Goal: Information Seeking & Learning: Learn about a topic

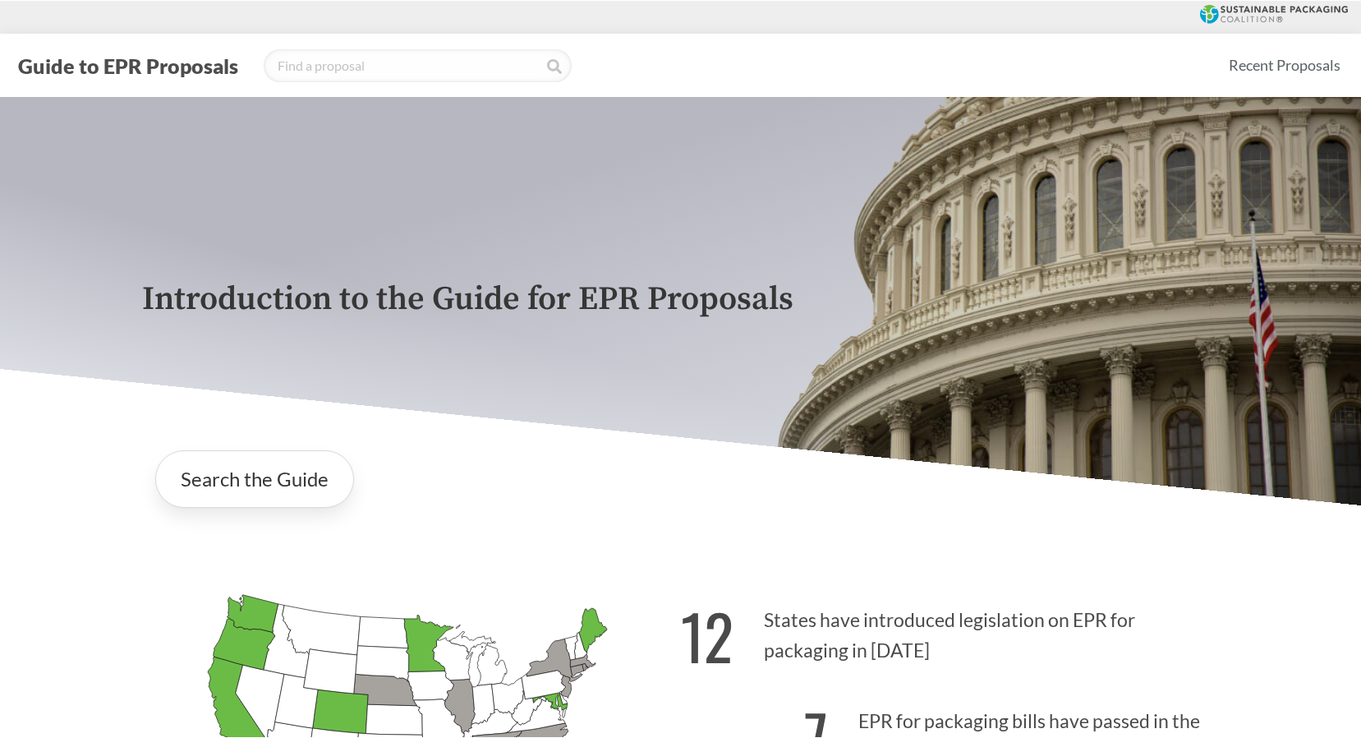
scroll to position [246, 0]
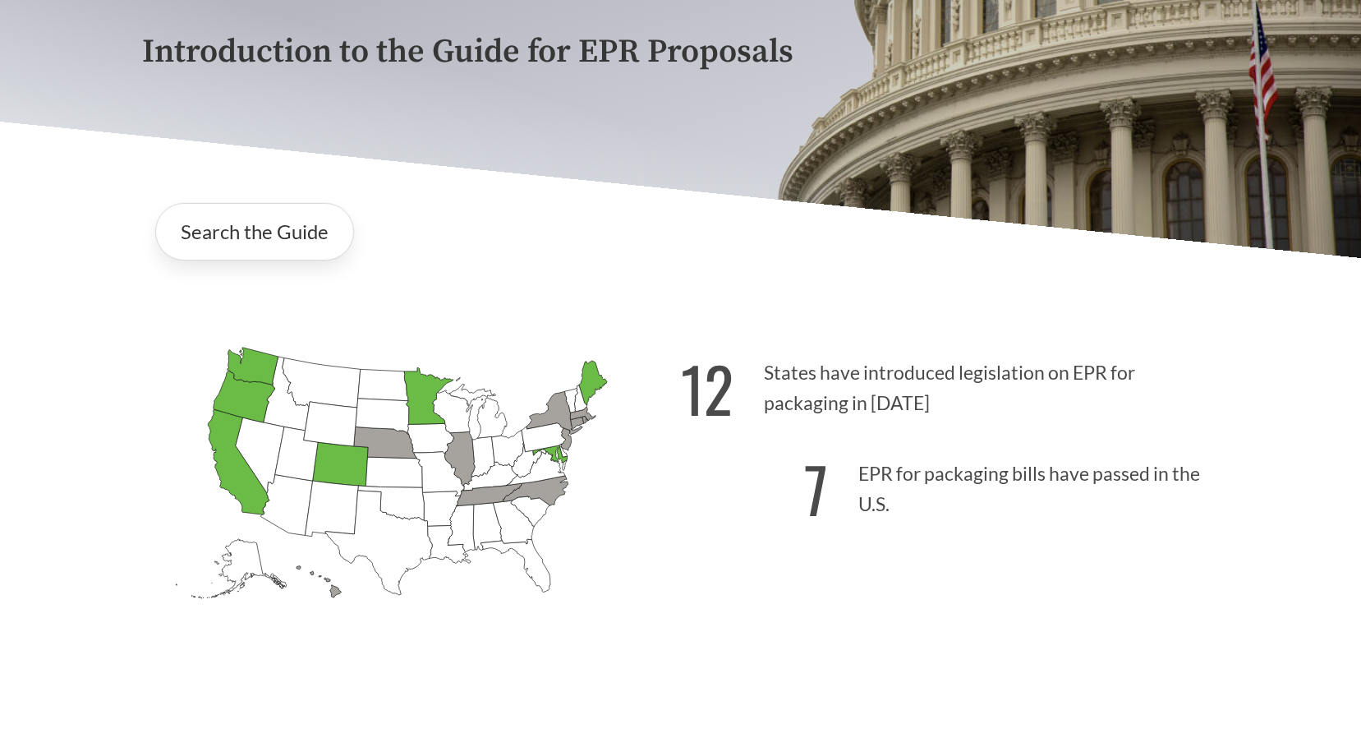
drag, startPoint x: 634, startPoint y: 519, endPoint x: 634, endPoint y: 570, distance: 50.9
click at [633, 520] on icon "[US_STATE] Introduced: [US_STATE] Introduced: [US_STATE] Introduced: [US_STATE]…" at bounding box center [411, 501] width 539 height 337
click at [890, 661] on div "12 States have introduced legislation on EPR for packaging in [DATE] 7 EPR for …" at bounding box center [950, 504] width 539 height 342
drag, startPoint x: 1081, startPoint y: 614, endPoint x: 1072, endPoint y: 576, distance: 39.6
click at [1081, 612] on div "12 States have introduced legislation on EPR for packaging in [DATE] 7 EPR for …" at bounding box center [950, 504] width 539 height 342
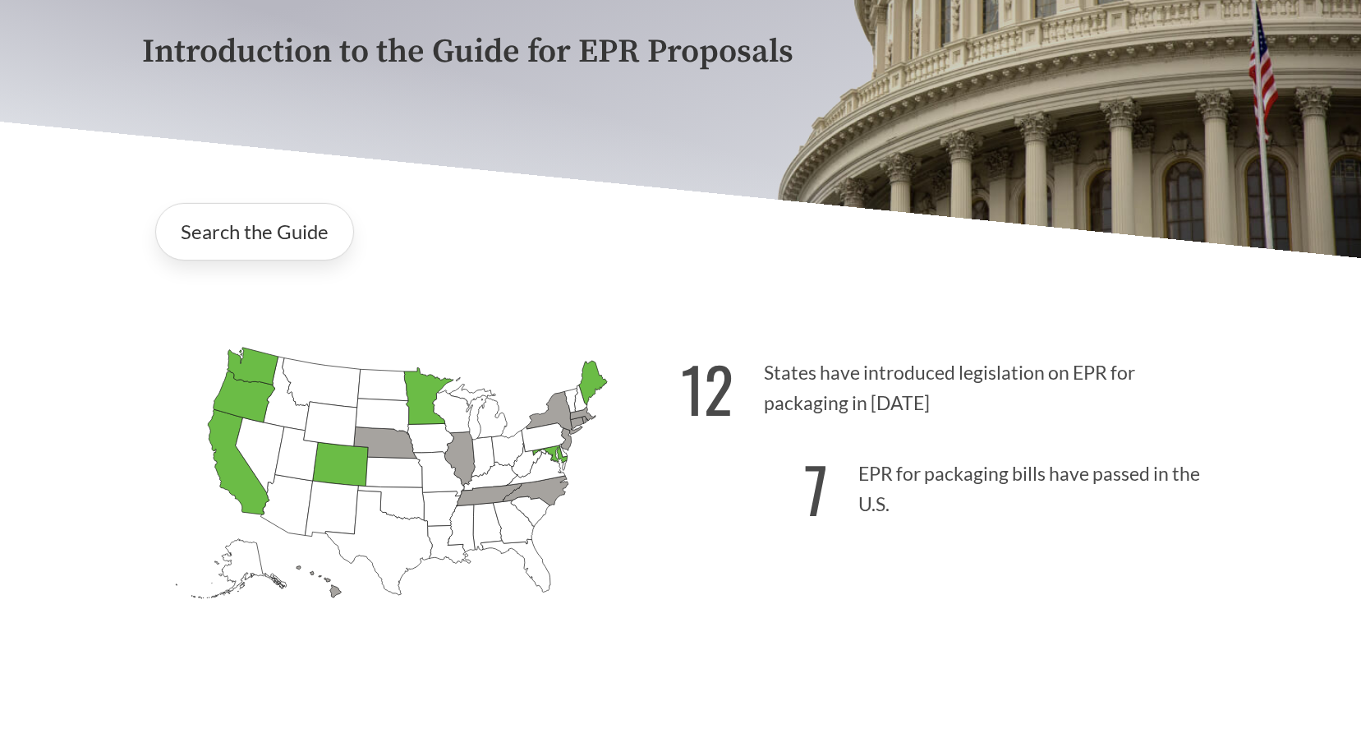
drag, startPoint x: 628, startPoint y: 246, endPoint x: 550, endPoint y: 244, distance: 78.1
click at [627, 246] on div "Search the Guide" at bounding box center [681, 232] width 1078 height 84
click at [527, 240] on div "Search the Guide" at bounding box center [681, 232] width 1078 height 84
click at [531, 225] on div "Search the Guide" at bounding box center [681, 232] width 1078 height 84
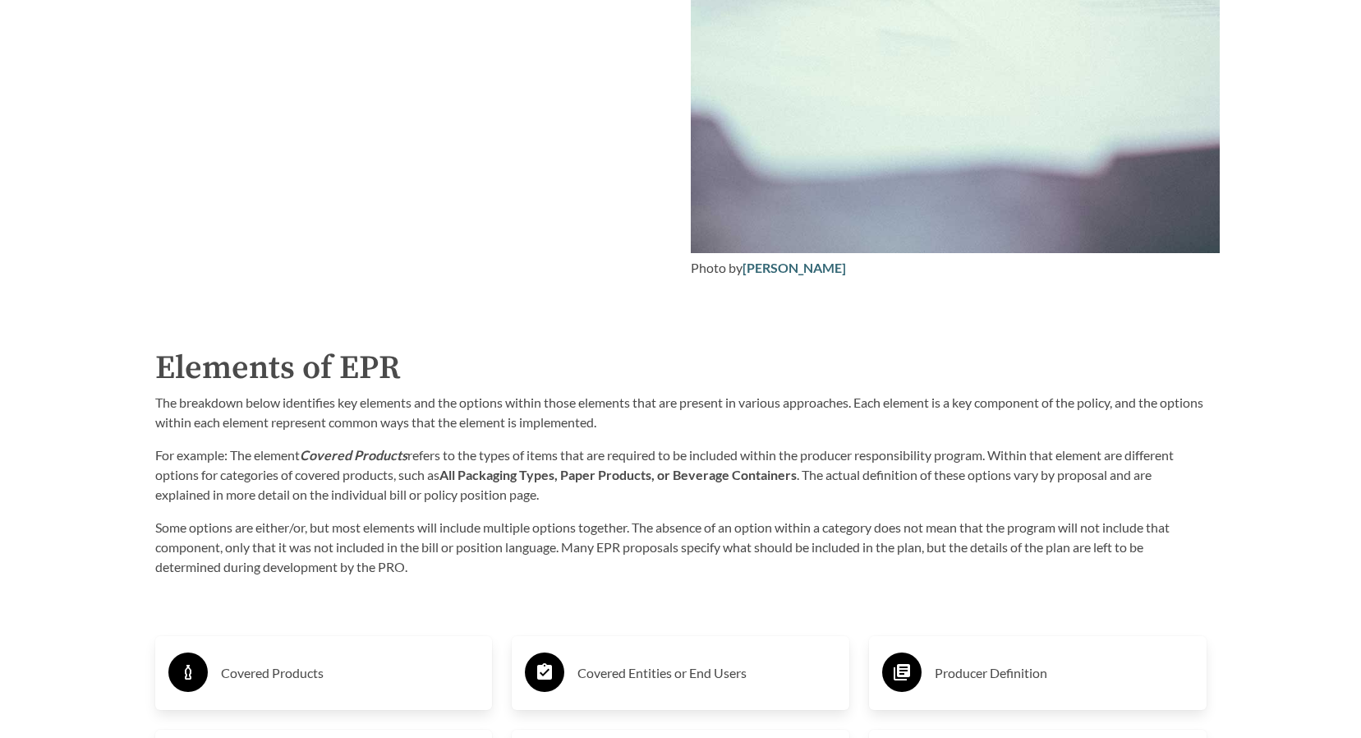
scroll to position [2711, 0]
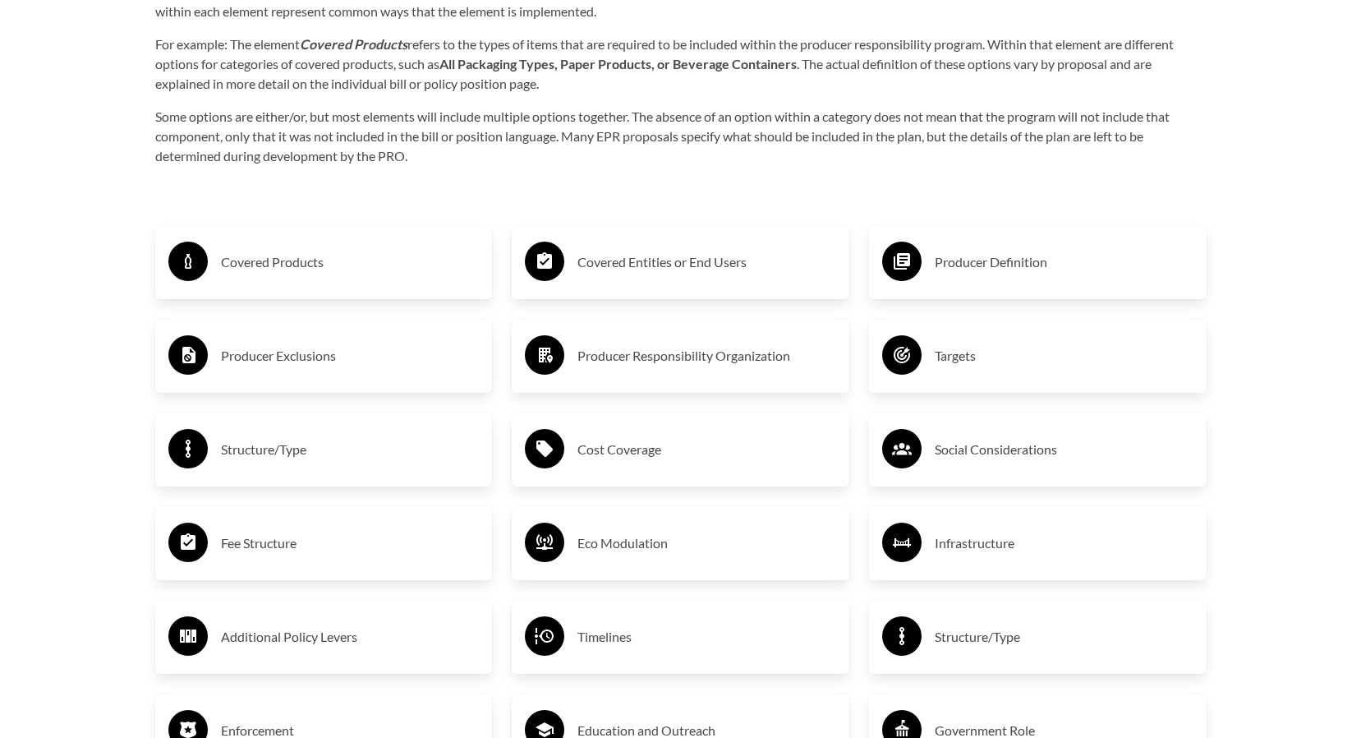
click at [391, 264] on h3 "Covered Products" at bounding box center [350, 262] width 259 height 26
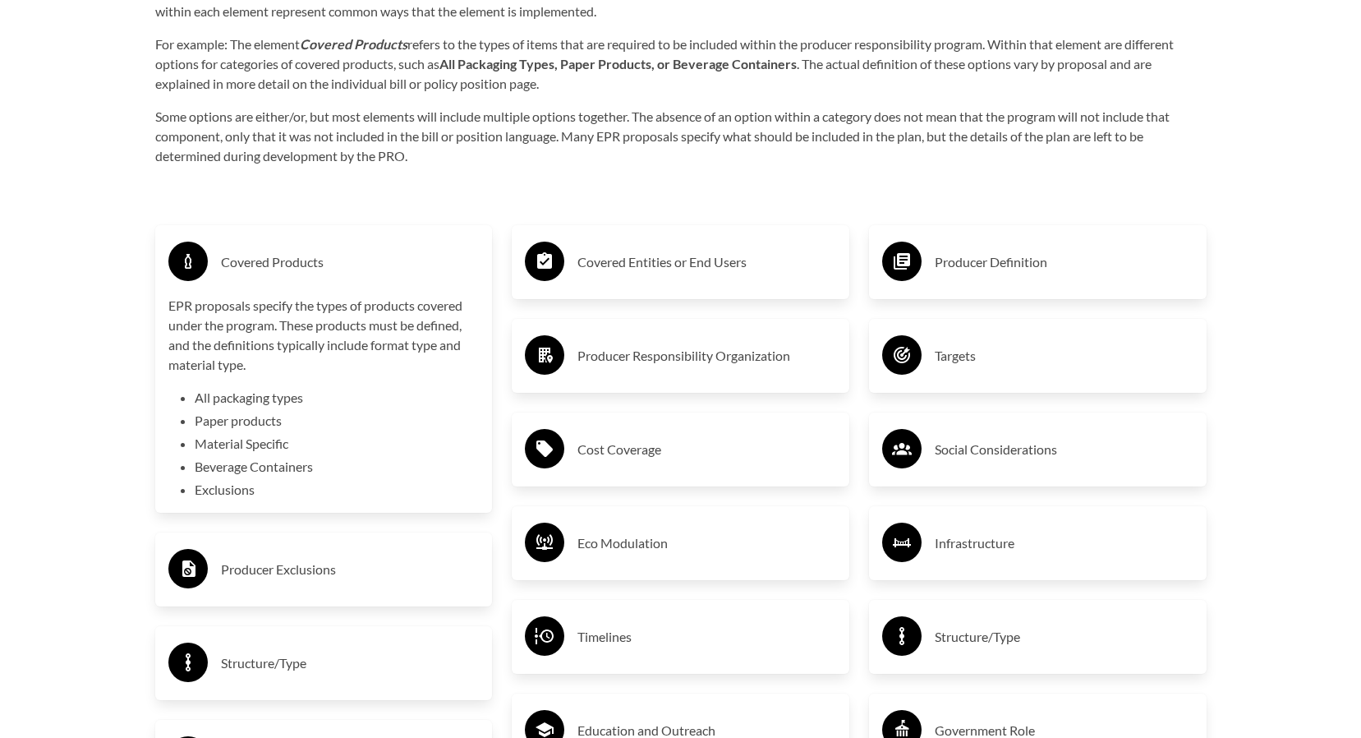
click at [299, 375] on p "EPR proposals specify the types of products covered under the program. These pr…" at bounding box center [323, 335] width 311 height 79
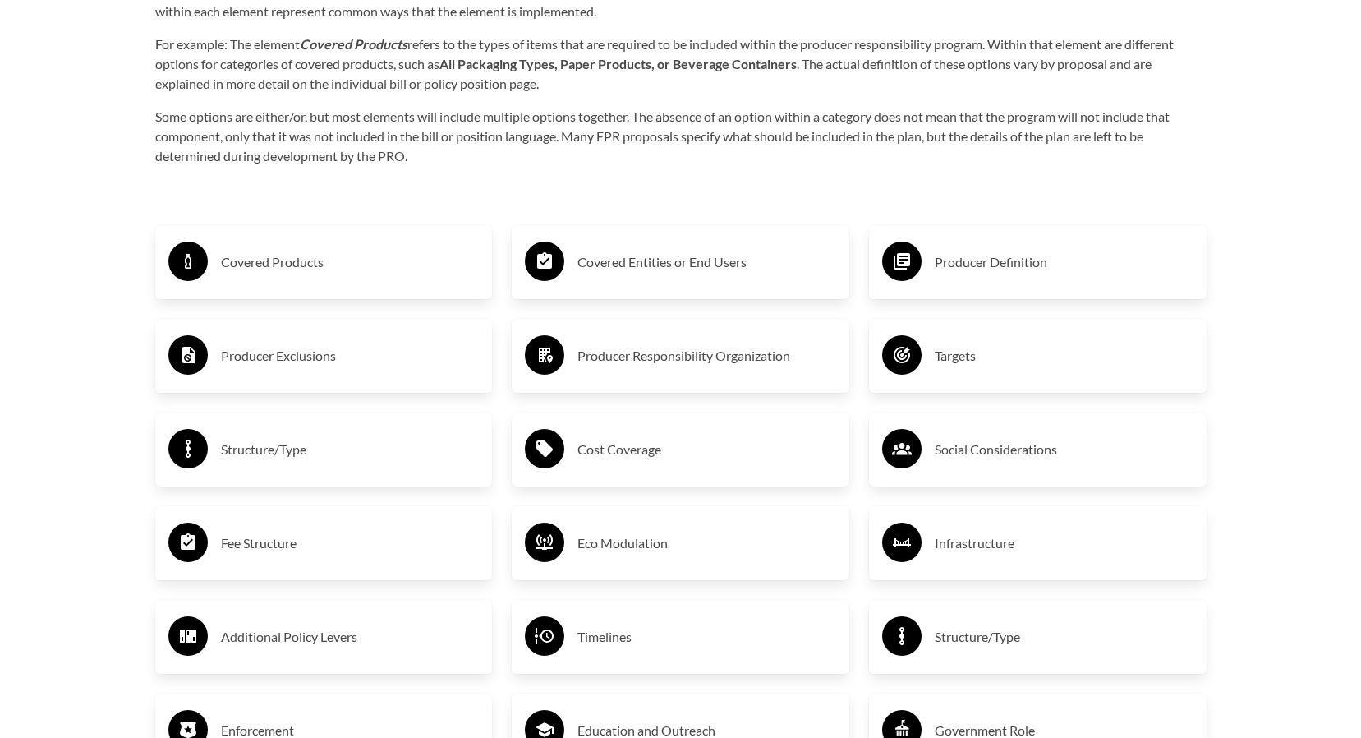
click at [305, 278] on div "Covered Products" at bounding box center [323, 262] width 311 height 48
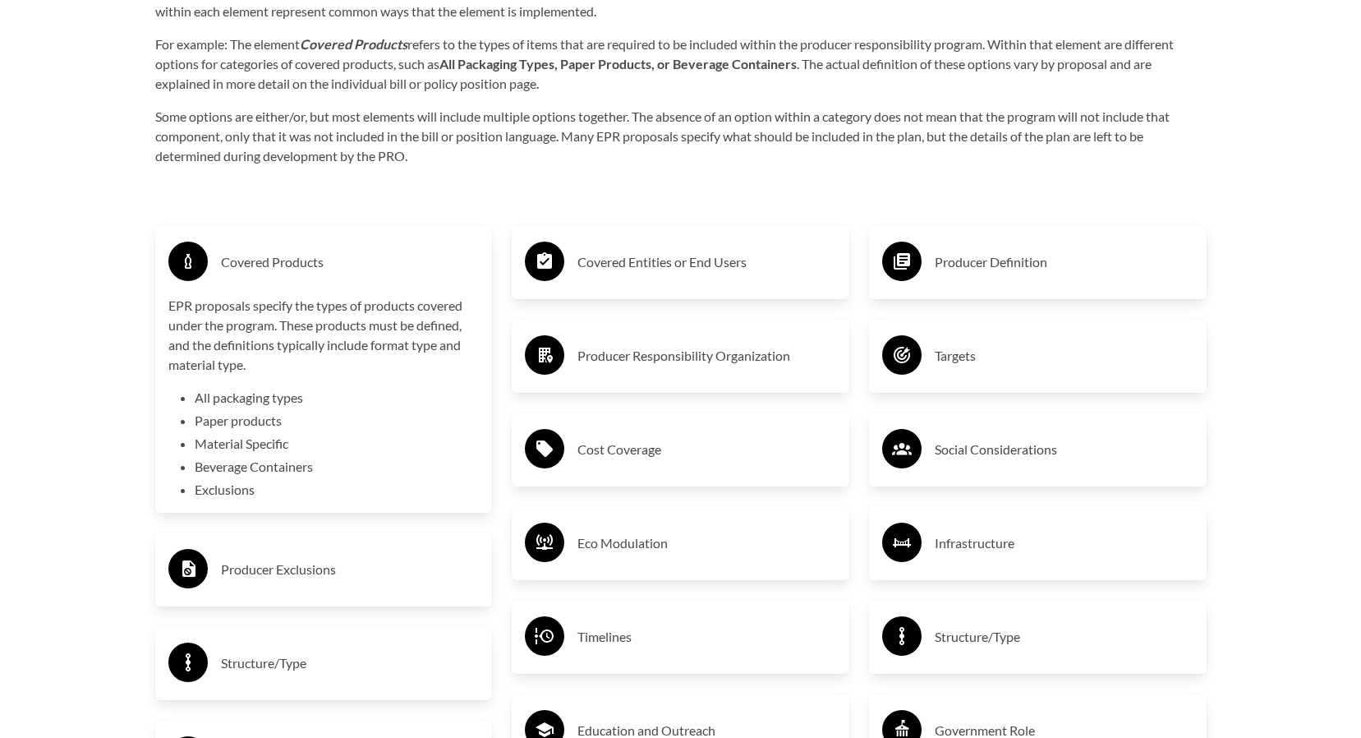
click at [698, 275] on h3 "Covered Entities or End Users" at bounding box center [706, 262] width 259 height 26
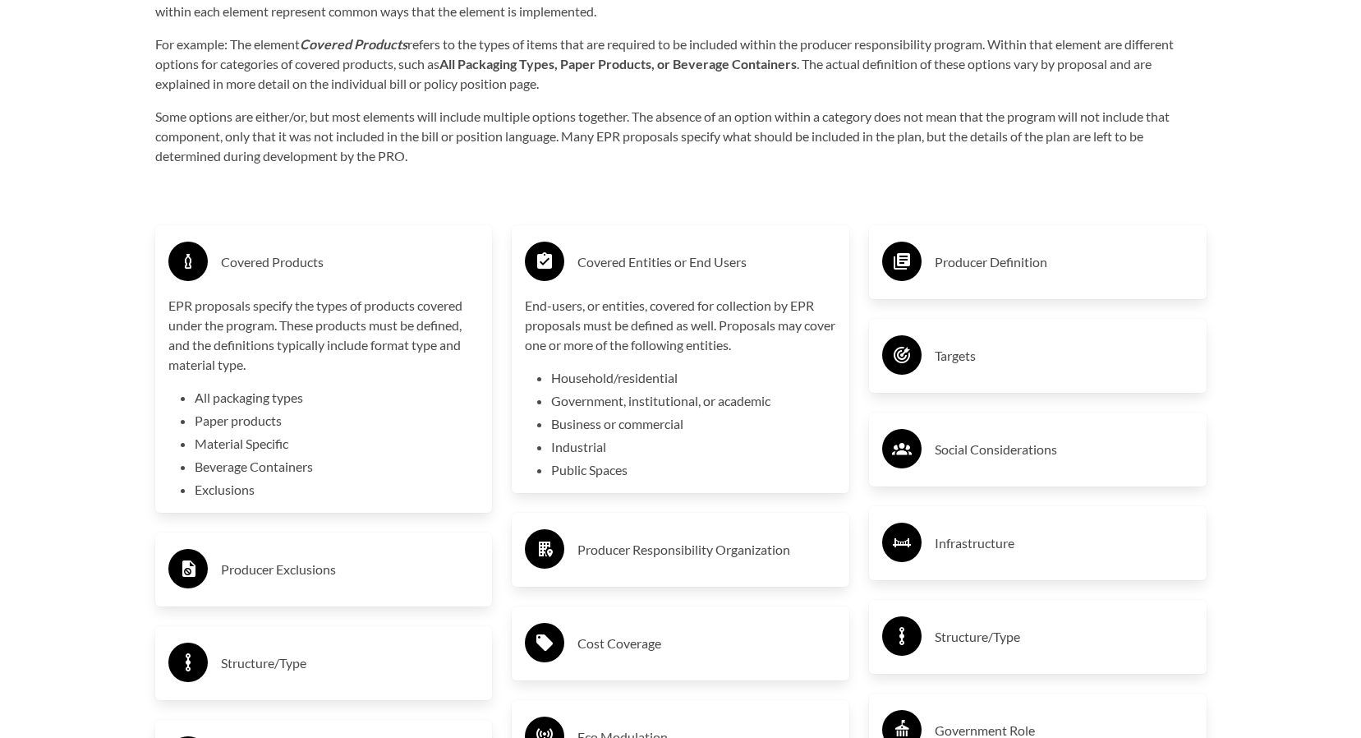
click at [1033, 224] on div "Producer Definition Targets Social Considerations Infrastructure Structure/Type…" at bounding box center [1037, 649] width 357 height 908
click at [1025, 253] on h3 "Producer Definition" at bounding box center [1064, 262] width 259 height 26
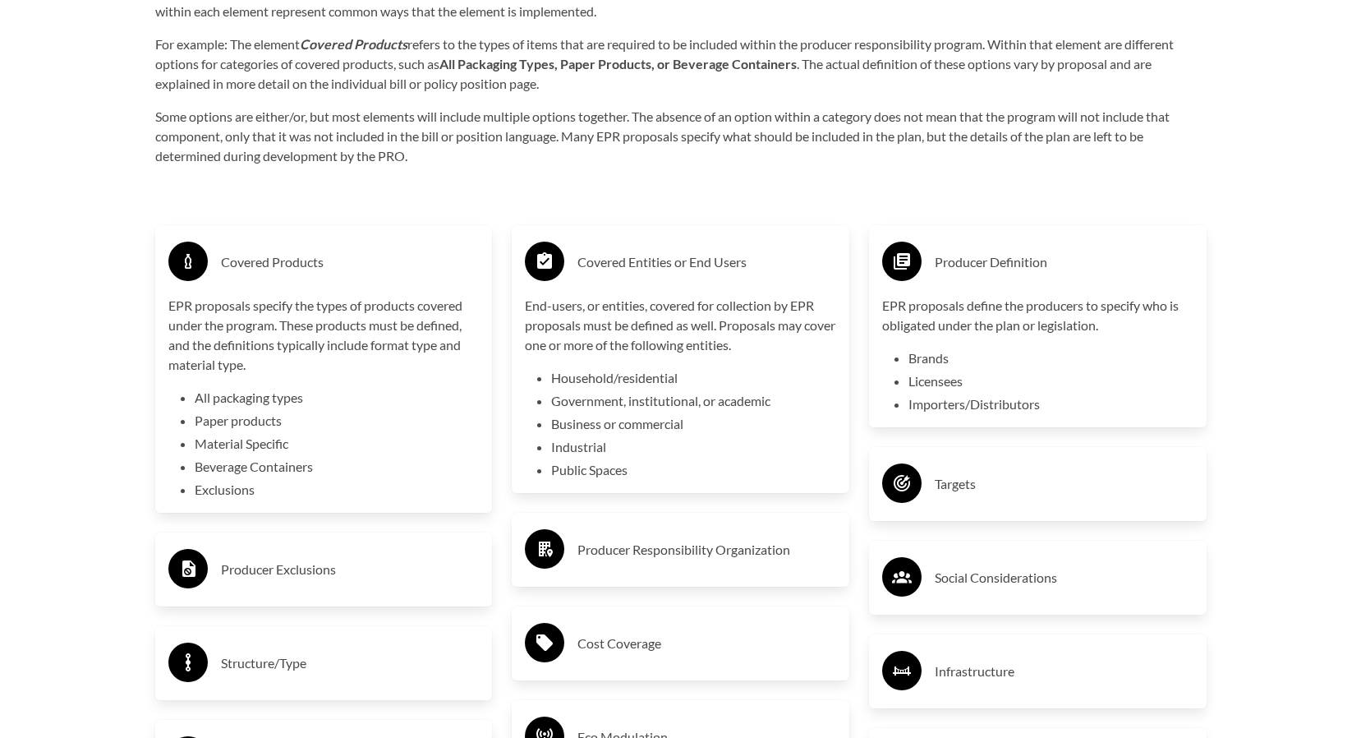
click at [1001, 497] on h3 "Targets" at bounding box center [1064, 484] width 259 height 26
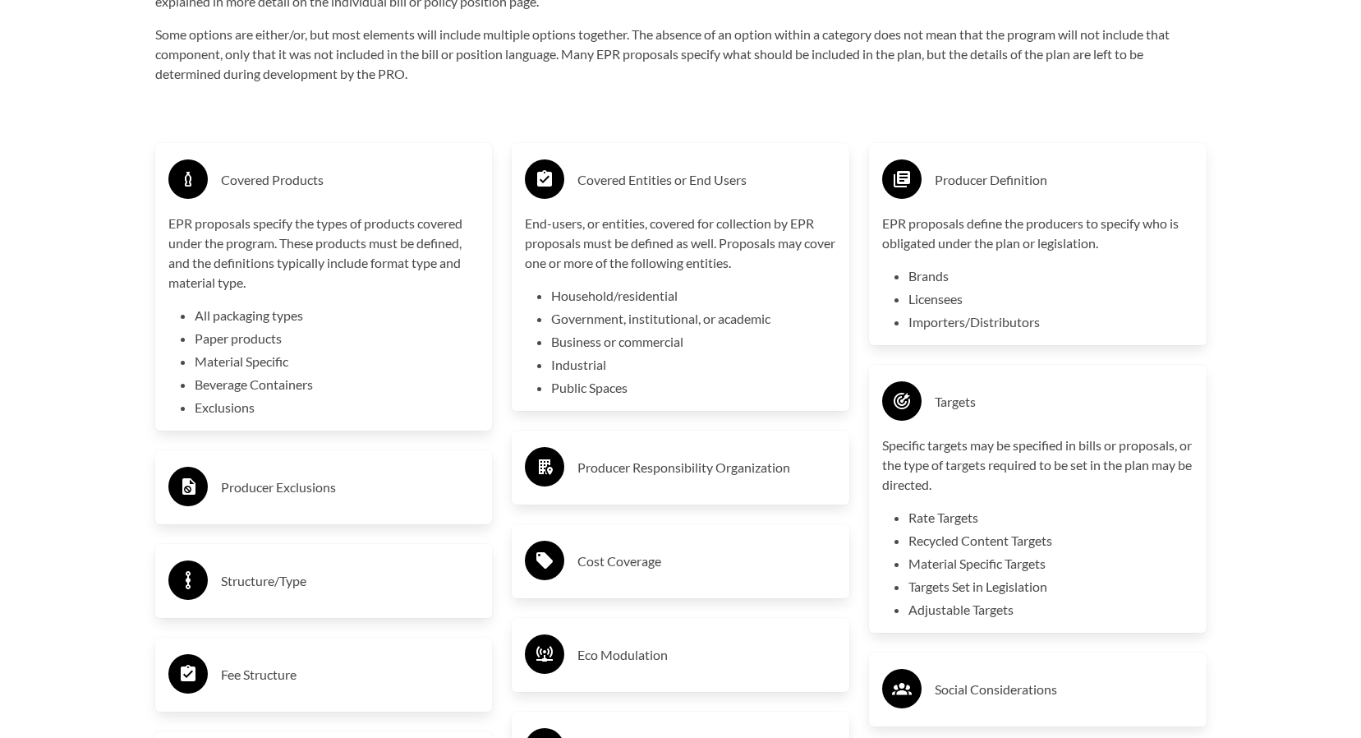
scroll to position [2875, 0]
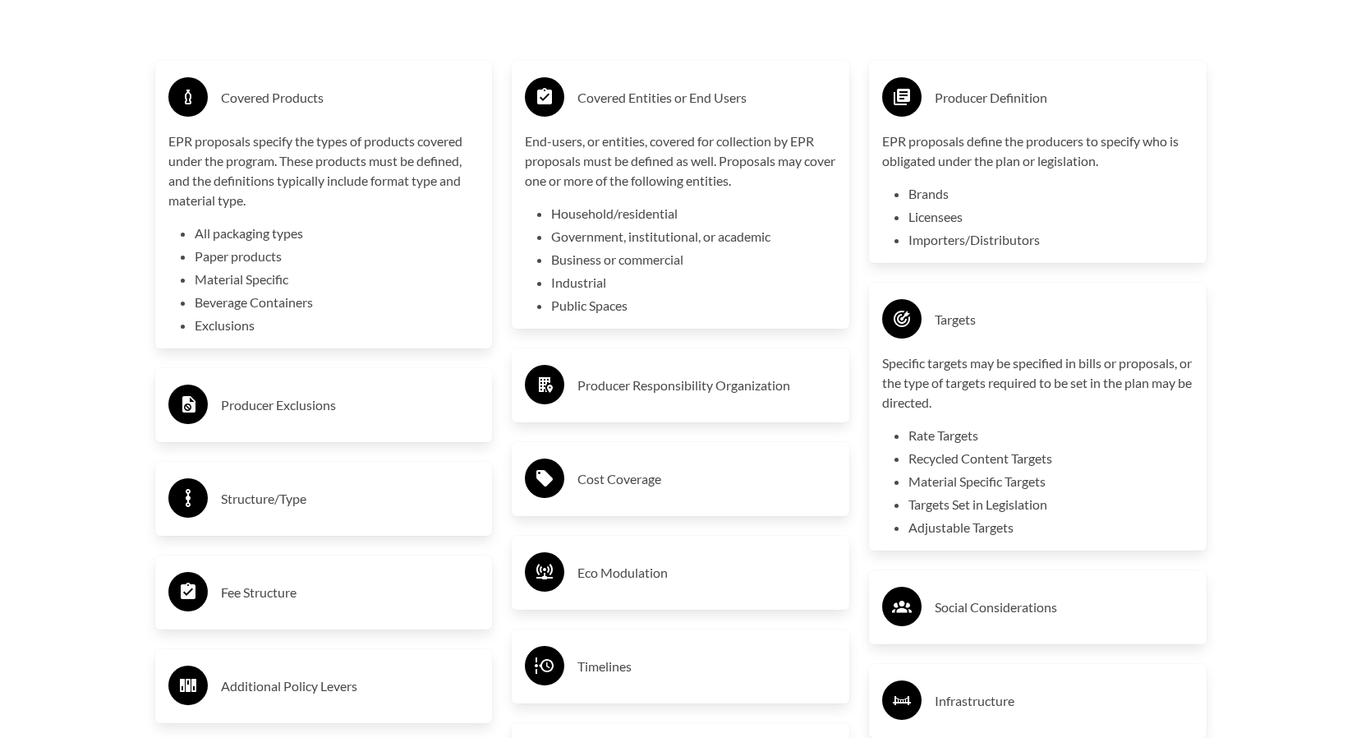
click at [651, 409] on div "Producer Responsibility Organization" at bounding box center [680, 385] width 311 height 48
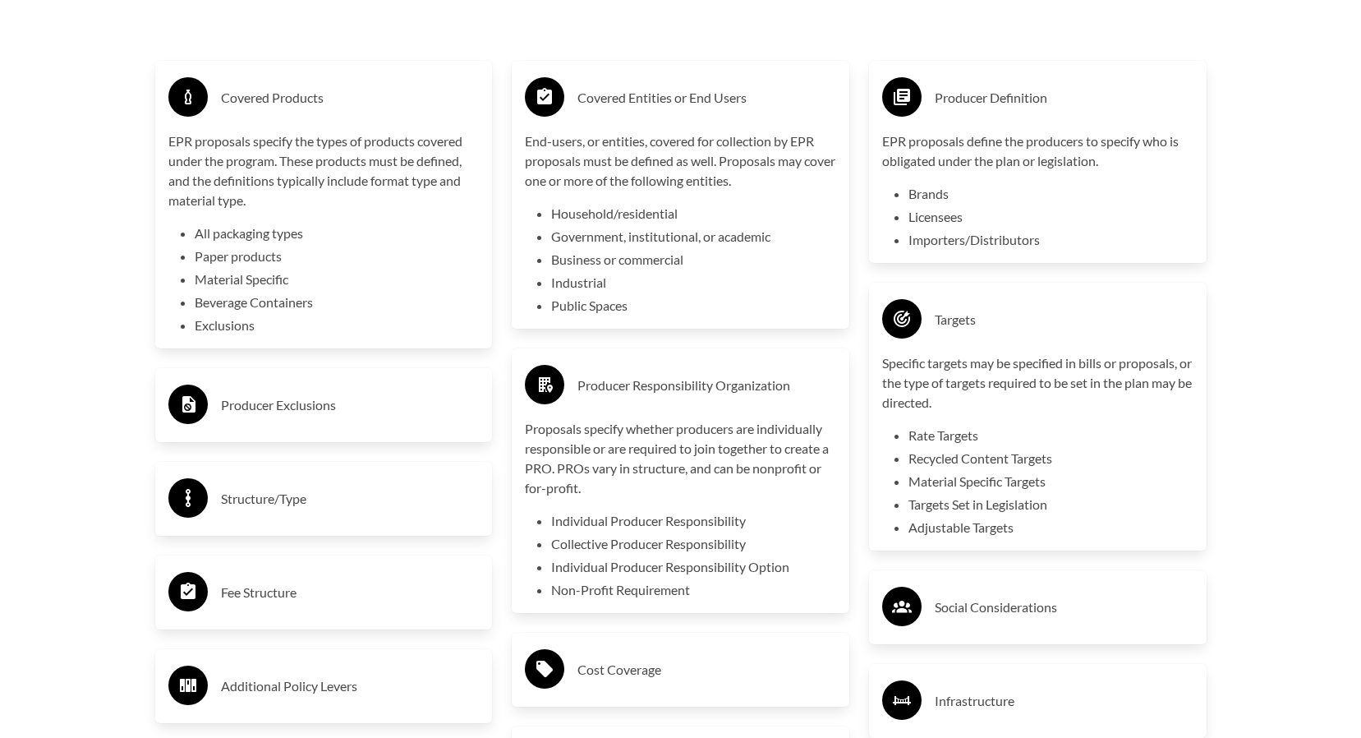
scroll to position [3039, 0]
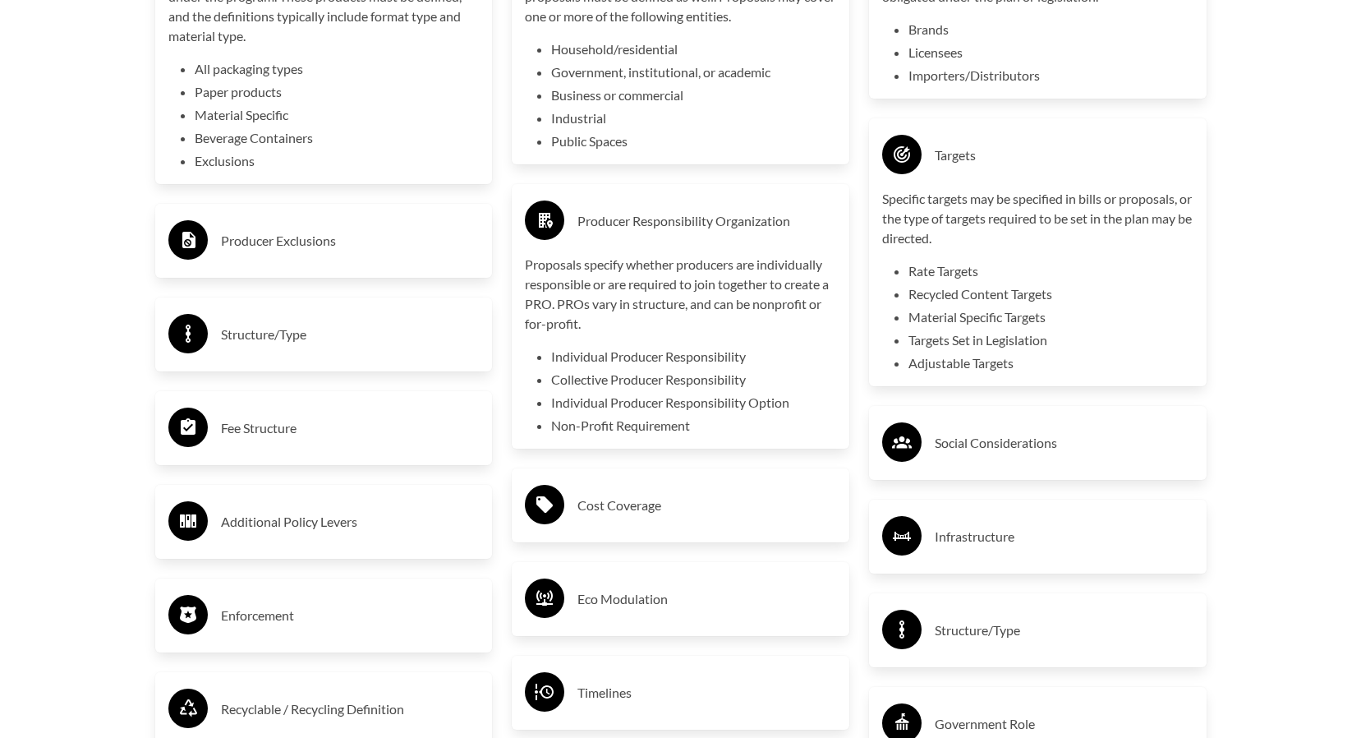
click at [732, 440] on div "Producer Responsibility Organization Proposals specify whether producers are in…" at bounding box center [681, 316] width 338 height 264
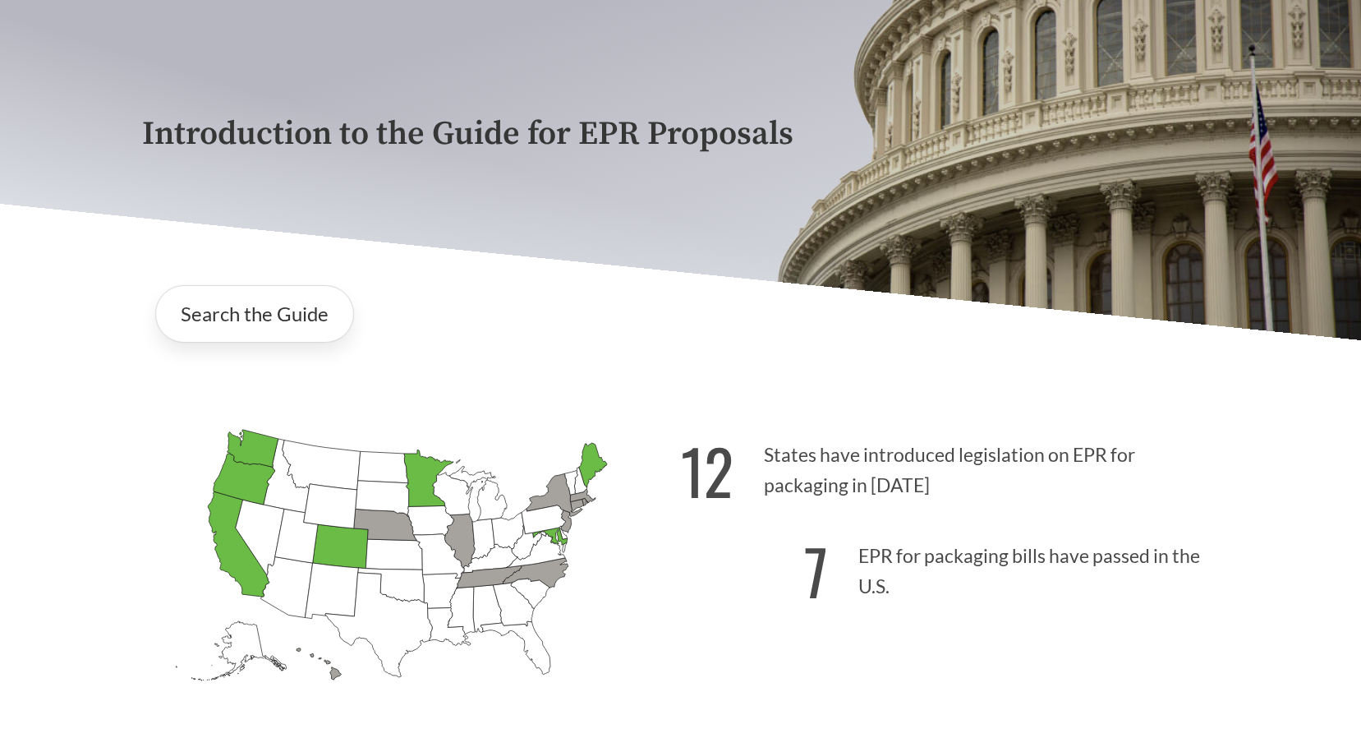
scroll to position [0, 0]
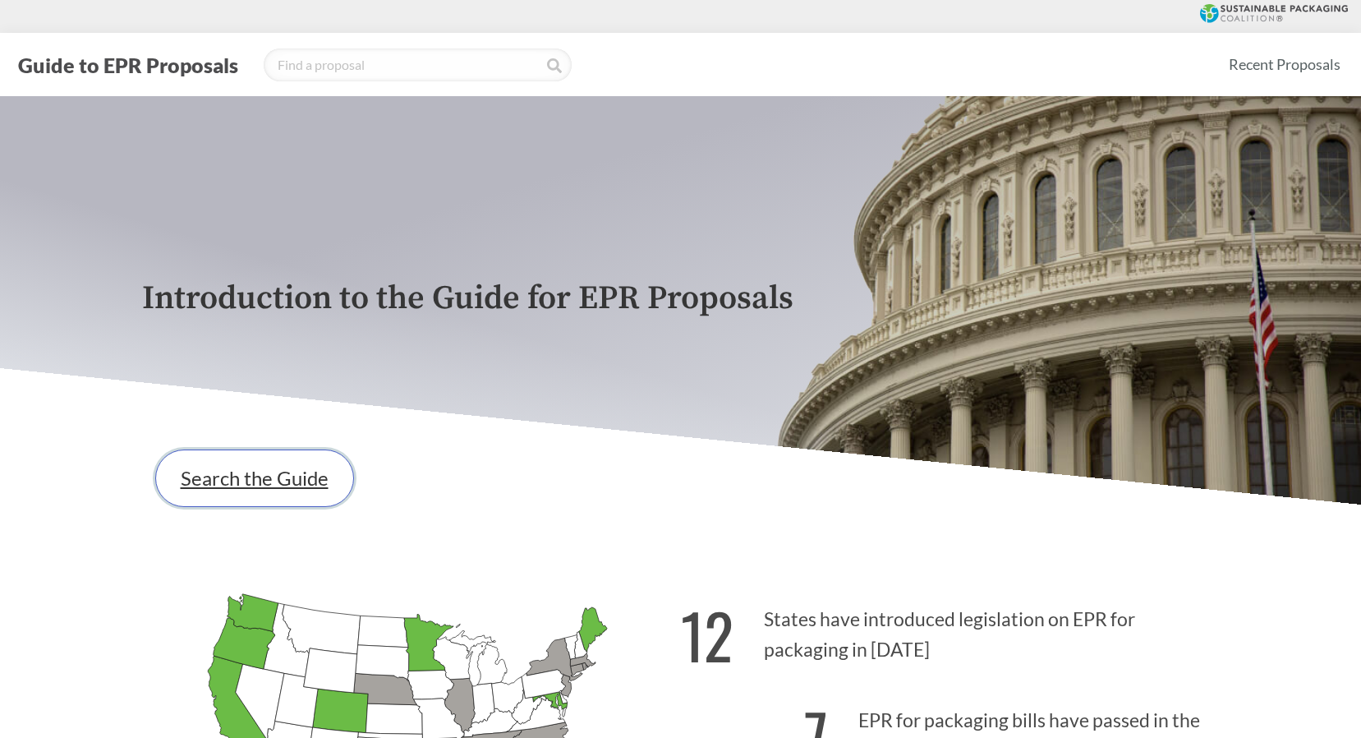
click at [246, 490] on link "Search the Guide" at bounding box center [254, 477] width 199 height 57
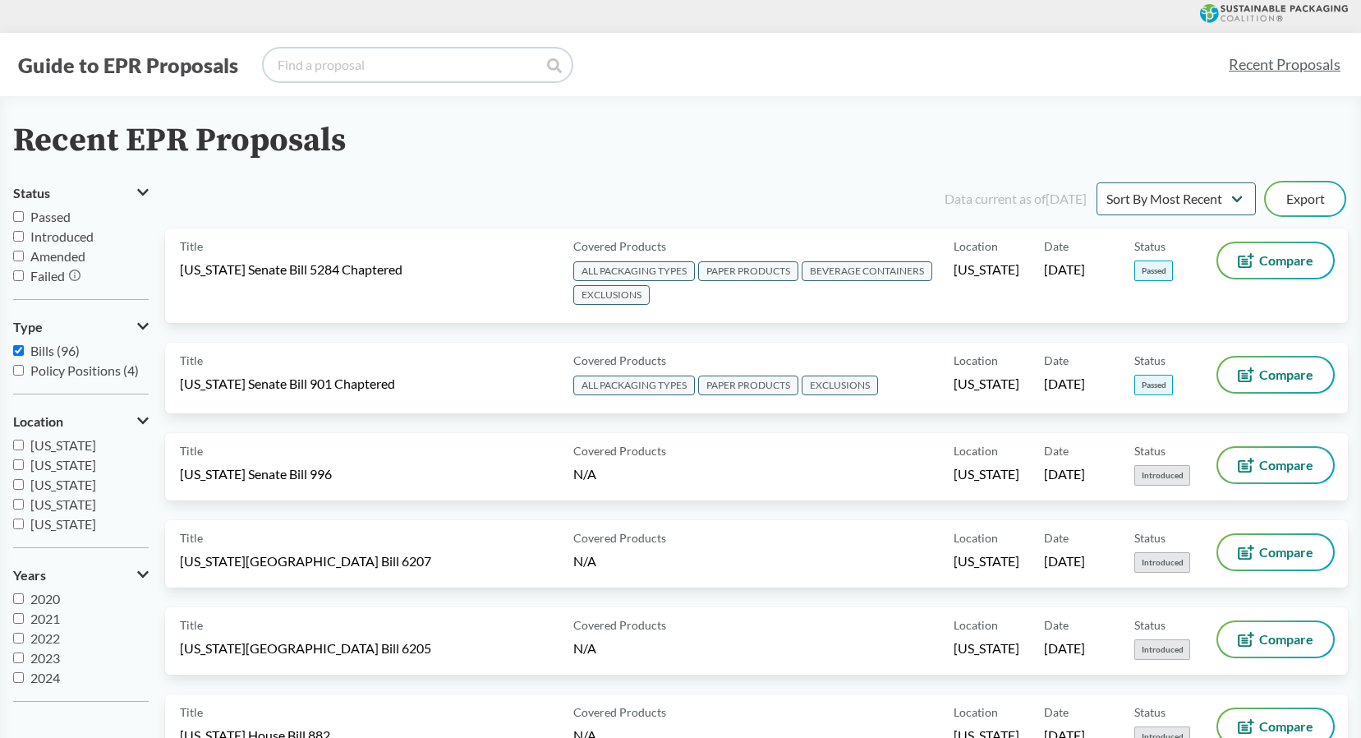
click at [462, 65] on input "search" at bounding box center [418, 64] width 308 height 33
type input "[US_STATE]"
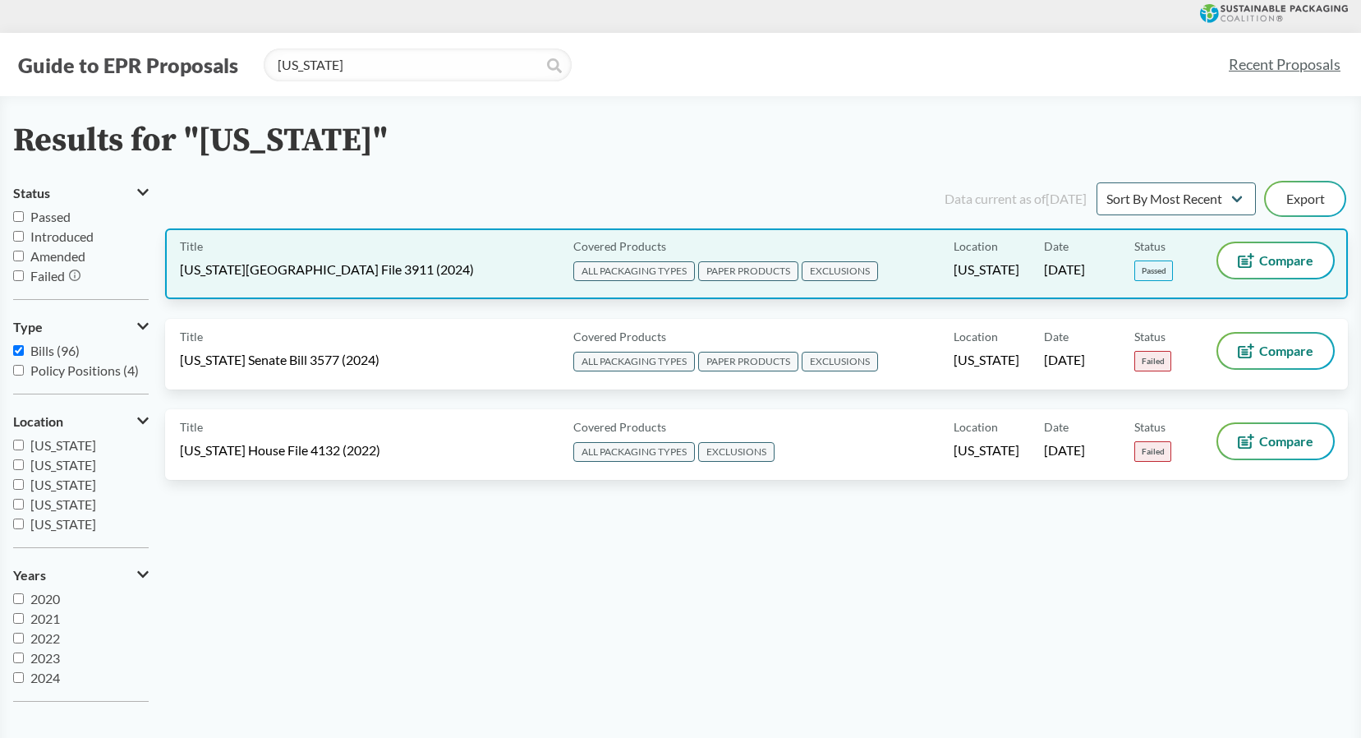
click at [410, 255] on div "Title [US_STATE][GEOGRAPHIC_DATA] File 3911 (2024)" at bounding box center [373, 263] width 387 height 41
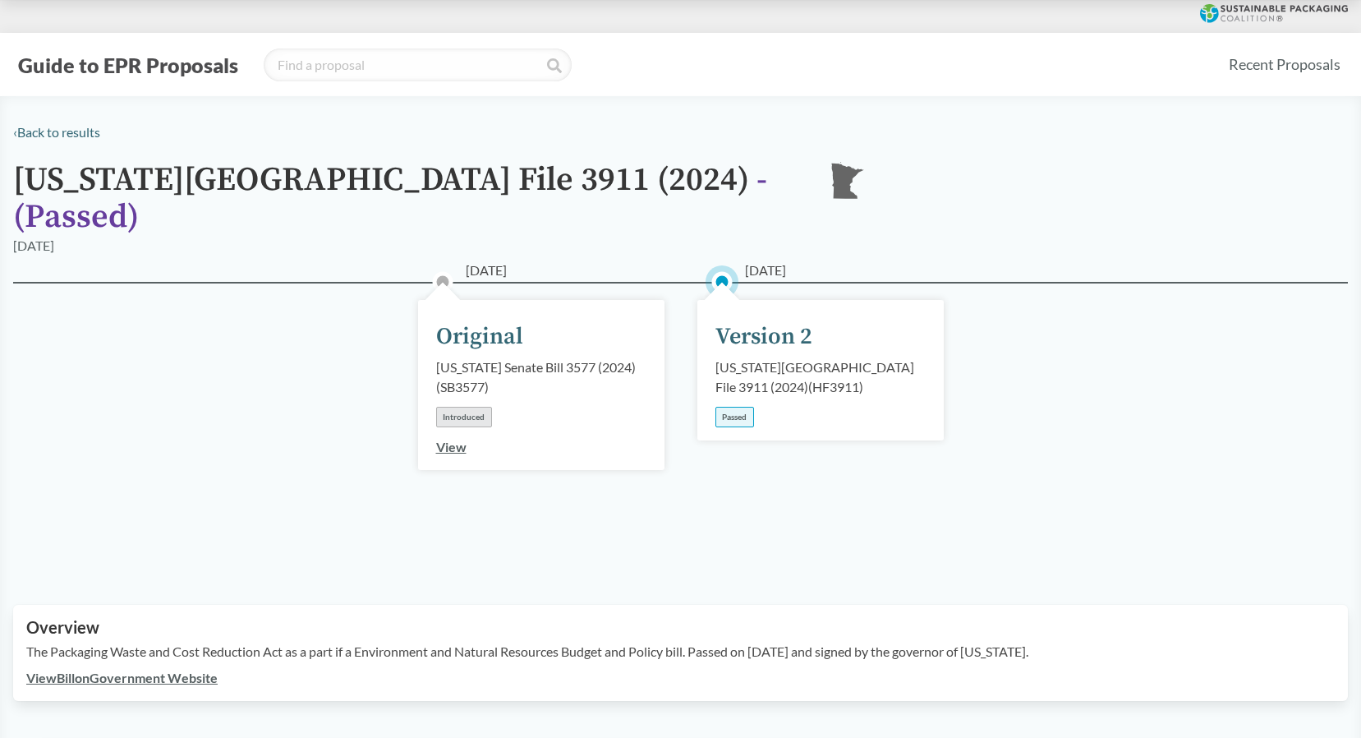
click at [744, 407] on div "Passed" at bounding box center [734, 417] width 39 height 21
click at [782, 324] on div "Version 2" at bounding box center [763, 337] width 97 height 34
click at [776, 320] on div "Version 2" at bounding box center [763, 337] width 97 height 34
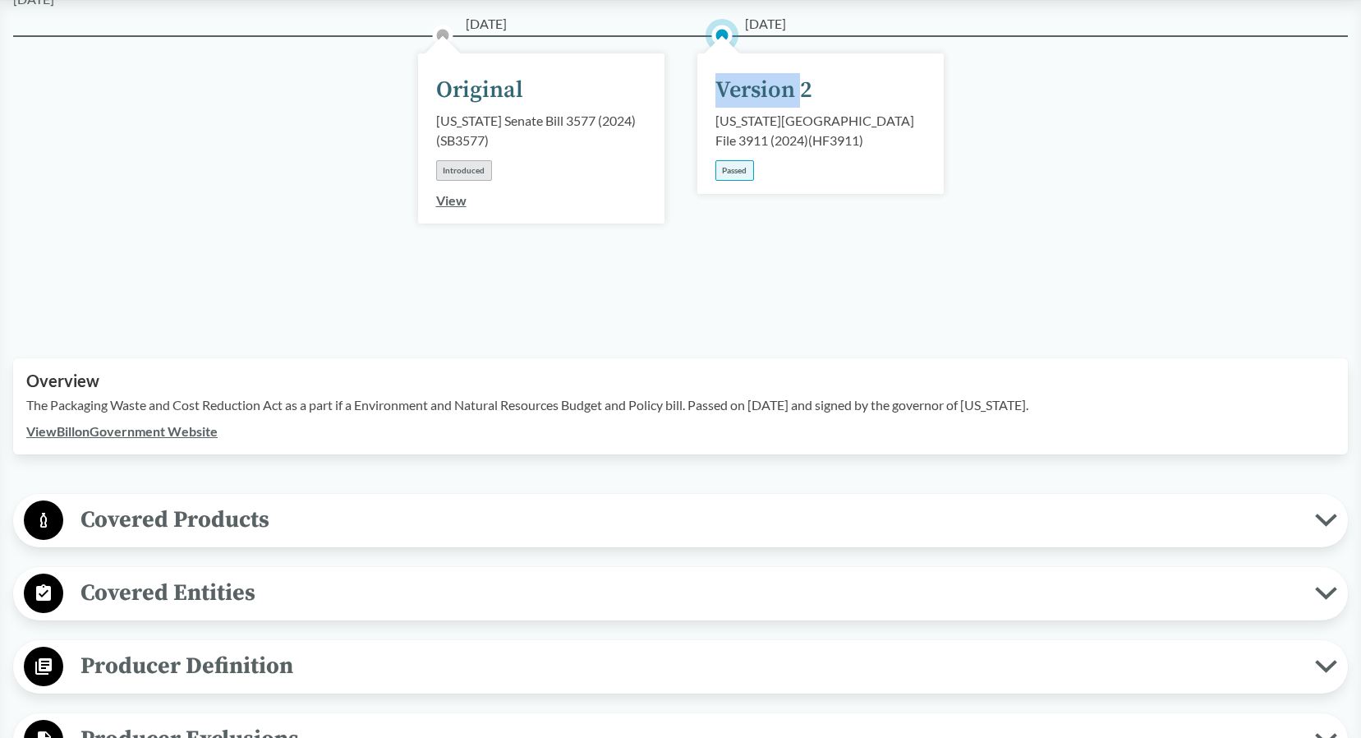
click at [195, 423] on link "View Bill on Government Website" at bounding box center [121, 431] width 191 height 16
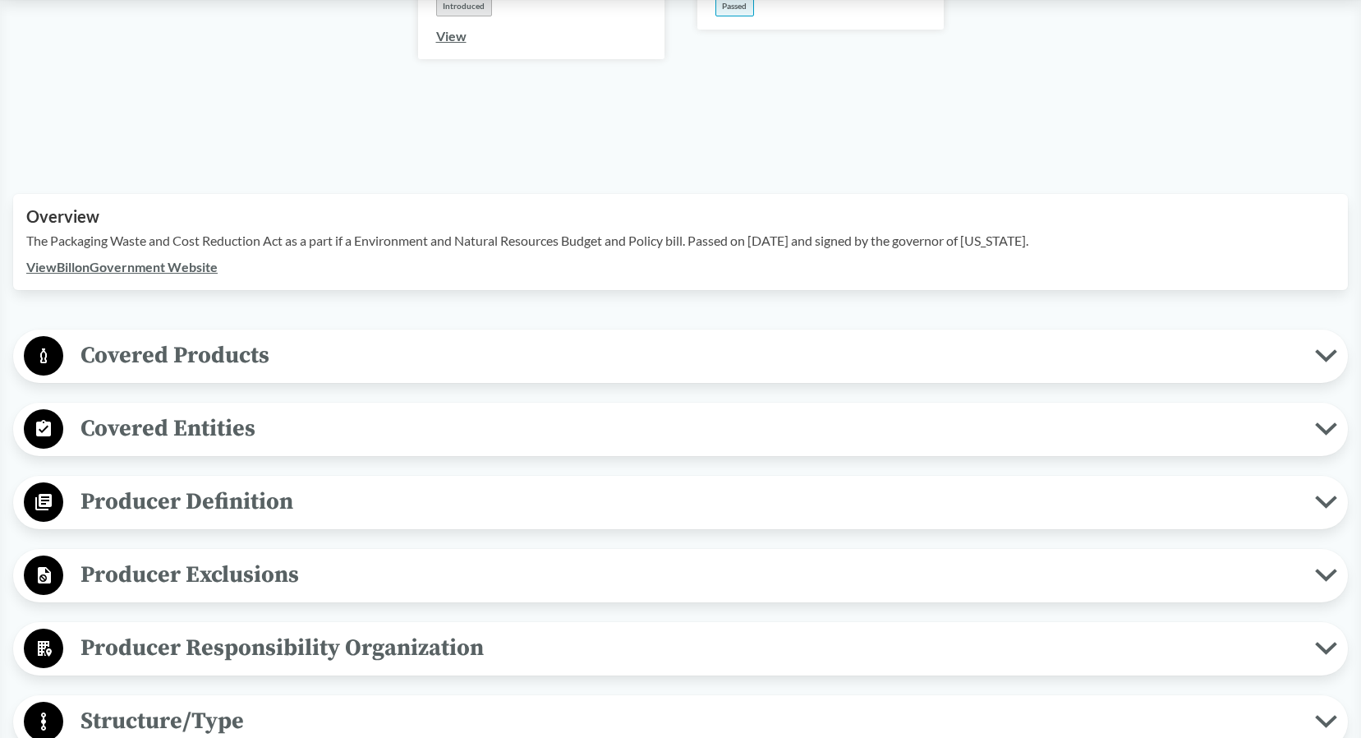
scroll to position [493, 0]
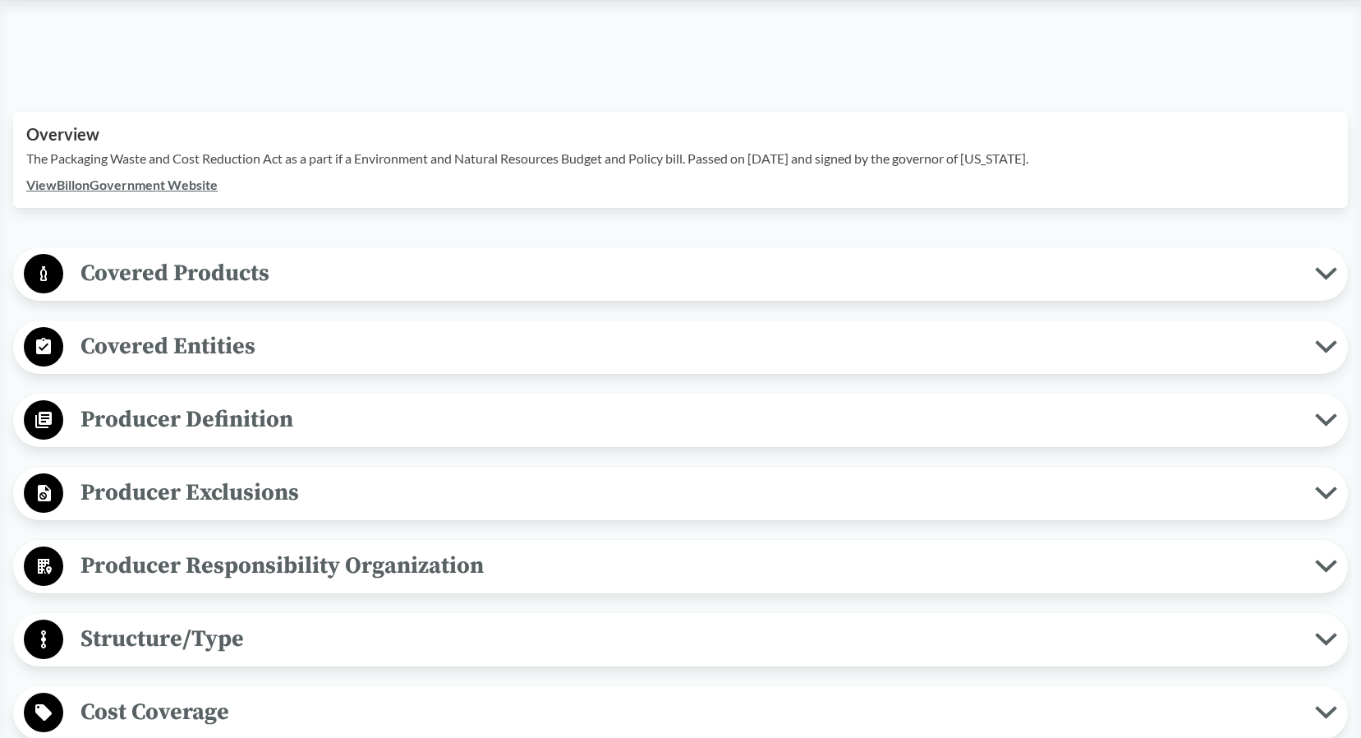
click at [348, 258] on span "Covered Products" at bounding box center [689, 273] width 1252 height 37
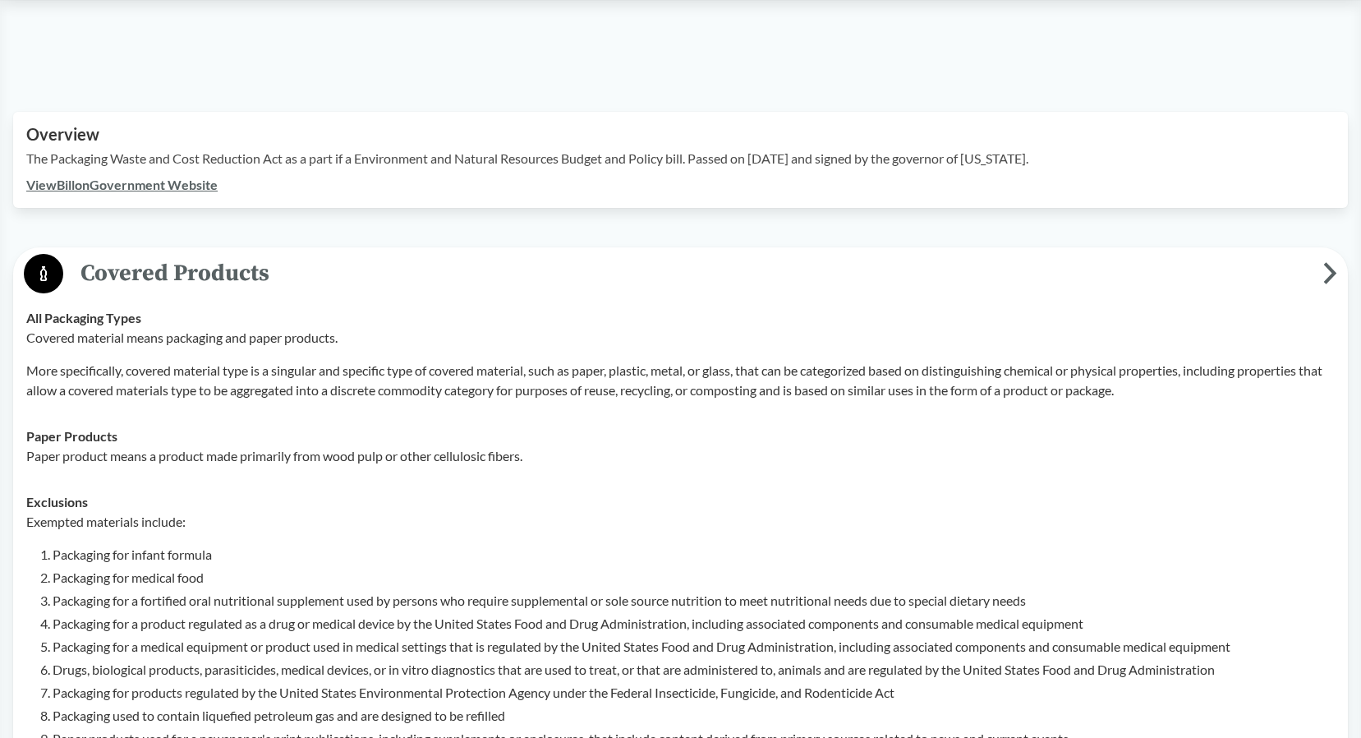
scroll to position [575, 0]
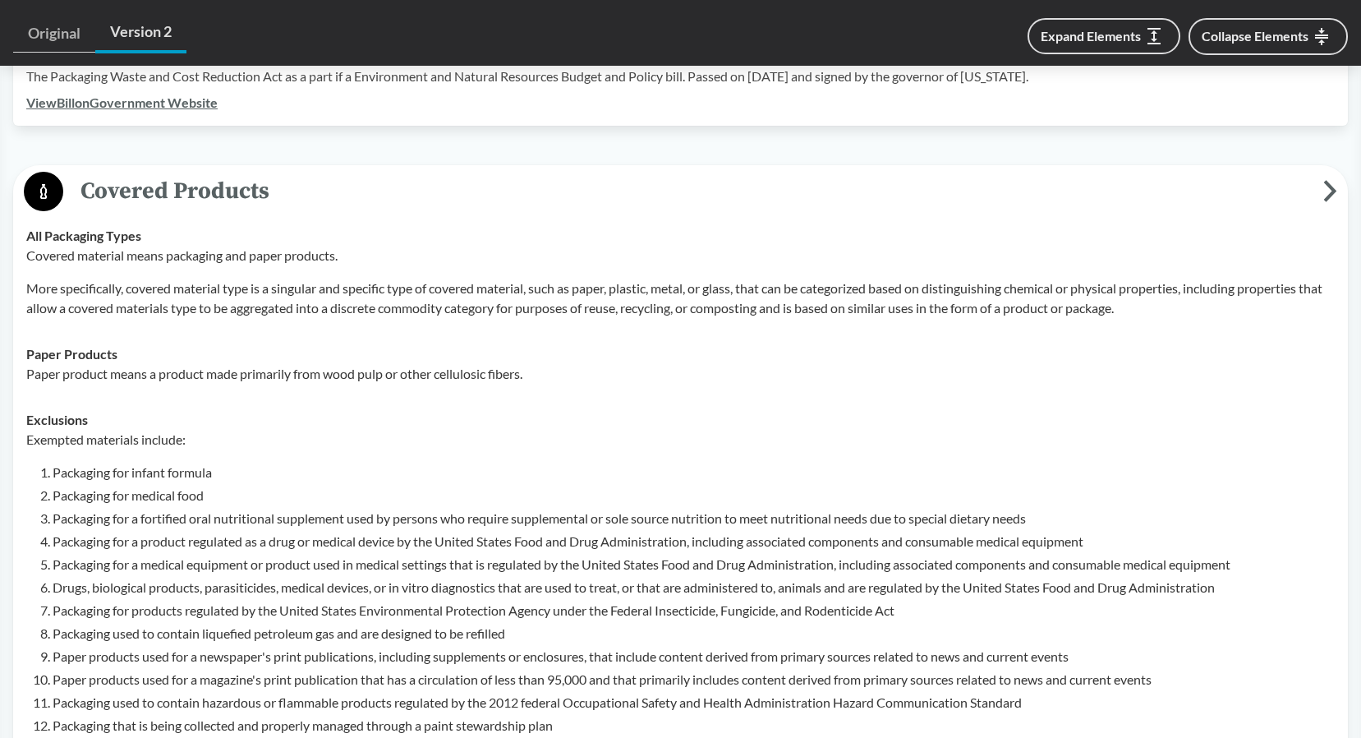
click at [1324, 180] on icon at bounding box center [1330, 191] width 14 height 22
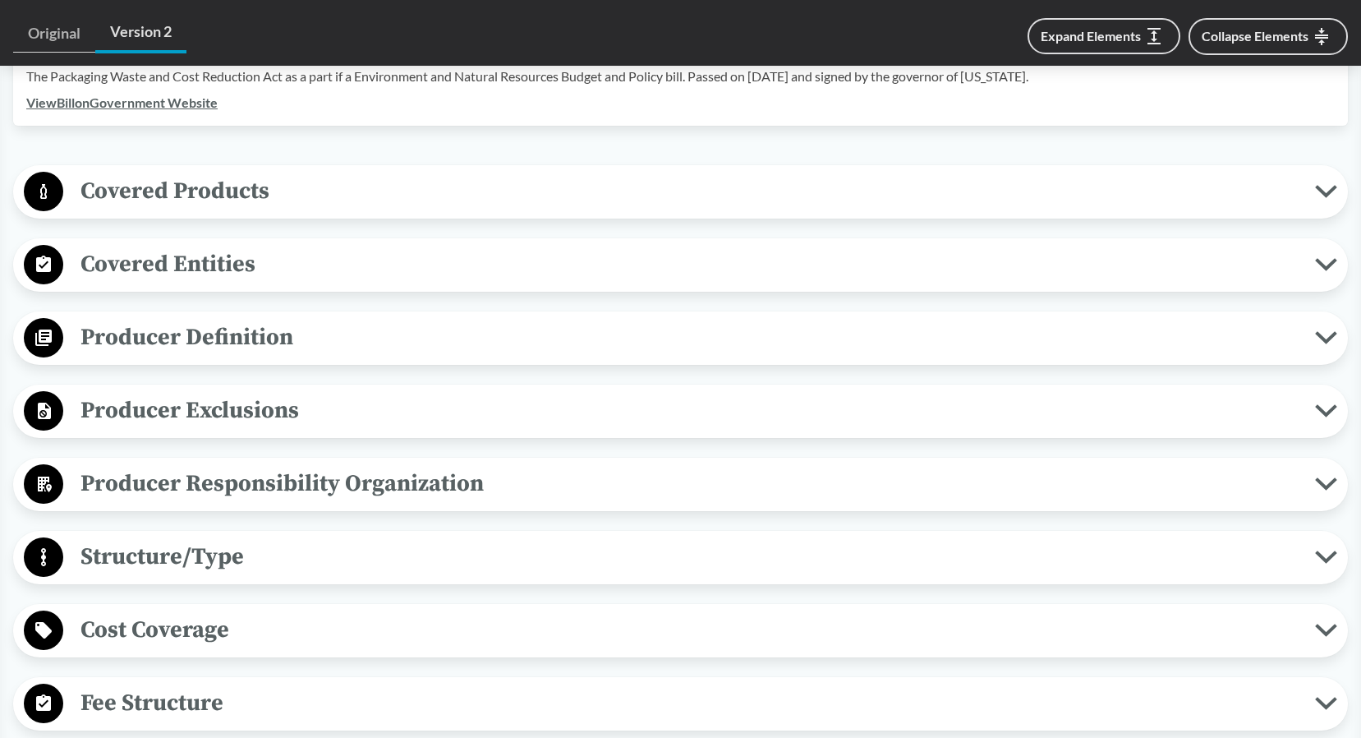
click at [968, 172] on span "Covered Products" at bounding box center [689, 190] width 1252 height 37
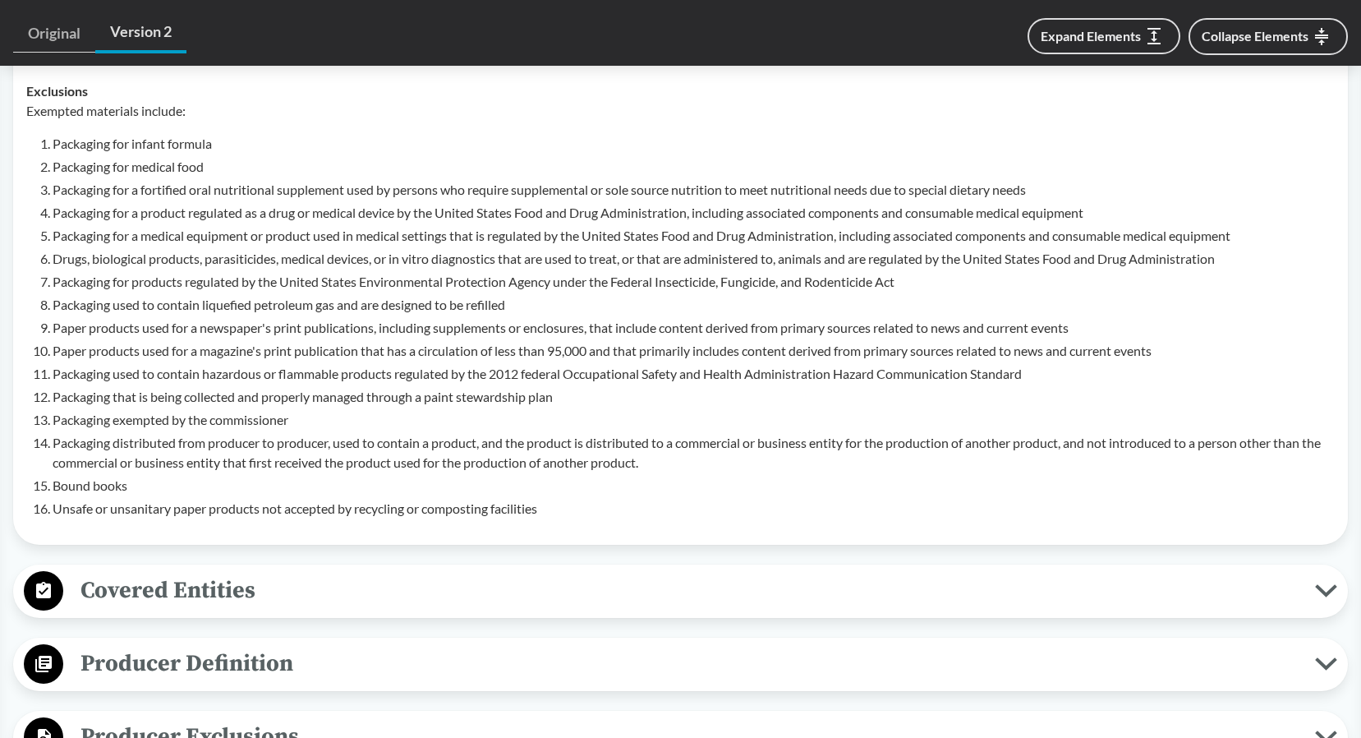
scroll to position [1068, 0]
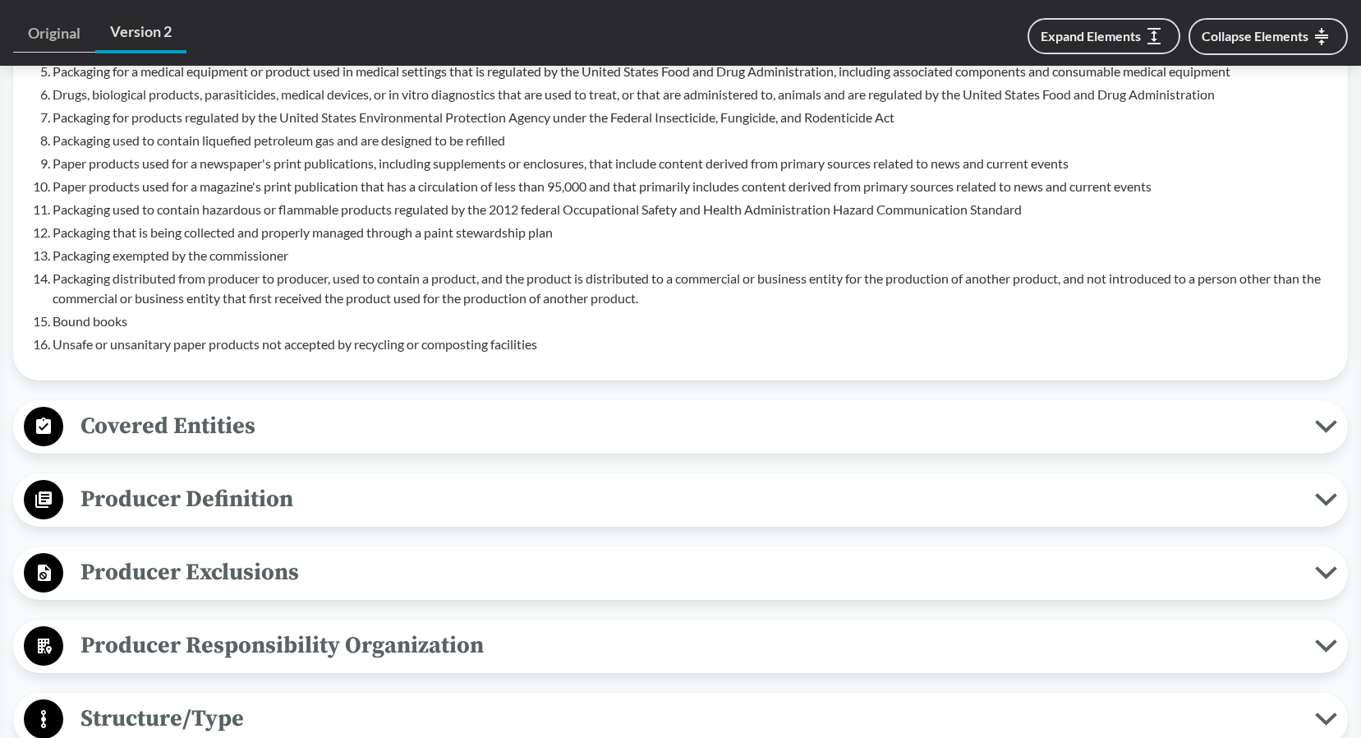
click at [266, 481] on span "Producer Definition" at bounding box center [689, 499] width 1252 height 37
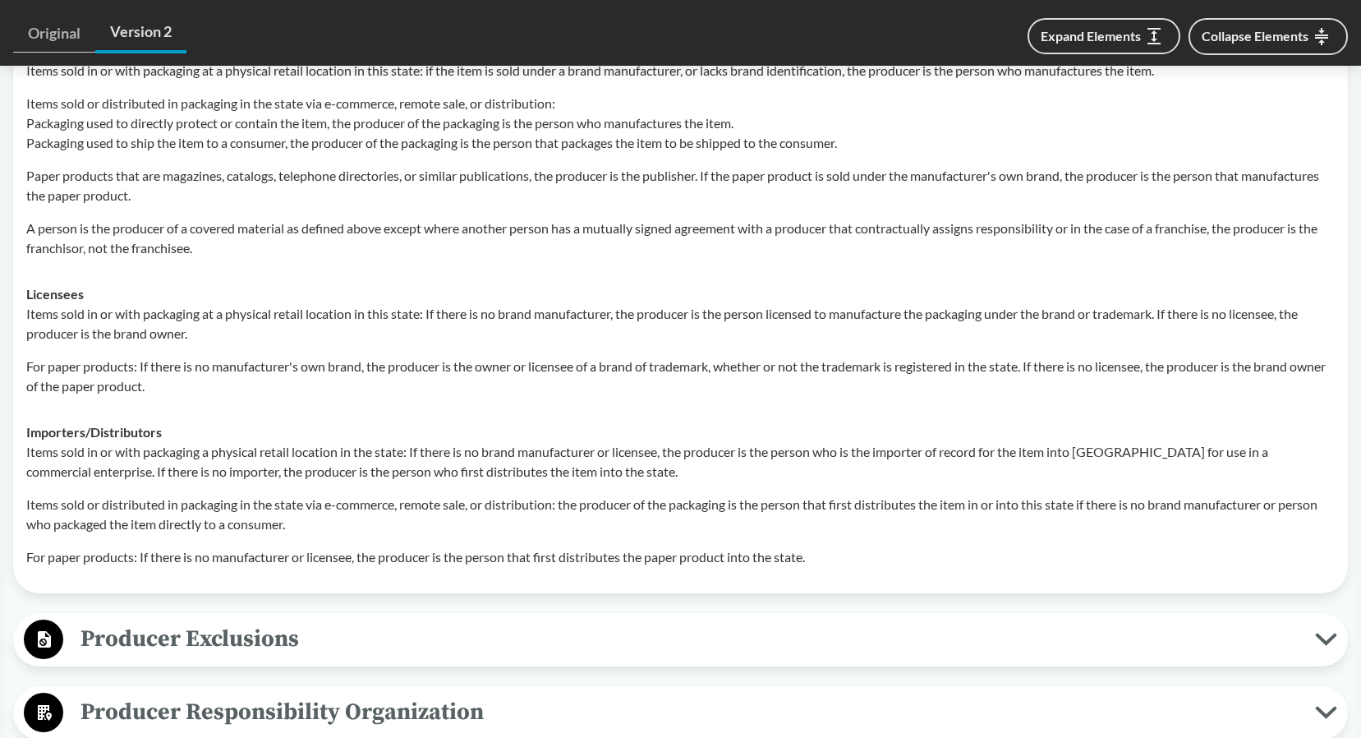
scroll to position [1643, 0]
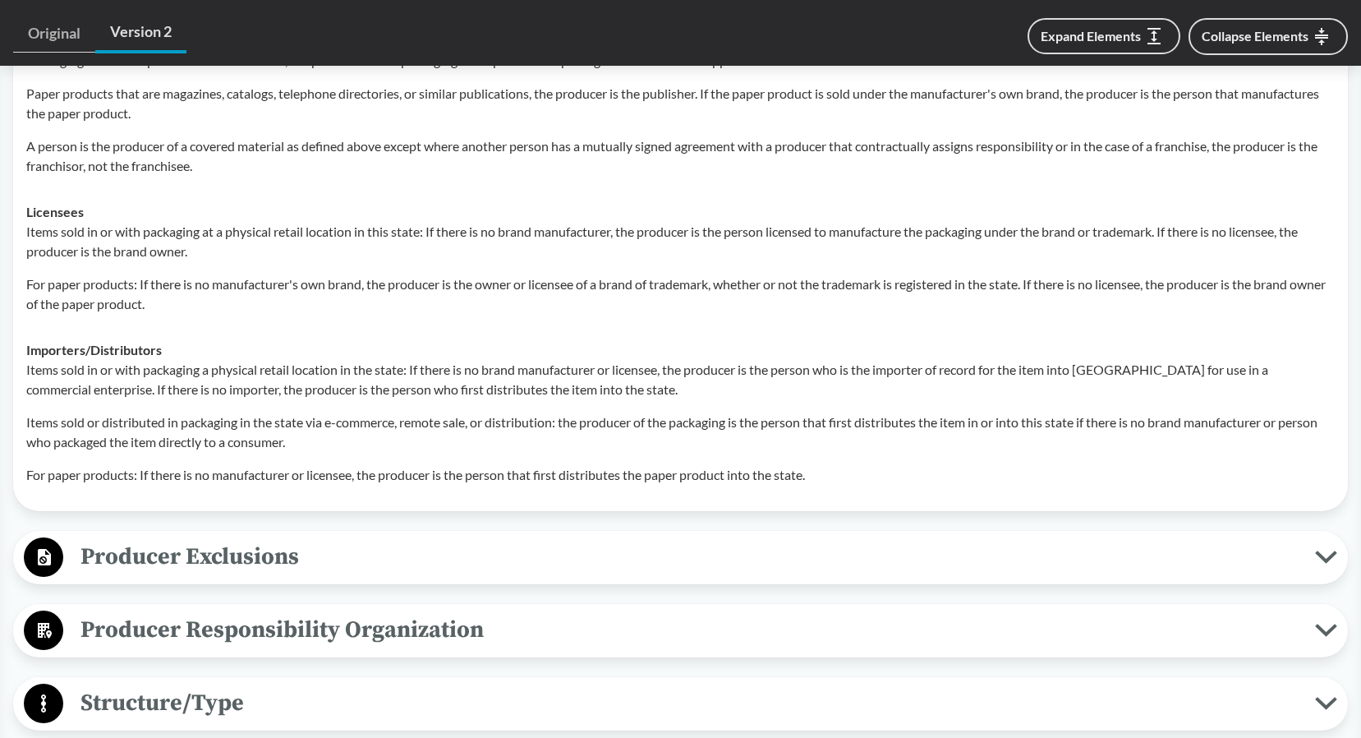
click at [263, 538] on span "Producer Exclusions" at bounding box center [689, 556] width 1252 height 37
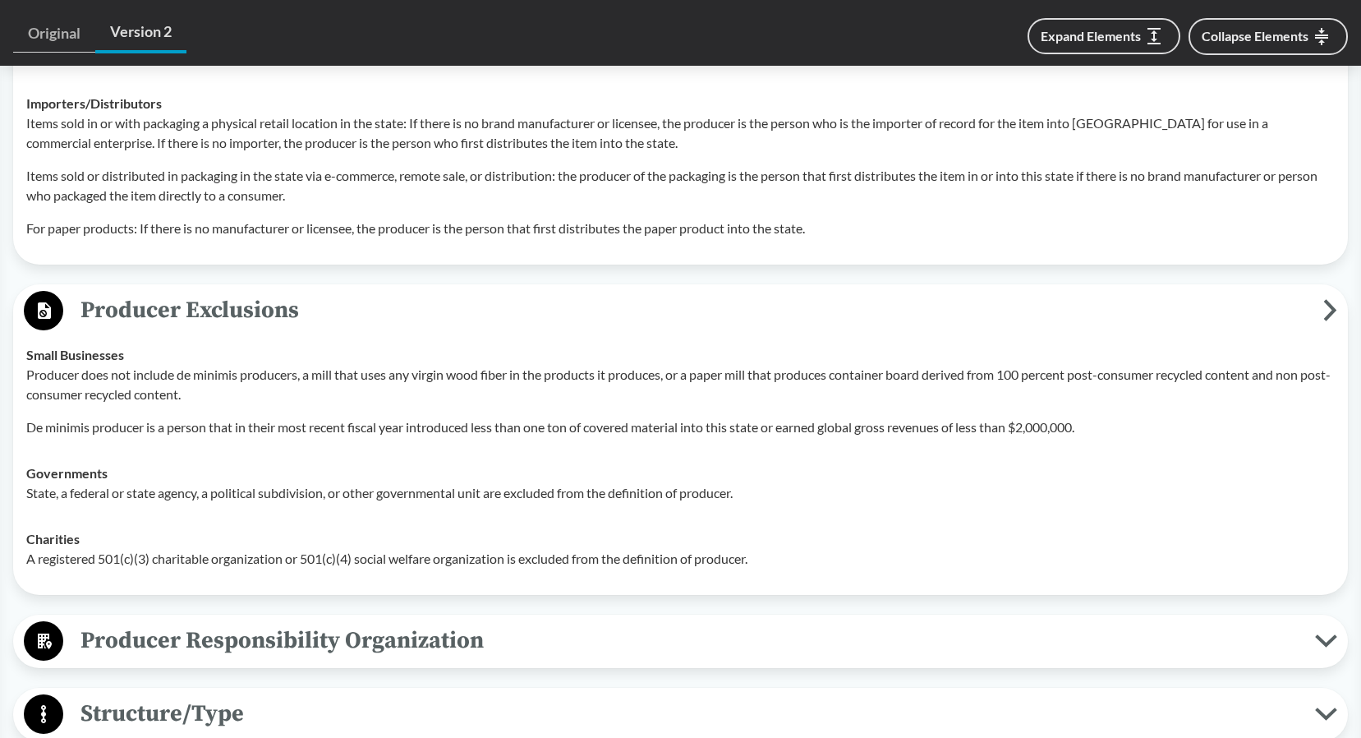
scroll to position [1971, 0]
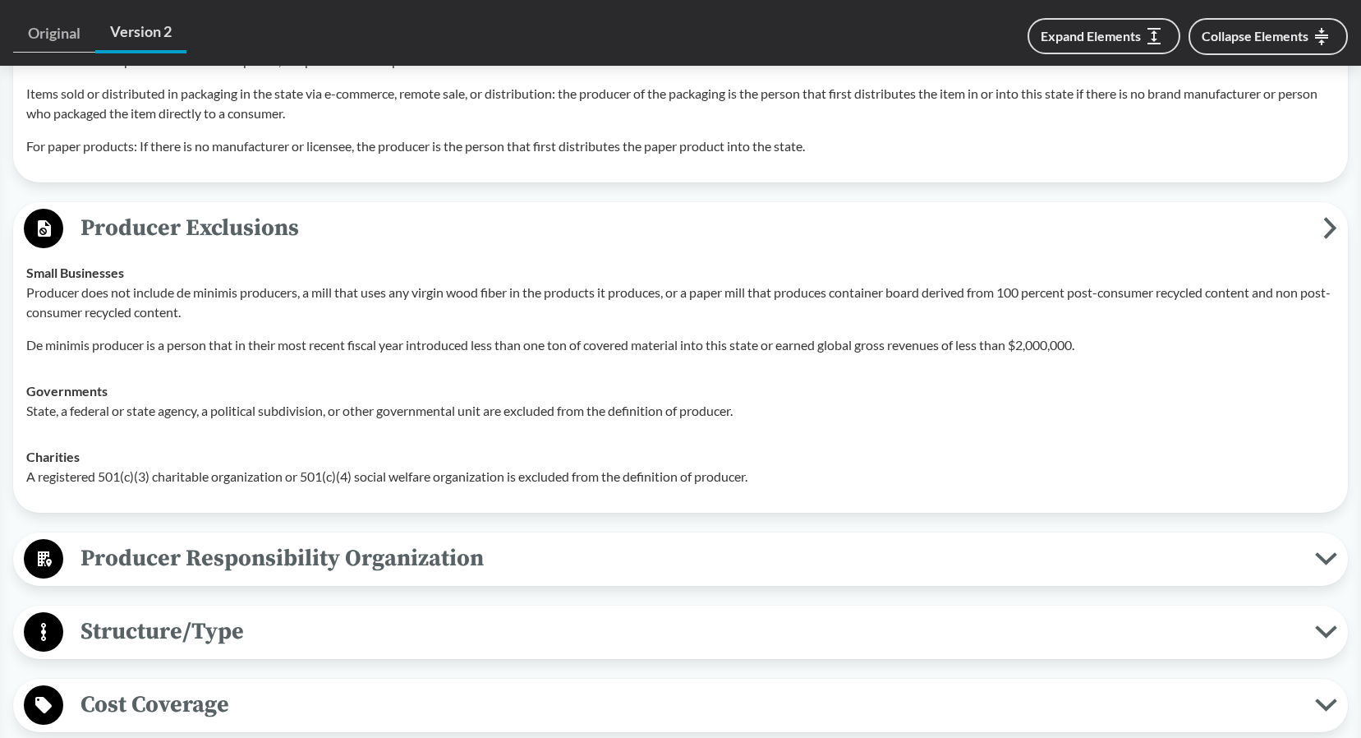
click at [471, 540] on span "Producer Responsibility Organization" at bounding box center [689, 558] width 1252 height 37
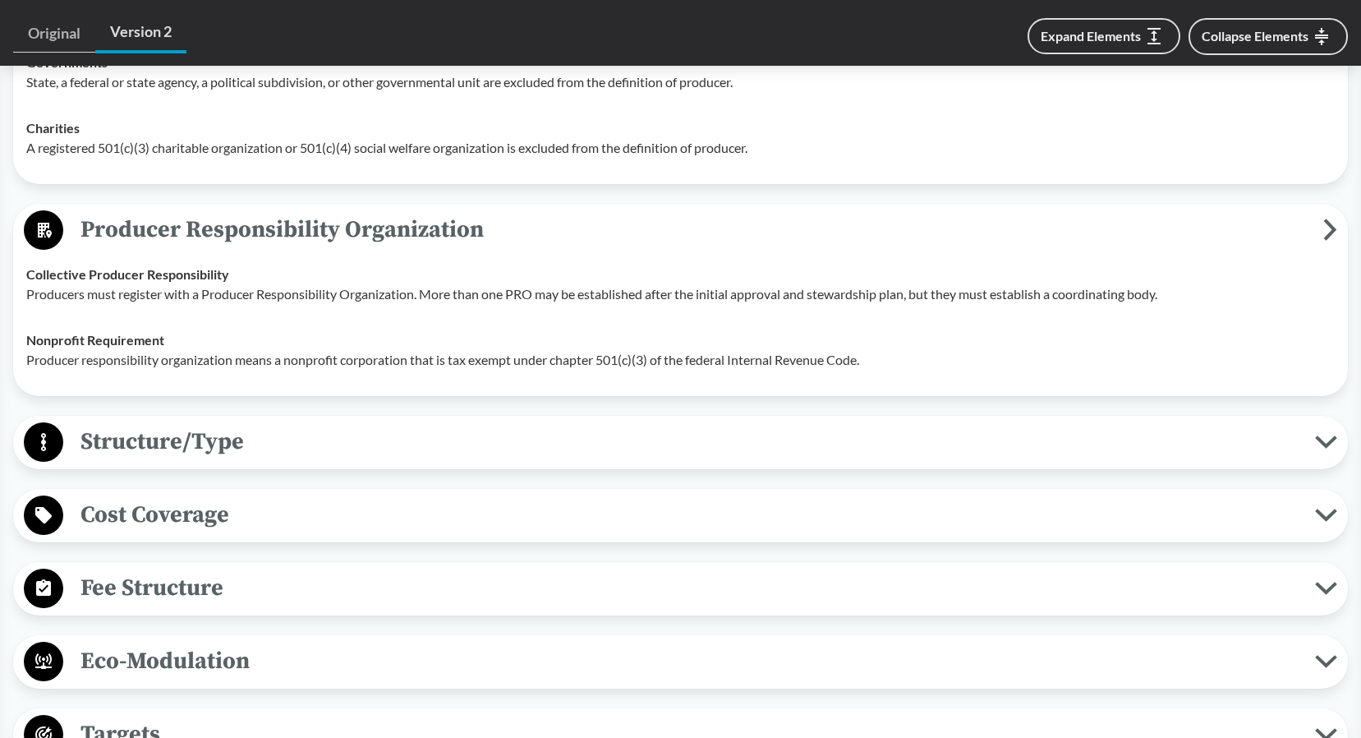
scroll to position [2382, 0]
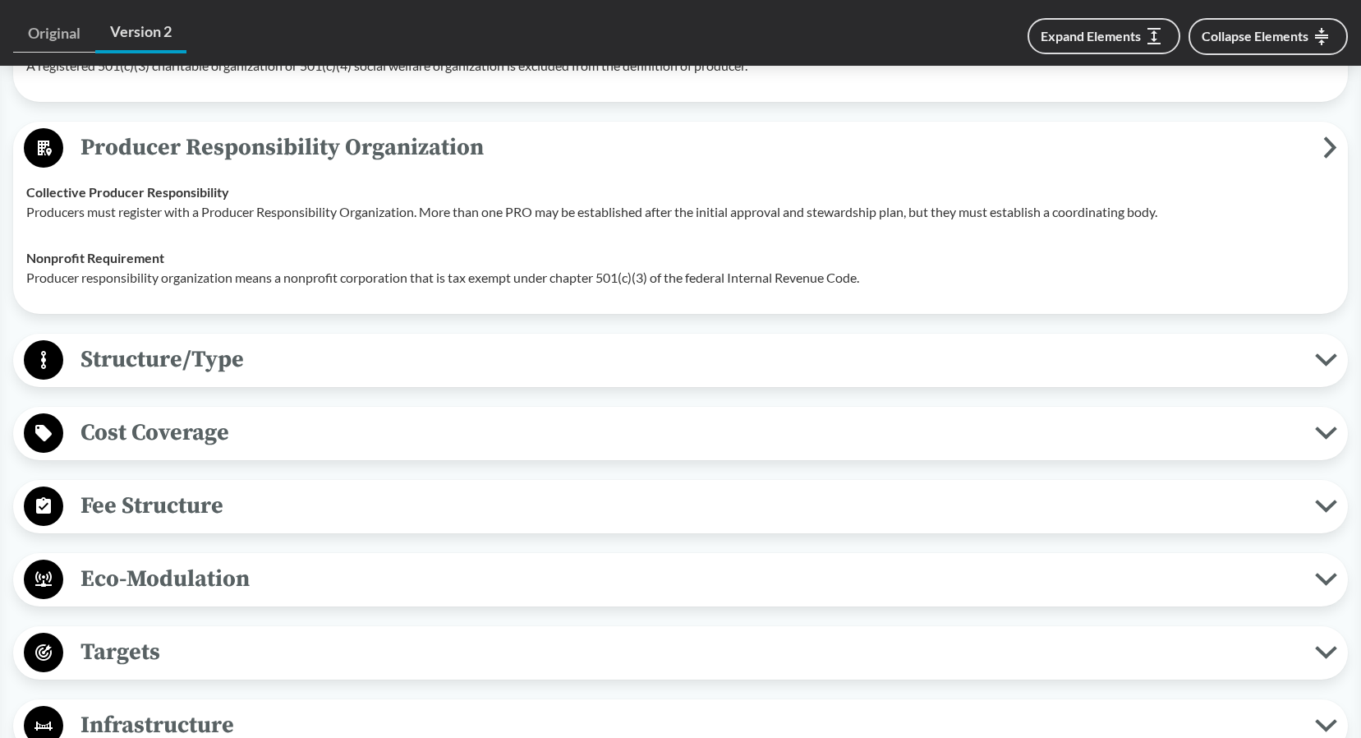
click at [334, 341] on span "Structure/Type" at bounding box center [689, 359] width 1252 height 37
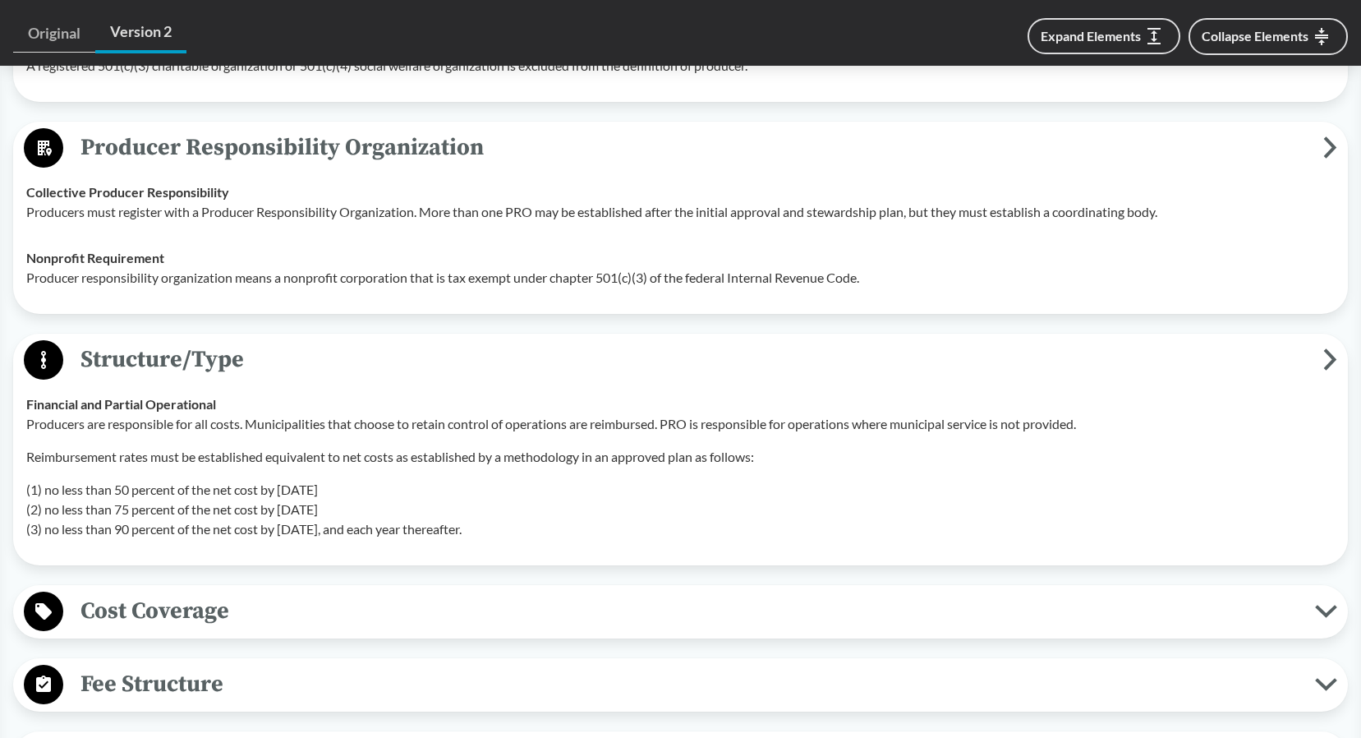
scroll to position [2464, 0]
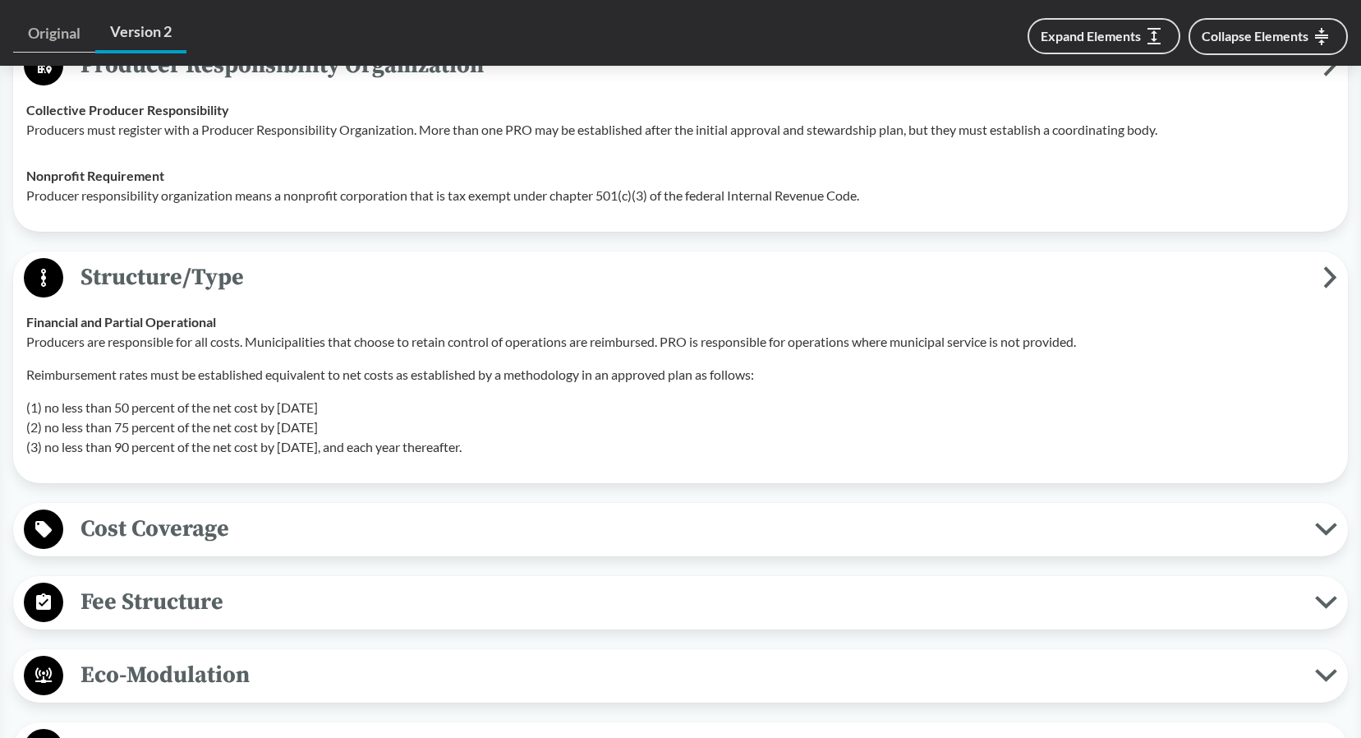
click at [332, 513] on span "Cost Coverage" at bounding box center [689, 528] width 1252 height 37
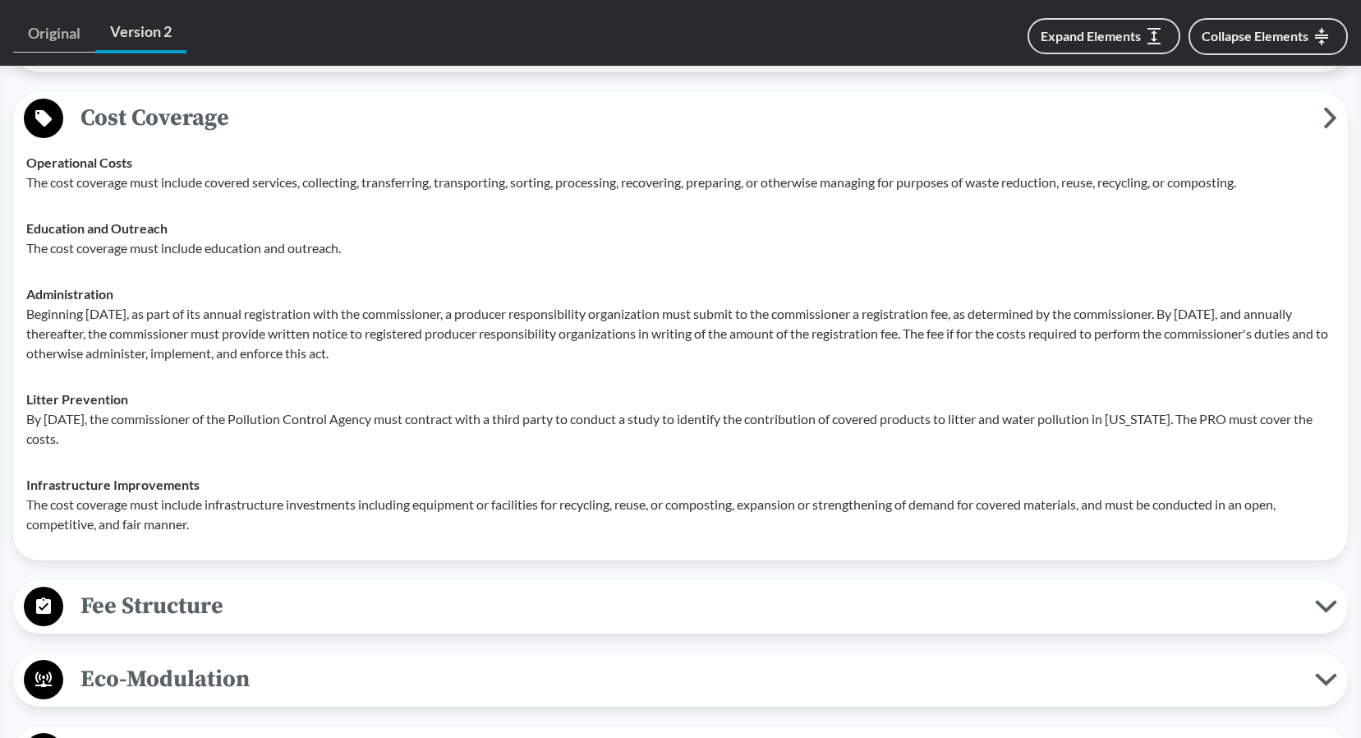
scroll to position [2957, 0]
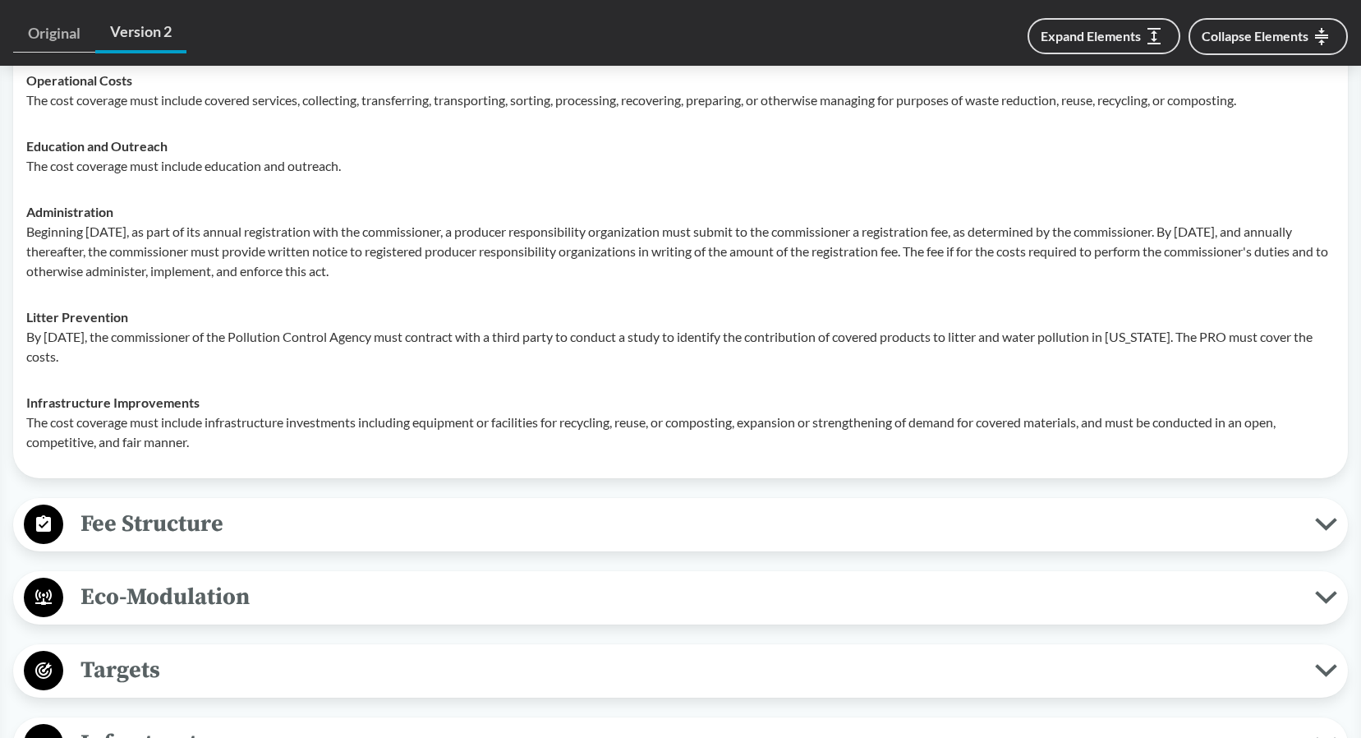
click at [331, 511] on span "Fee Structure" at bounding box center [689, 523] width 1252 height 37
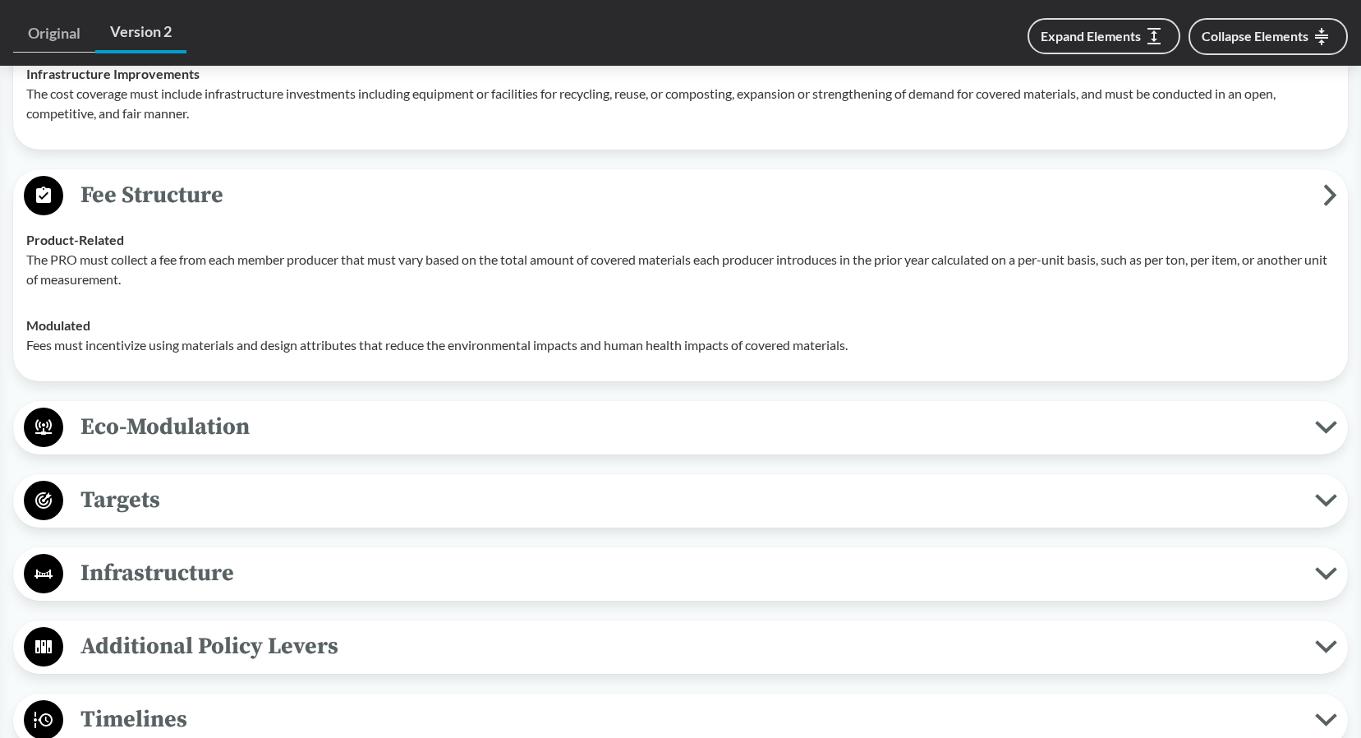
scroll to position [3368, 0]
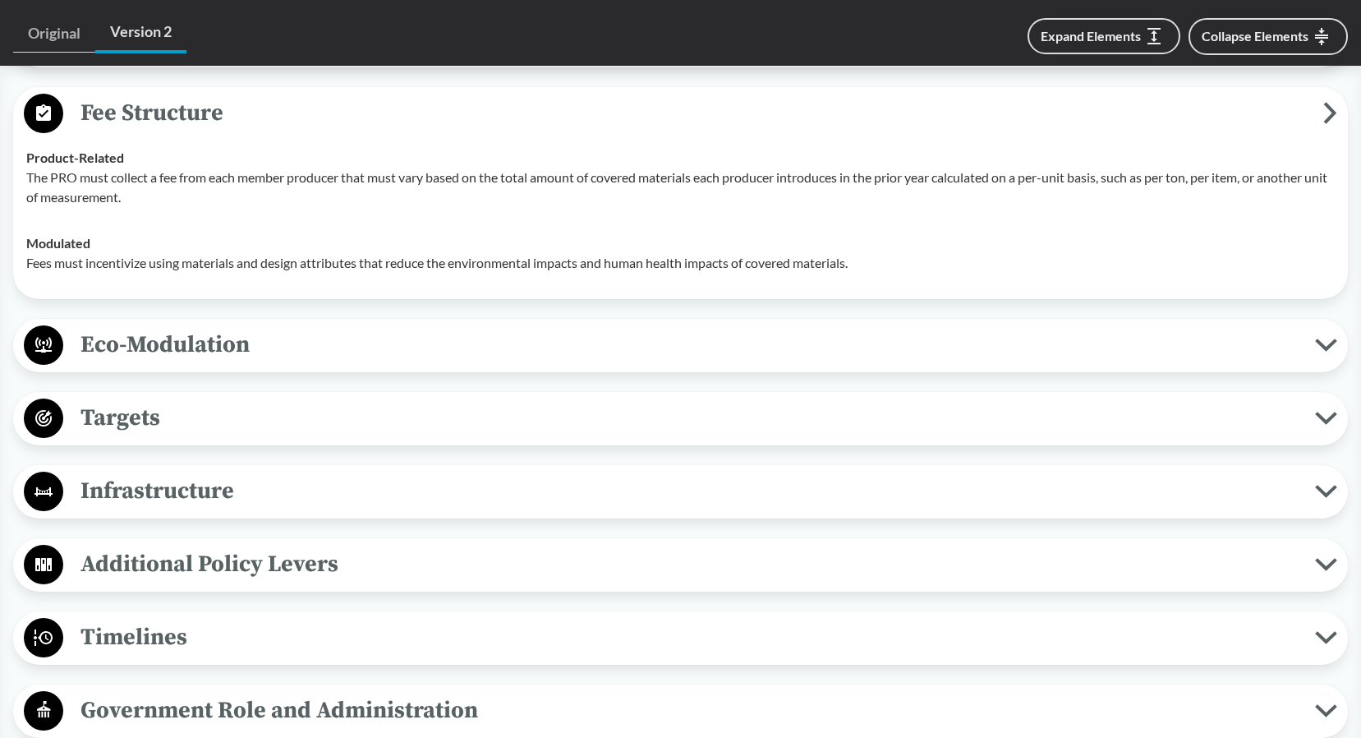
click at [399, 326] on span "Eco-Modulation" at bounding box center [689, 344] width 1252 height 37
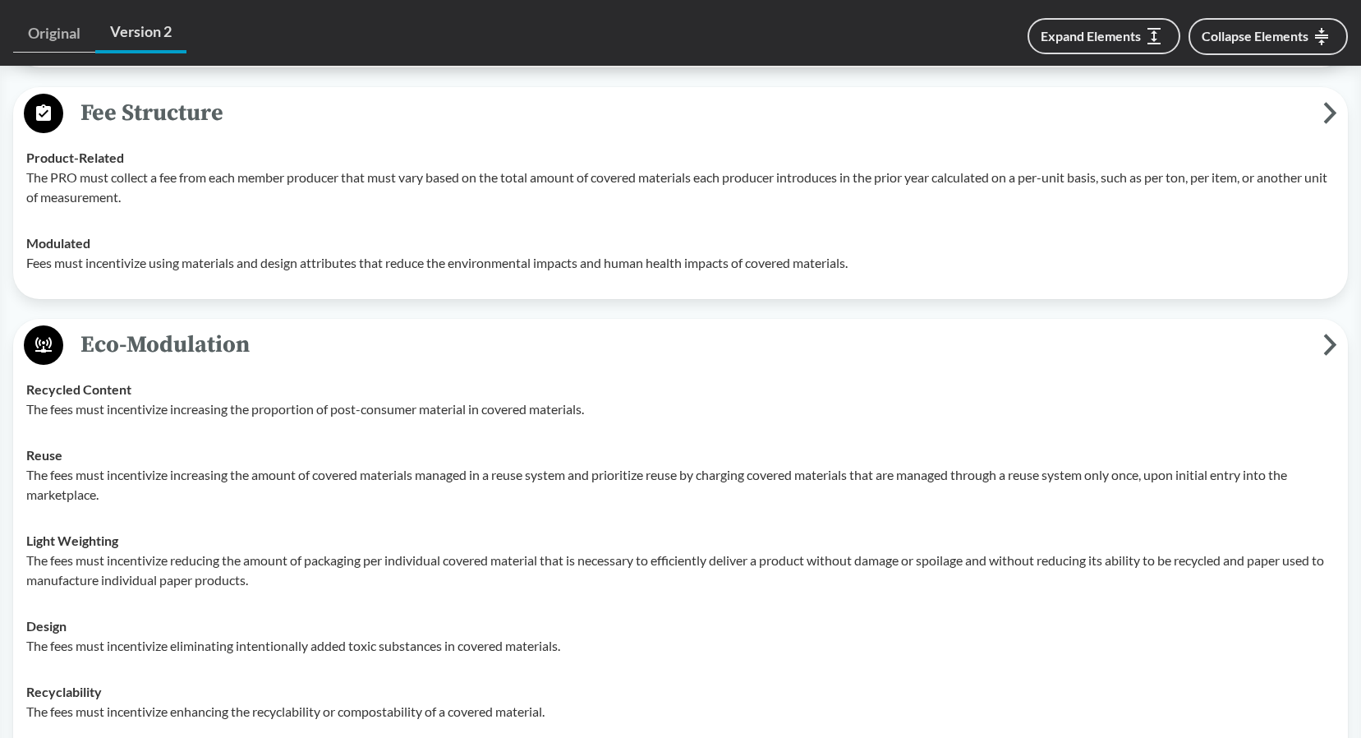
click at [172, 432] on td "Reuse The fees must incentivize increasing the amount of covered materials mana…" at bounding box center [680, 474] width 1323 height 85
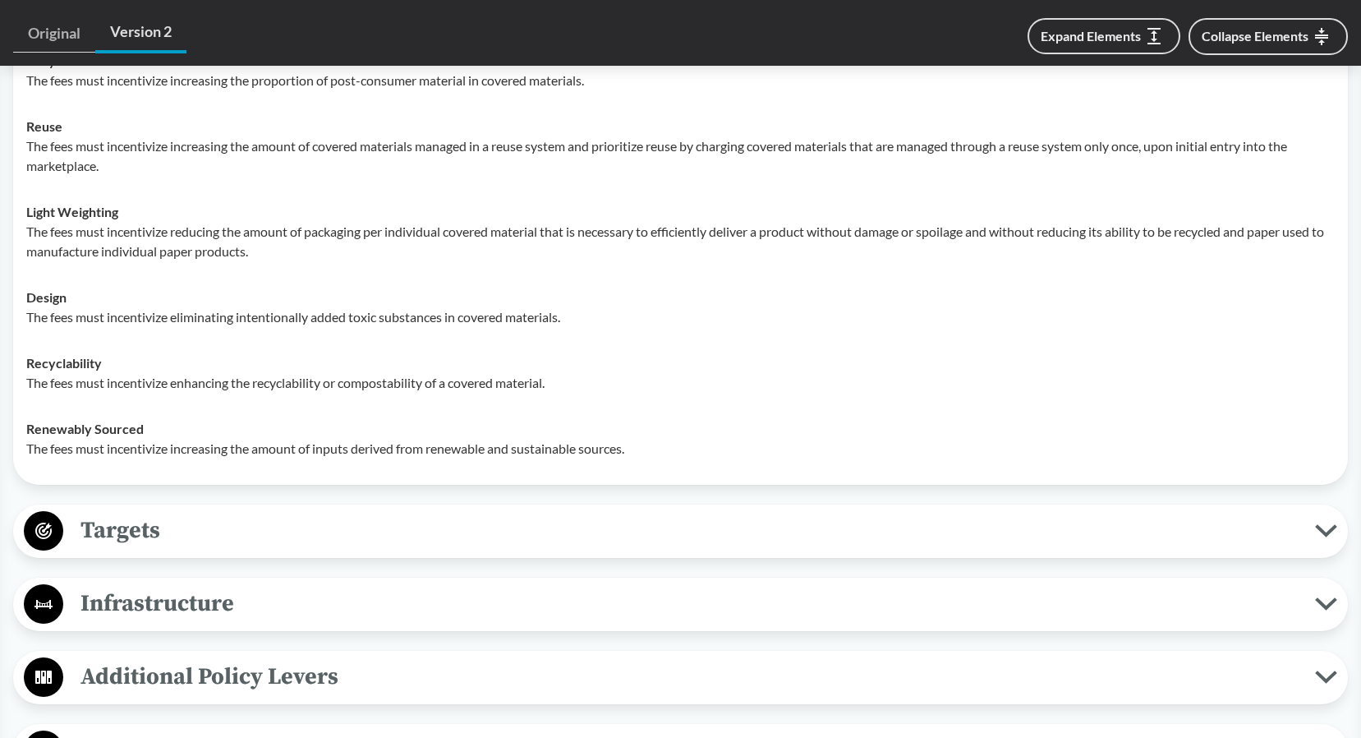
scroll to position [3861, 0]
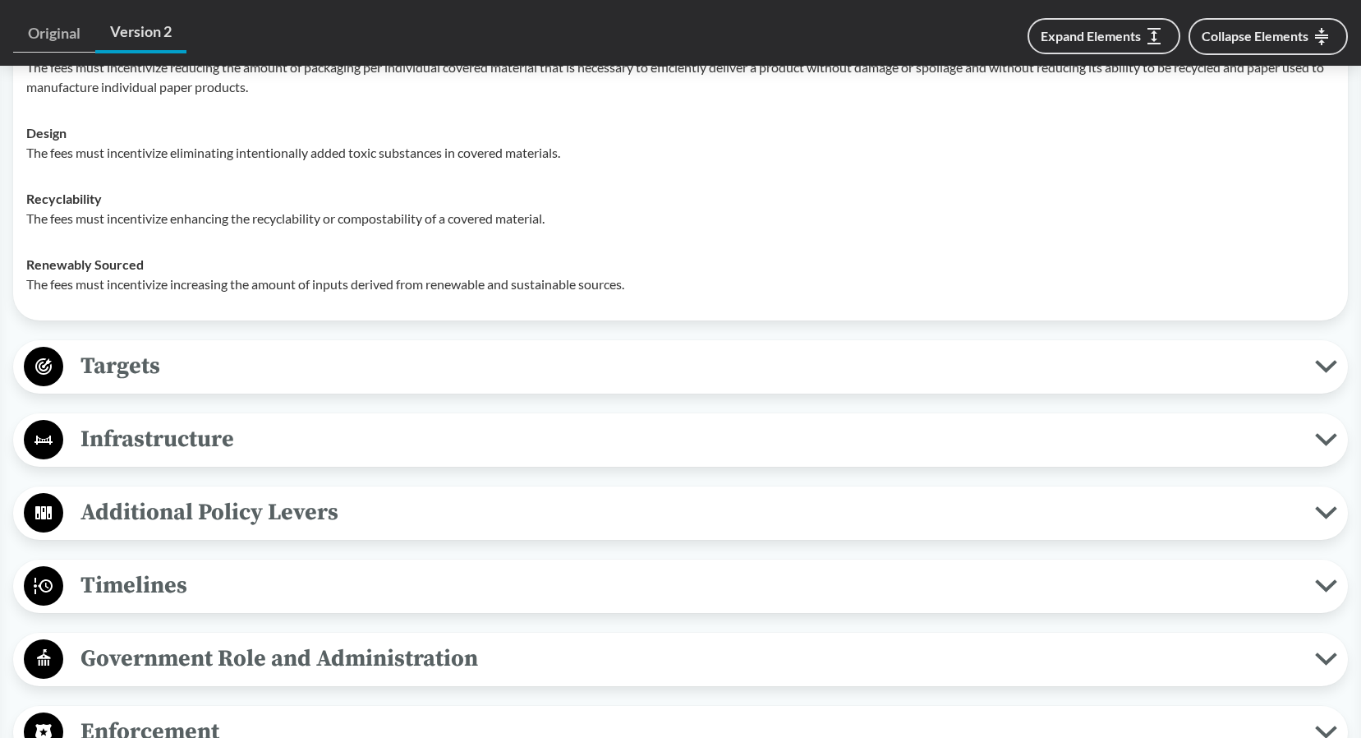
click at [492, 347] on span "Targets" at bounding box center [689, 365] width 1252 height 37
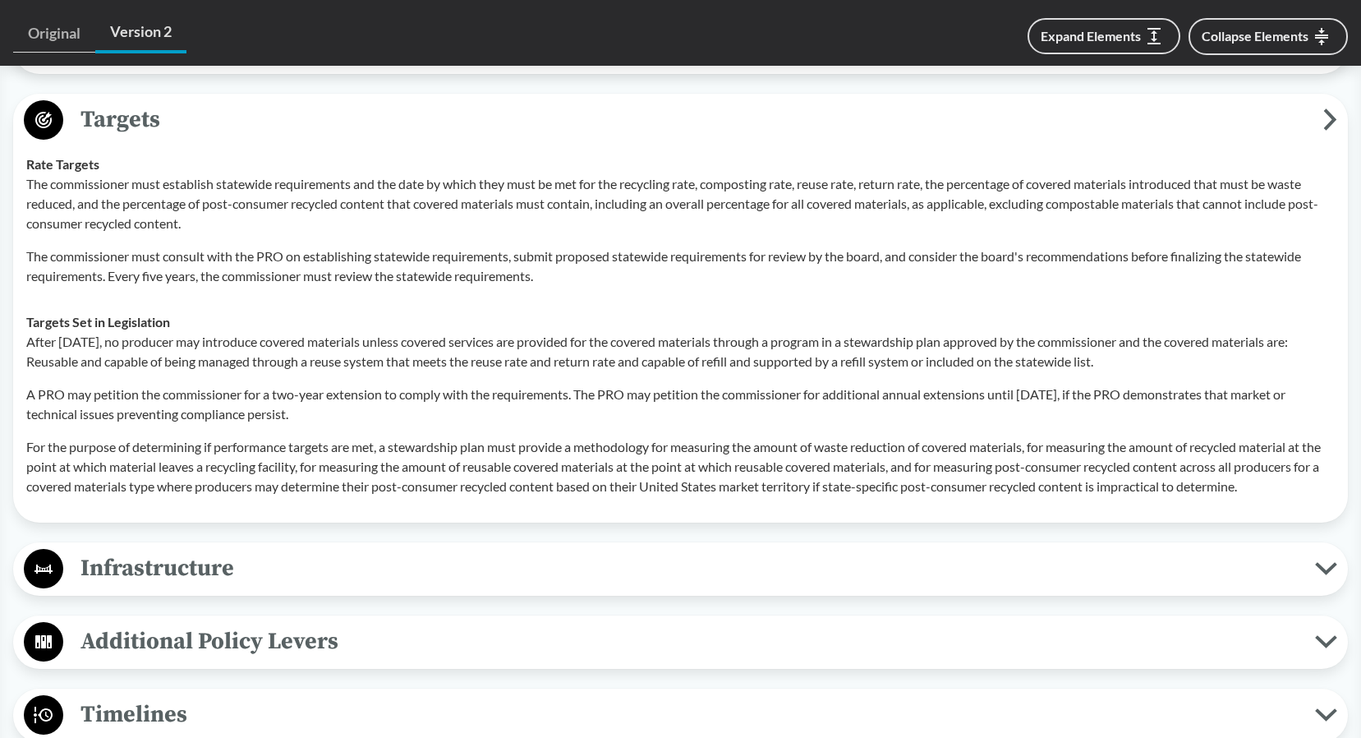
scroll to position [4189, 0]
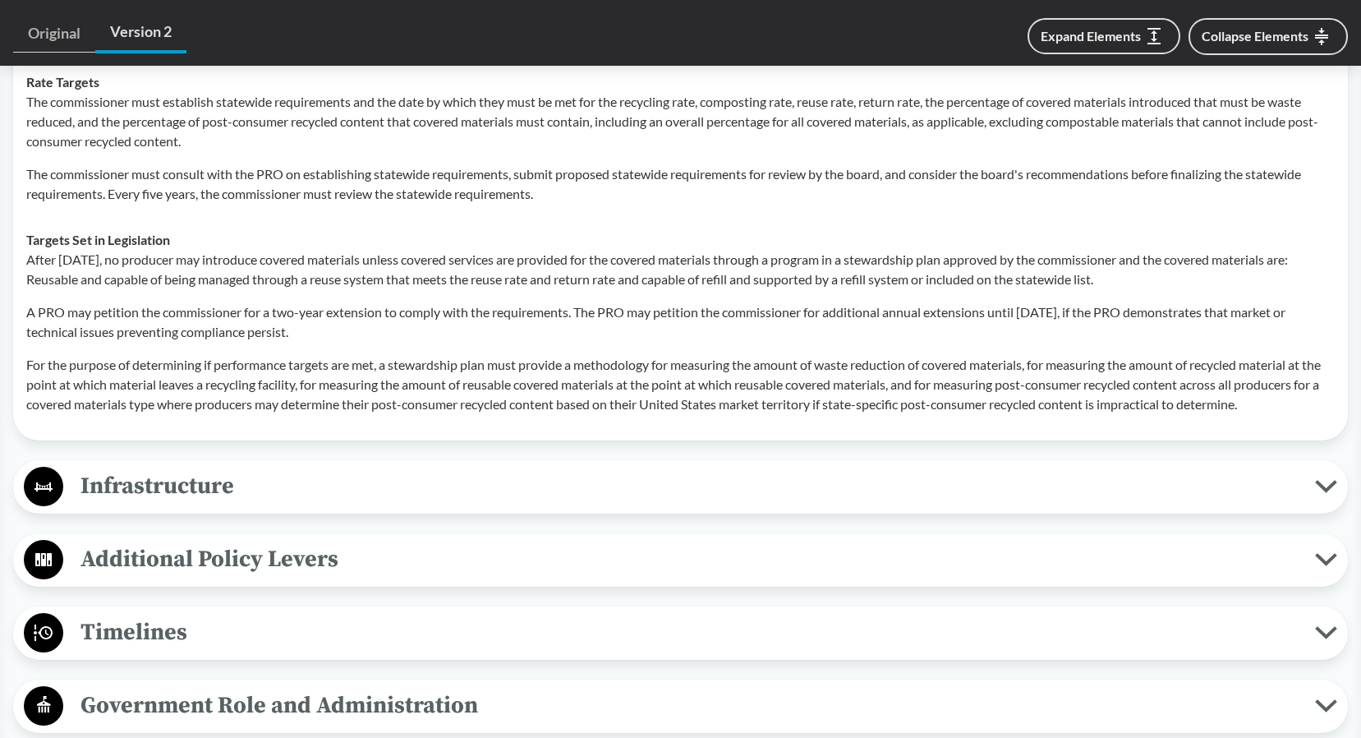
click at [427, 476] on span "Infrastructure" at bounding box center [689, 485] width 1252 height 37
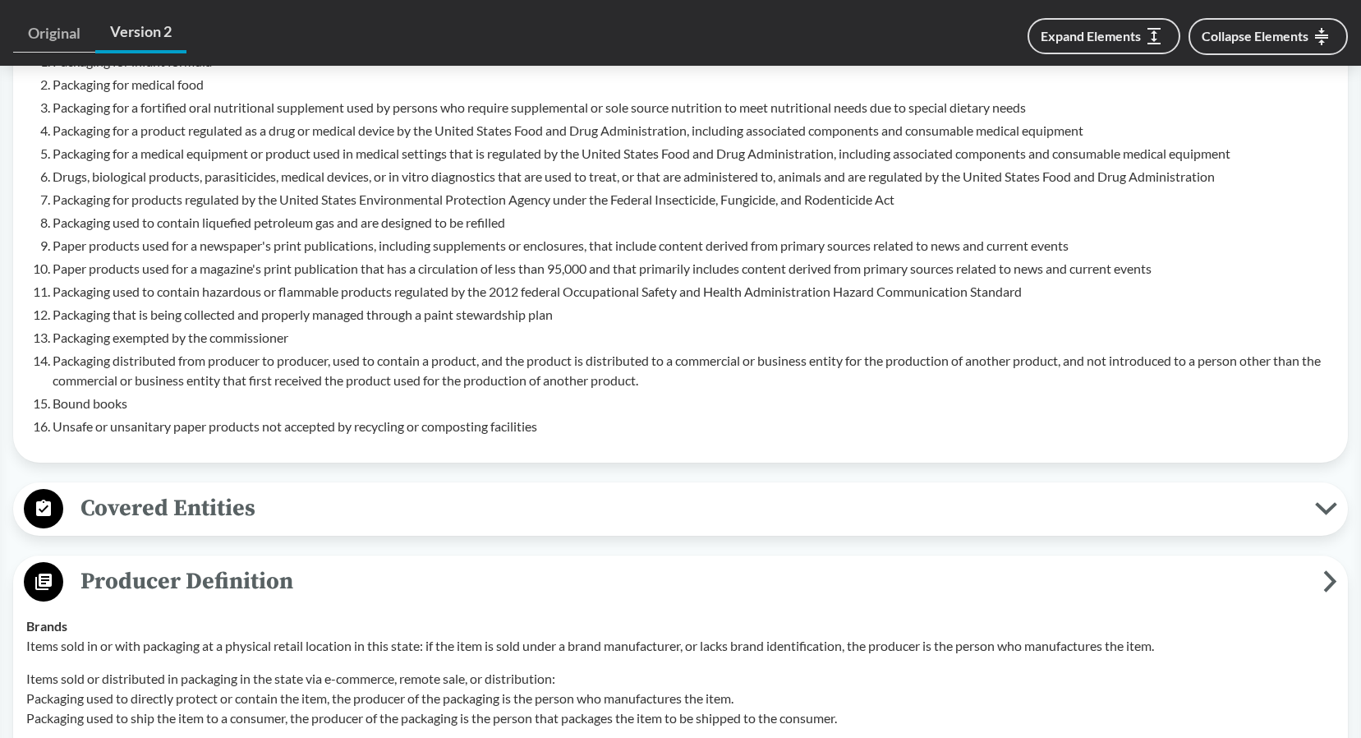
scroll to position [1232, 0]
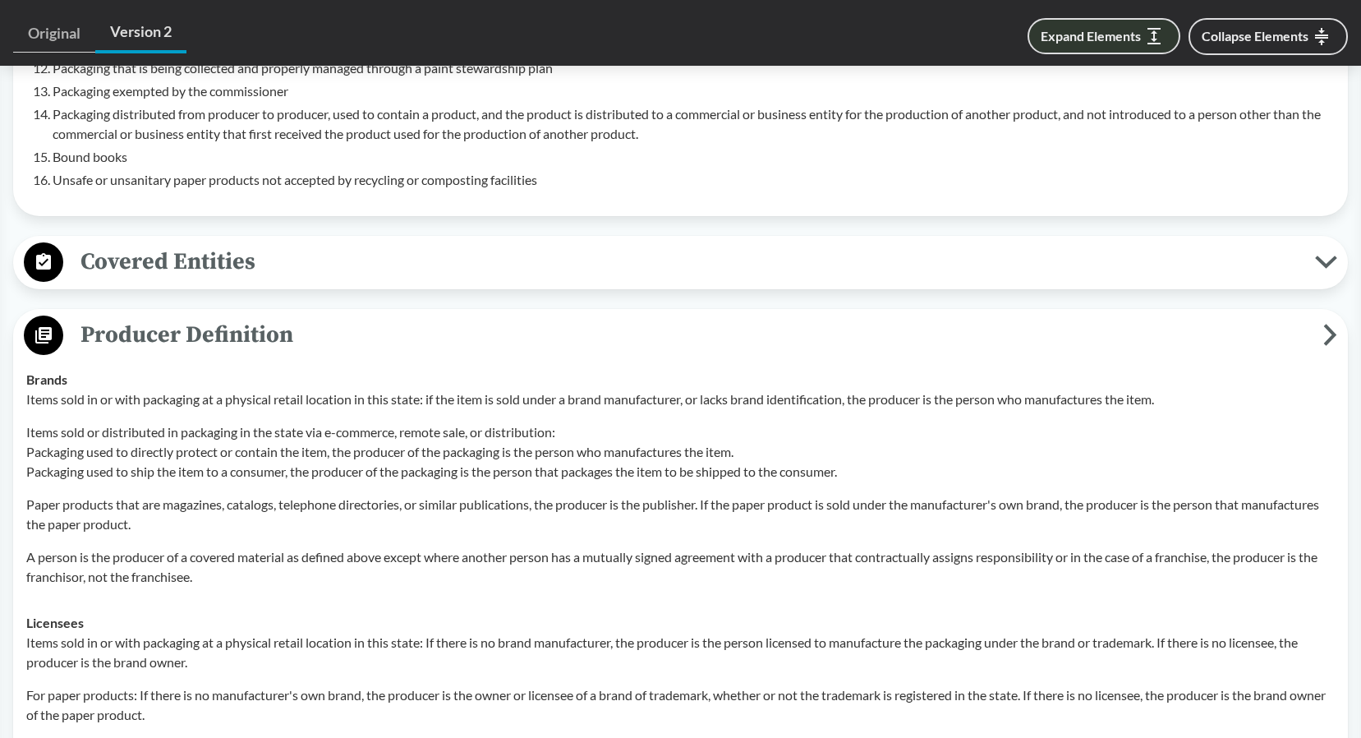
click at [1079, 45] on button "Expand Elements" at bounding box center [1104, 36] width 153 height 36
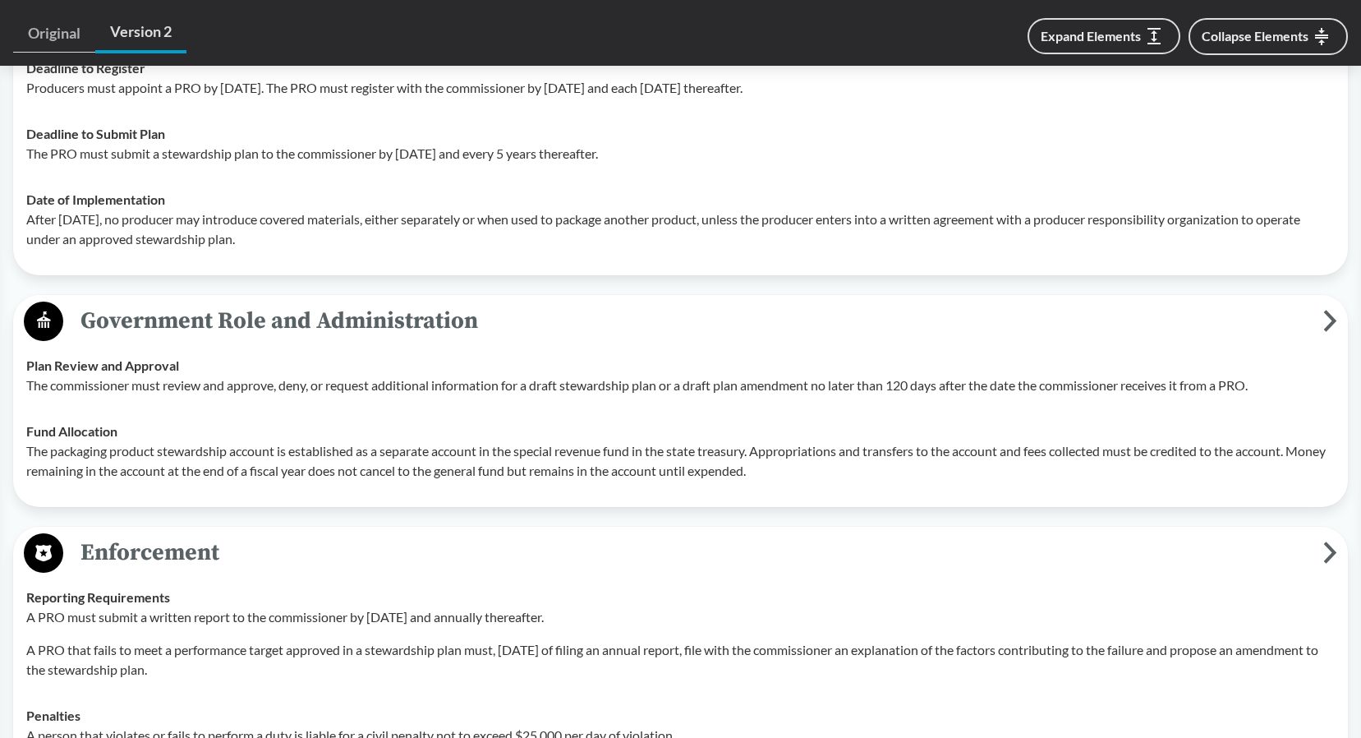
scroll to position [5093, 0]
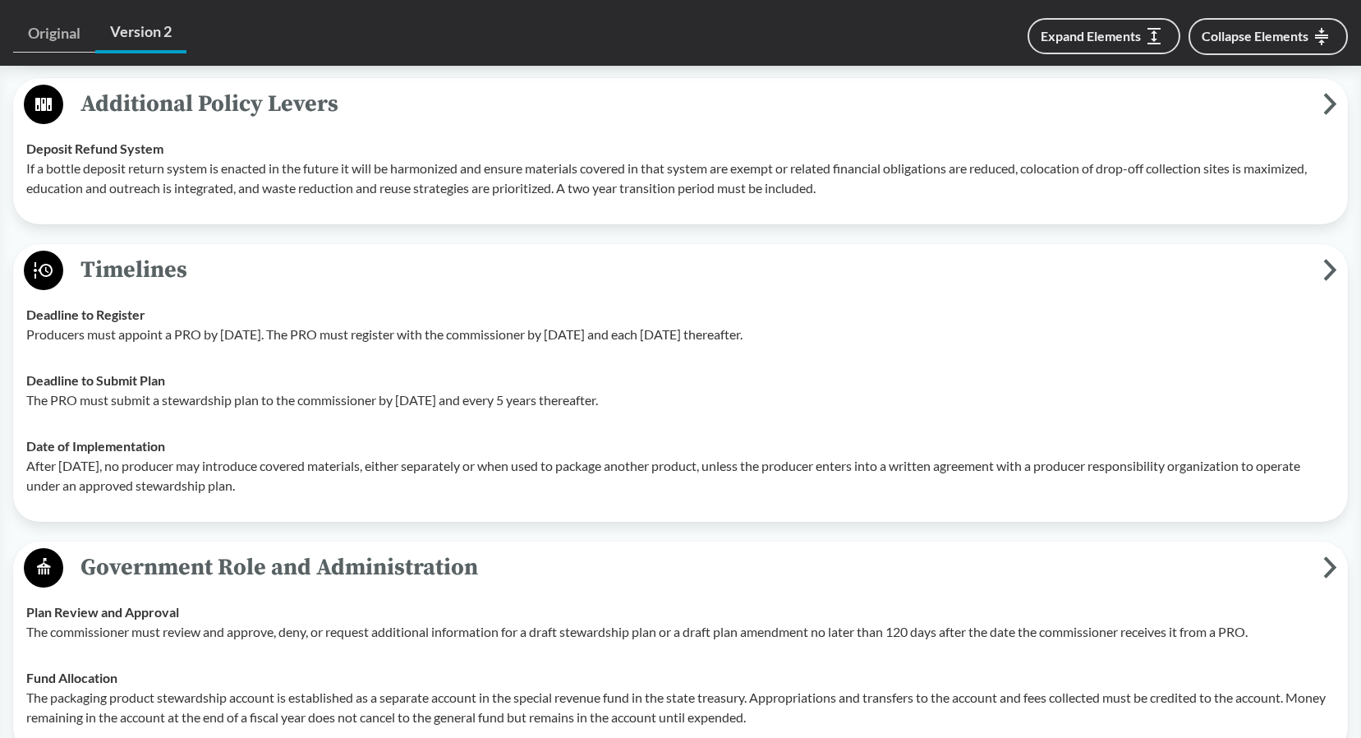
click at [287, 436] on div "Date of Implementation After [DATE], no producer may introduce covered material…" at bounding box center [680, 465] width 1309 height 59
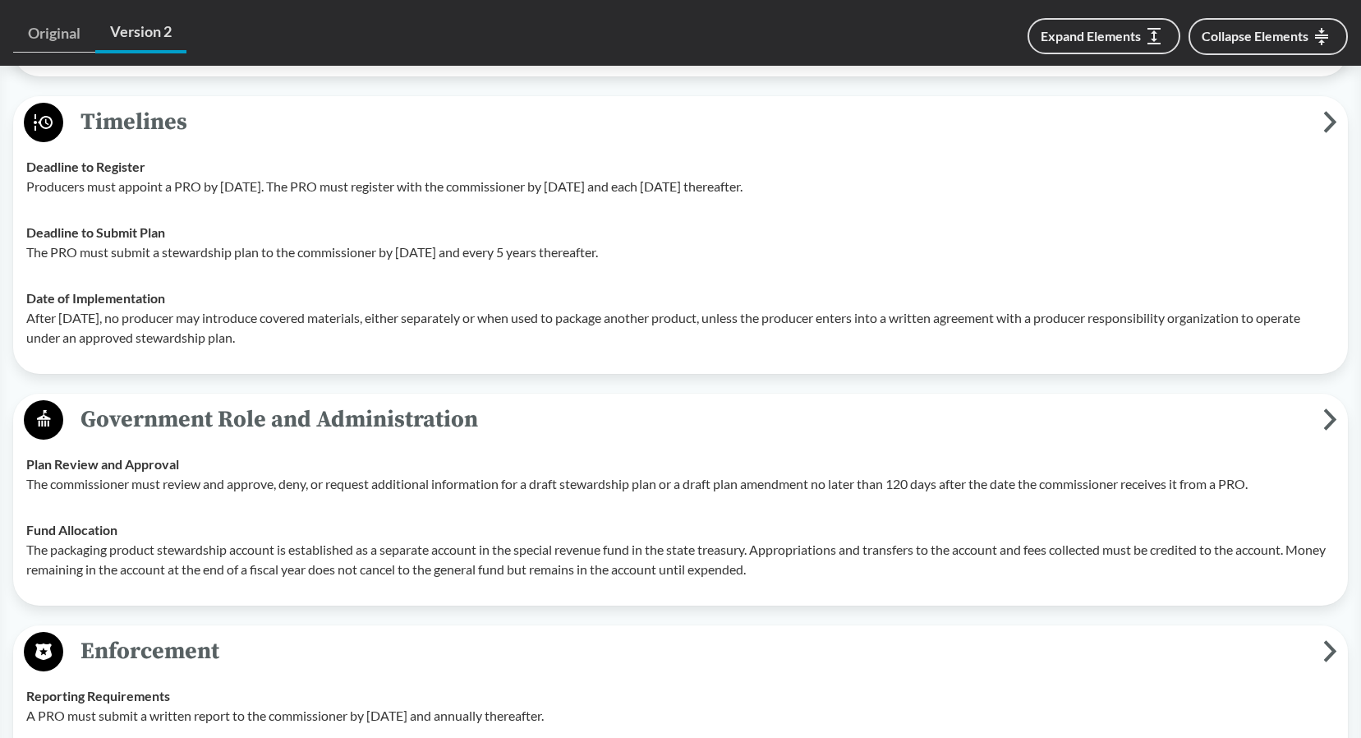
scroll to position [4830, 0]
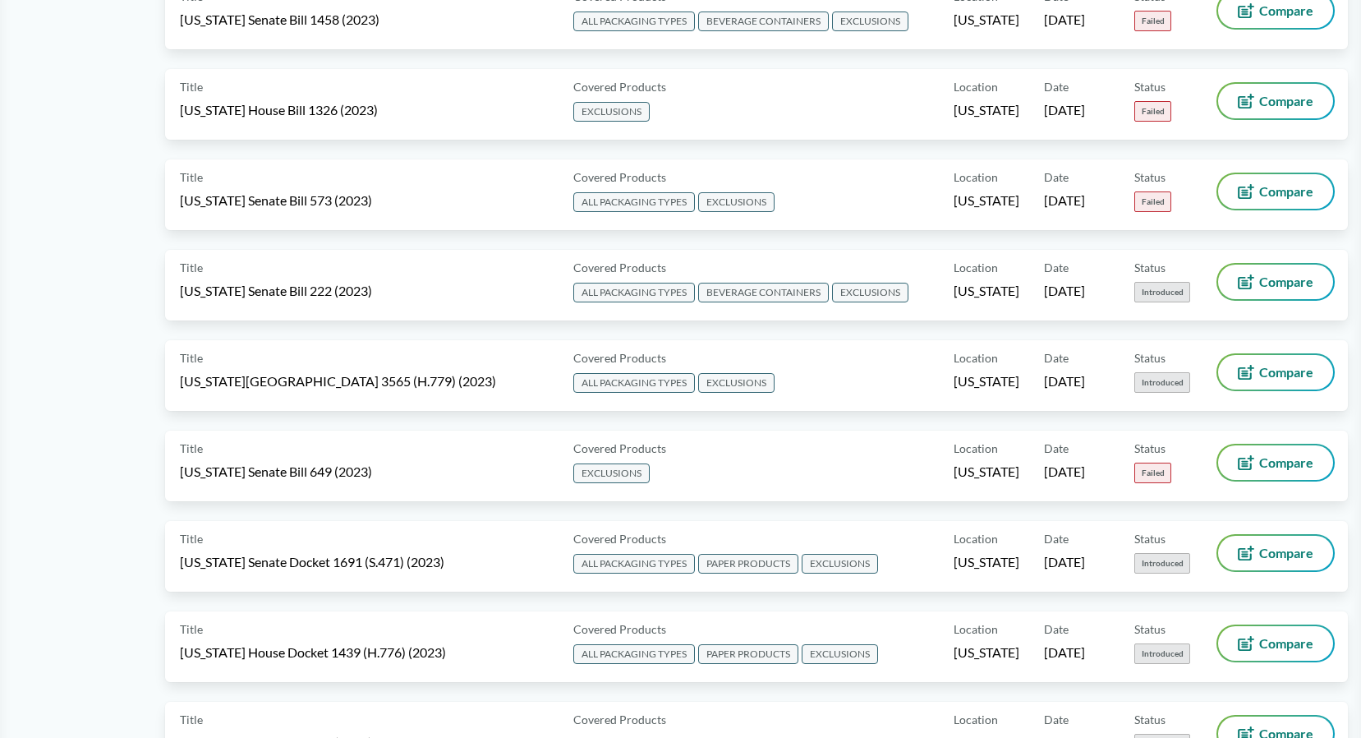
type input "[US_STATE]"
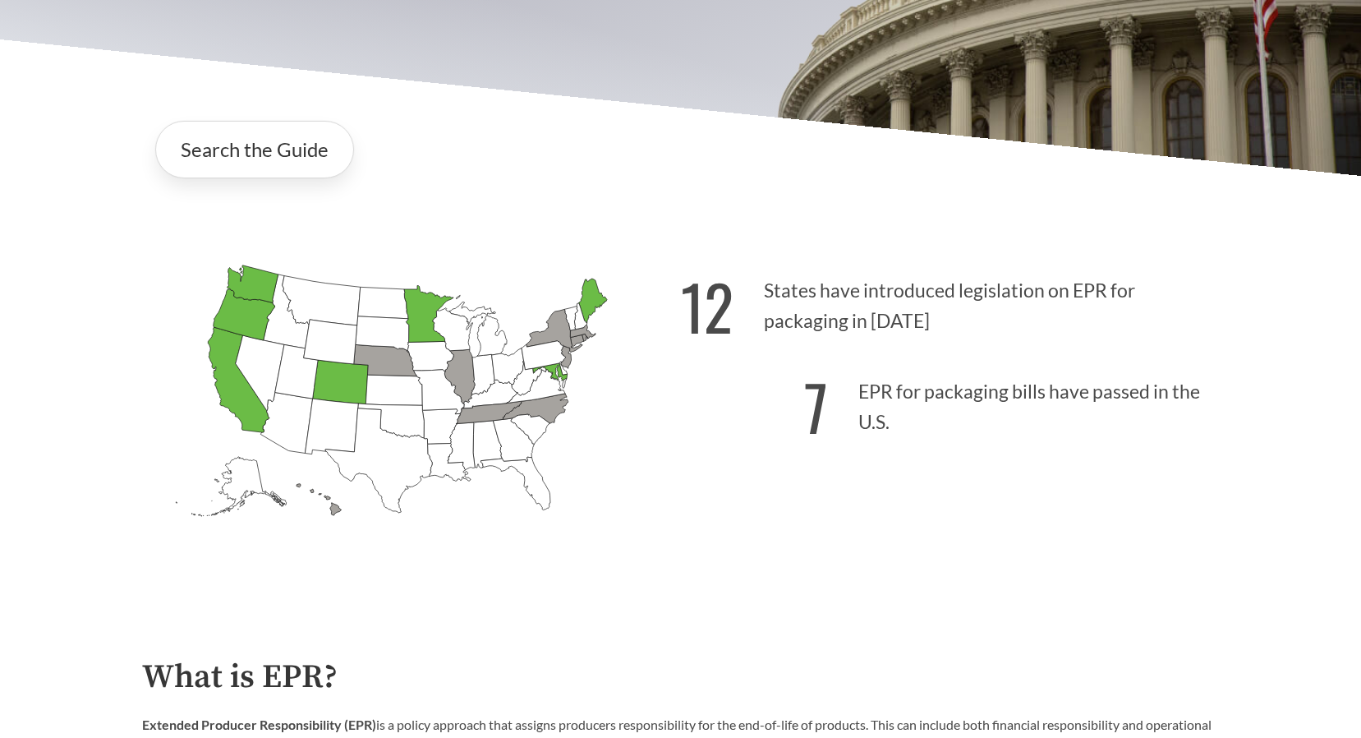
scroll to position [657, 0]
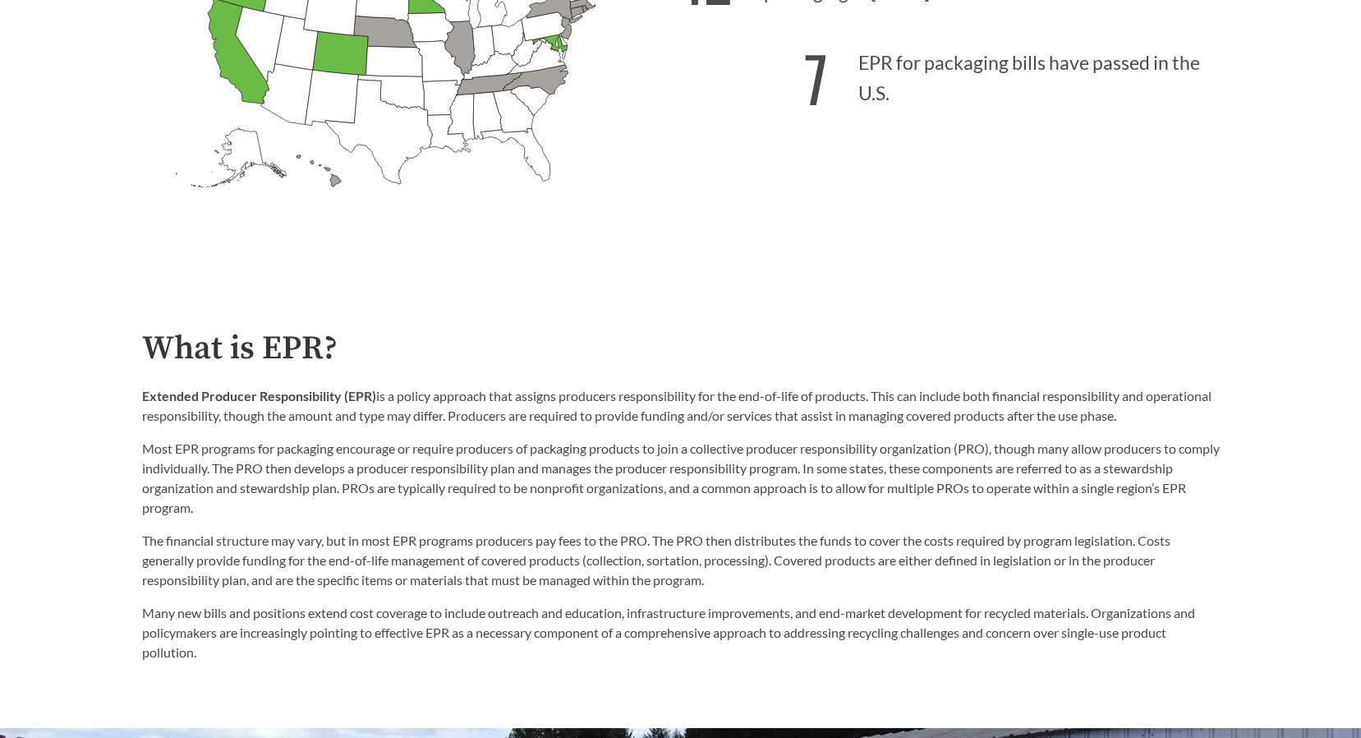
click at [234, 539] on p "The financial structure may vary, but in most EPR programs producers pay fees t…" at bounding box center [681, 560] width 1078 height 59
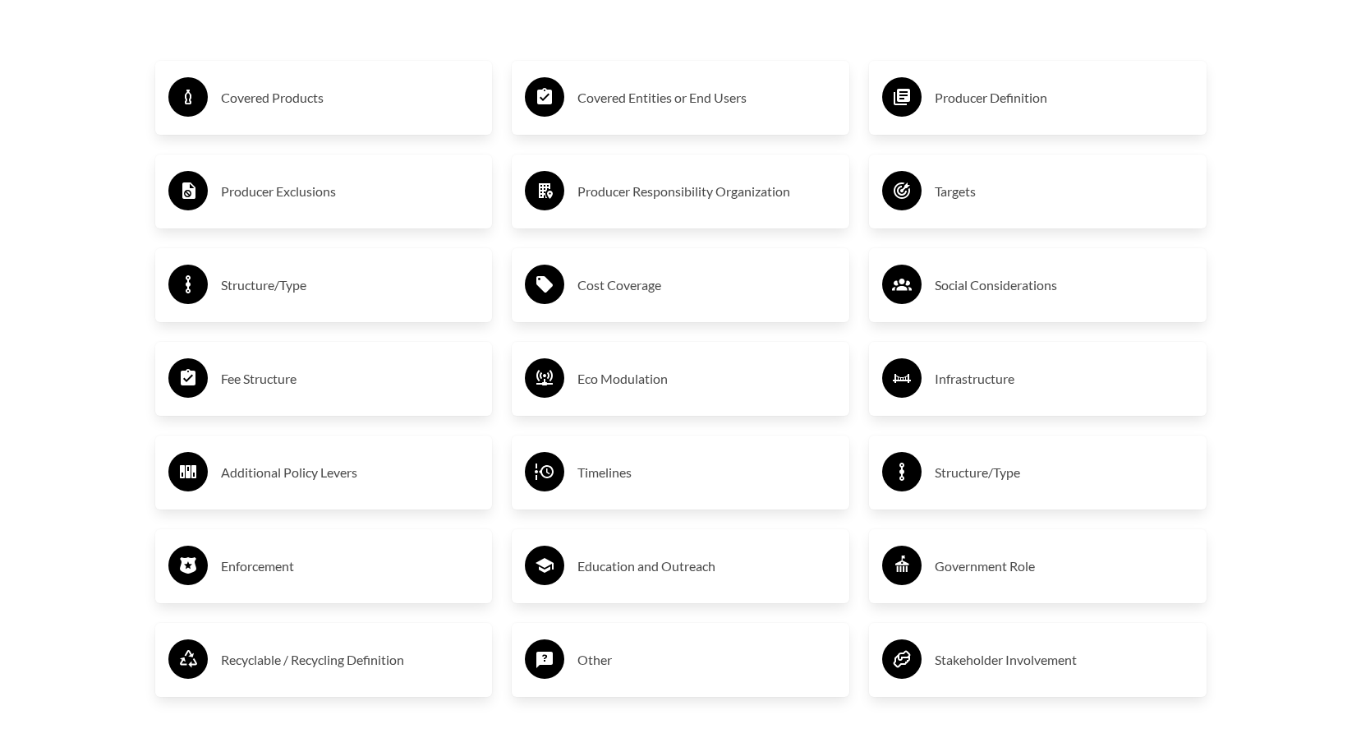
scroll to position [3286, 0]
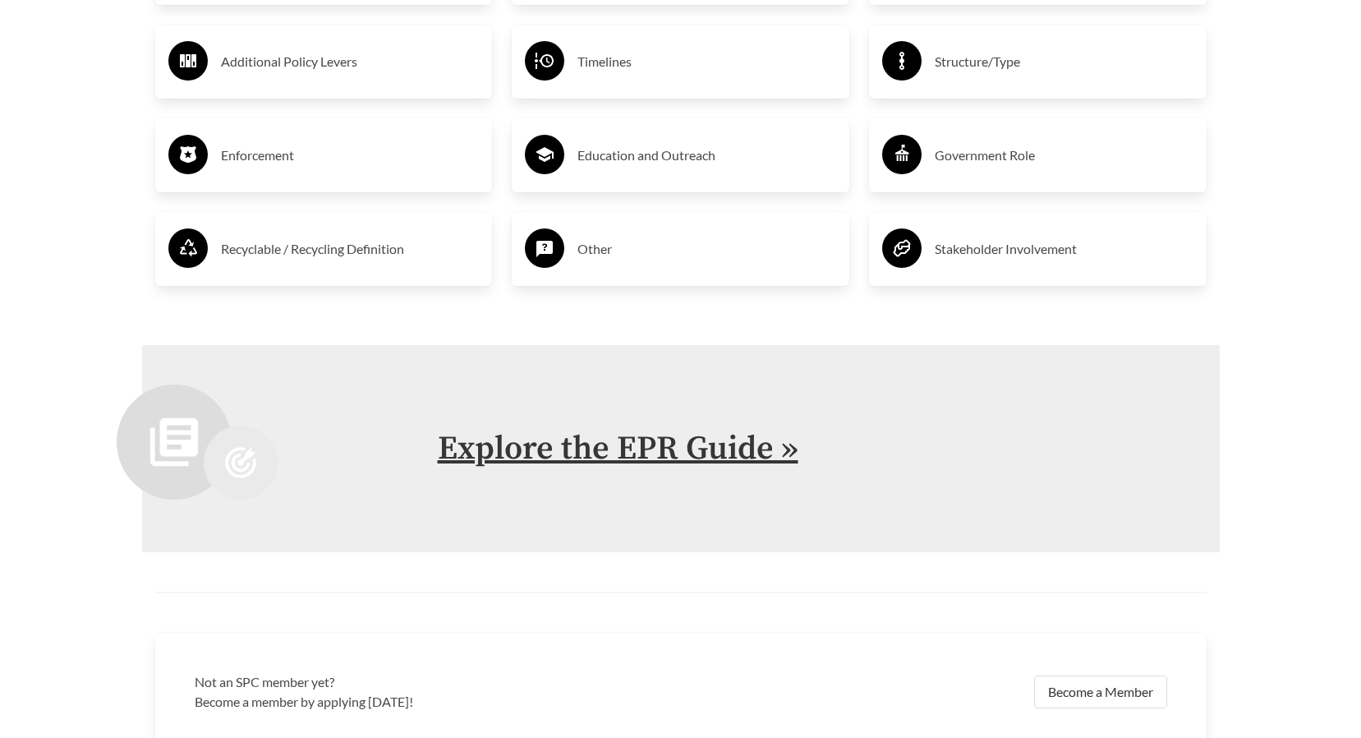
click at [610, 442] on link "Explore the EPR Guide »" at bounding box center [618, 448] width 361 height 41
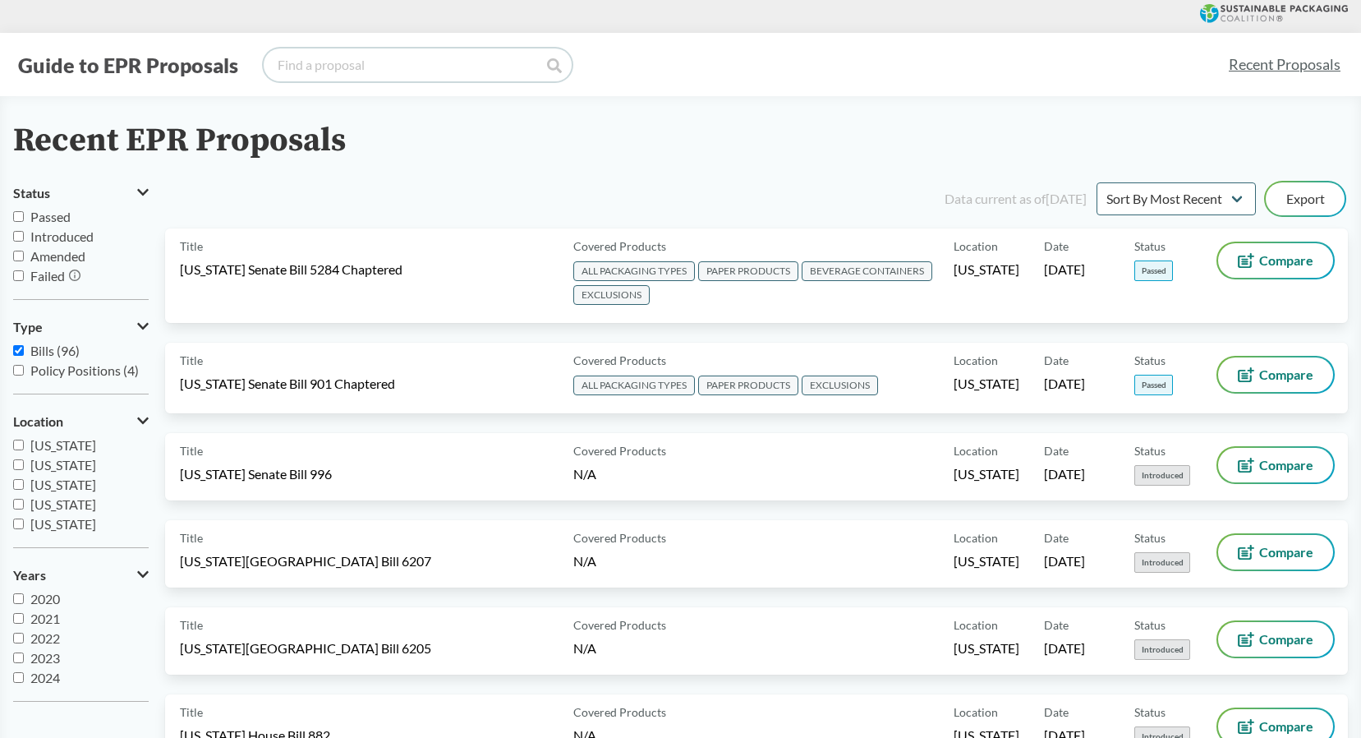
click at [493, 68] on input "search" at bounding box center [418, 64] width 308 height 33
type input "[US_STATE]"
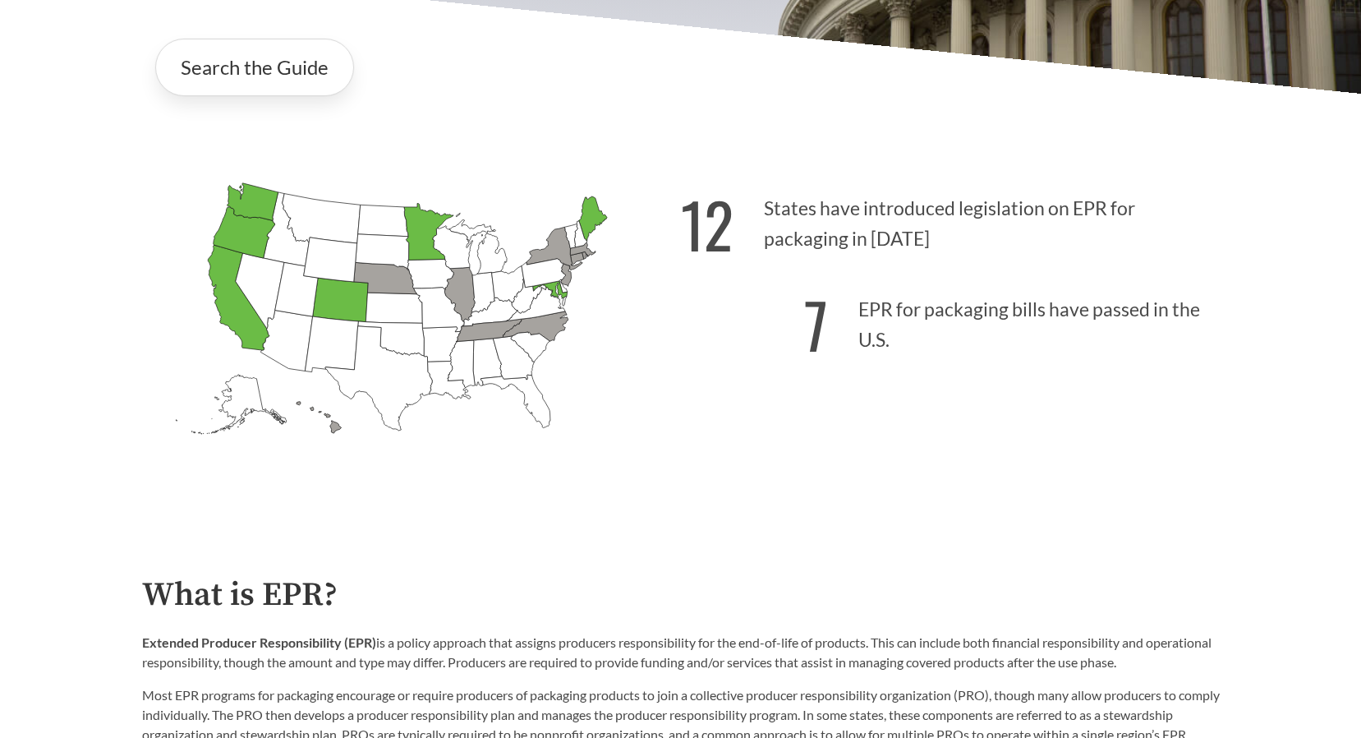
scroll to position [657, 0]
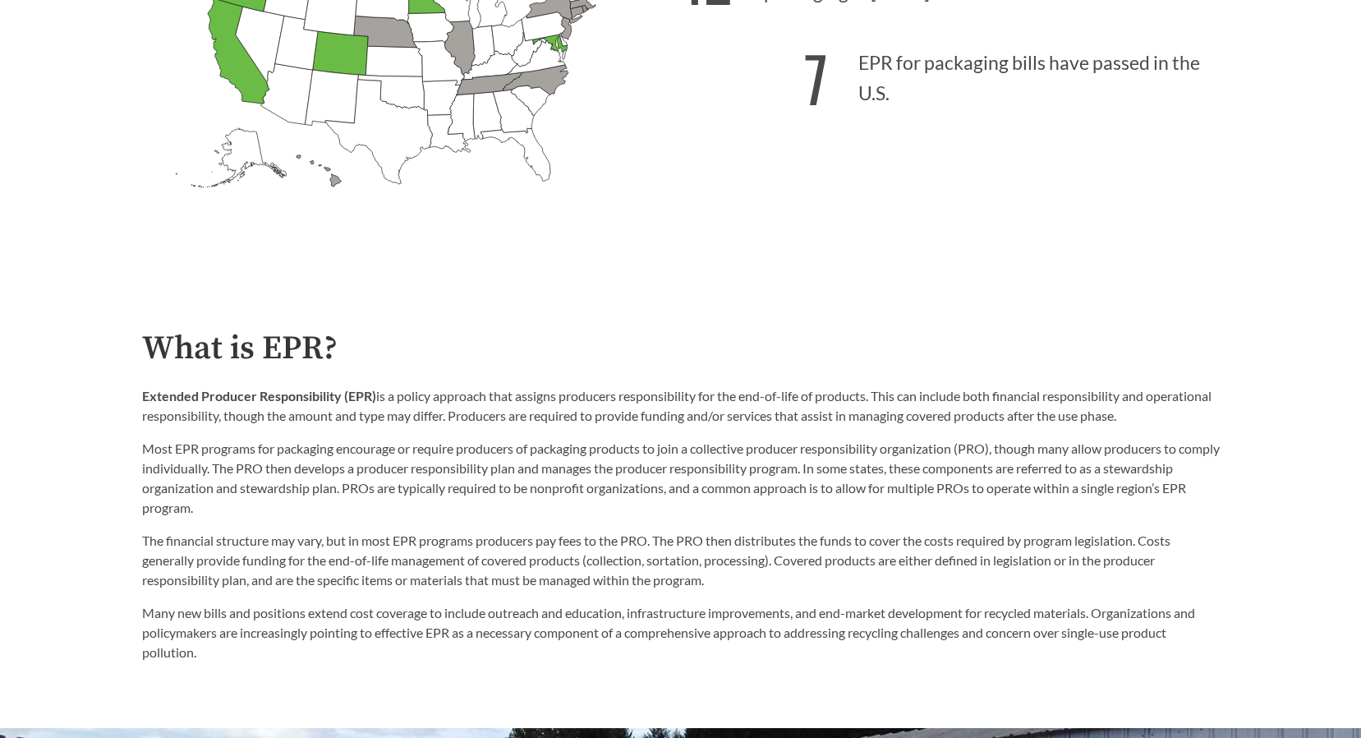
click at [427, 517] on p "Most EPR programs for packaging encourage or require producers of packaging pro…" at bounding box center [681, 478] width 1078 height 79
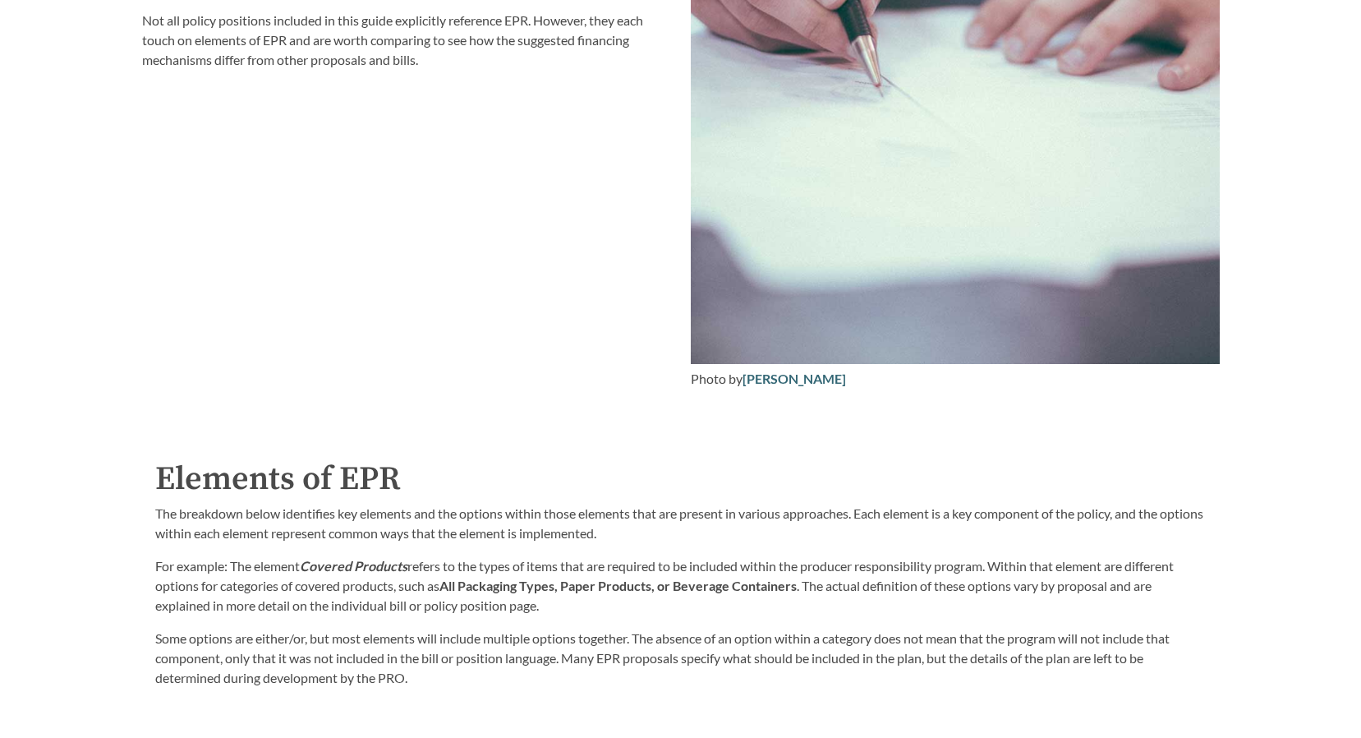
scroll to position [2435, 0]
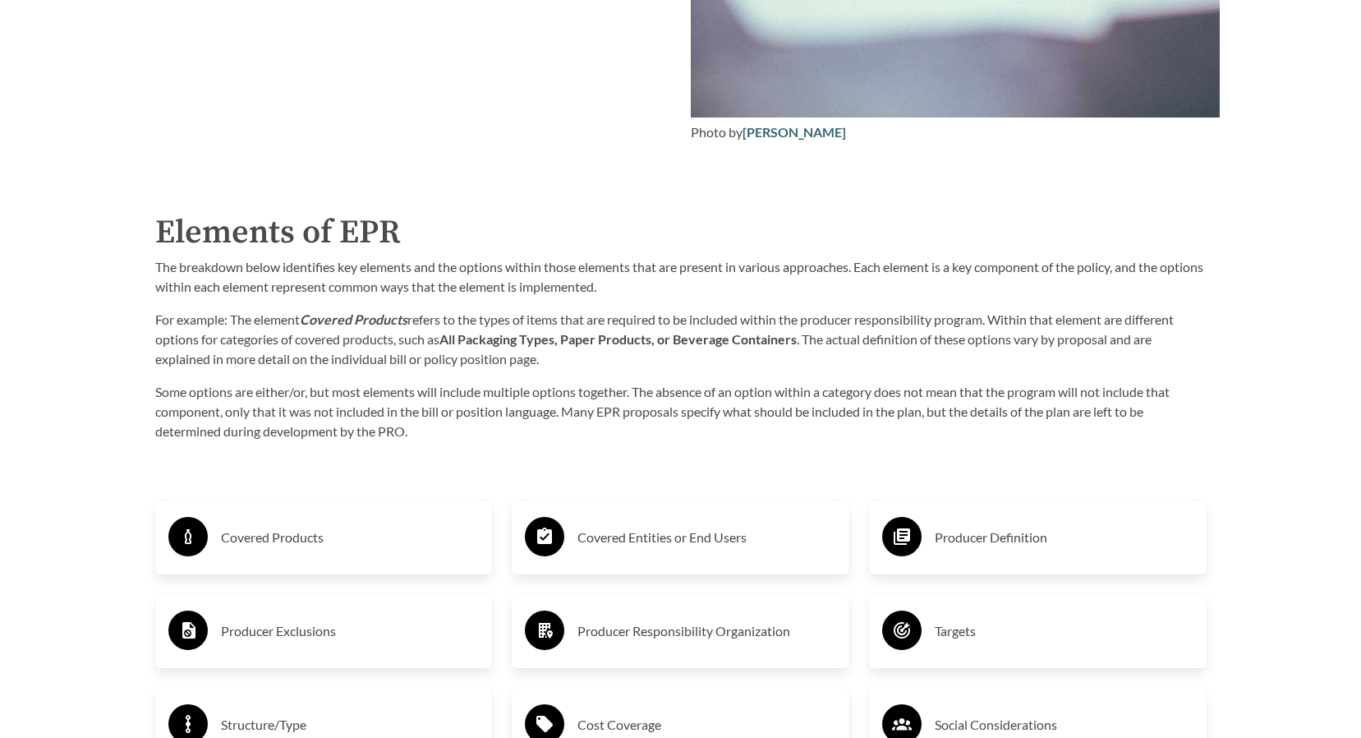
click at [439, 466] on div "Purpose of the Guide EPR for packaging and paper products is gaining attention …" at bounding box center [681, 507] width 1104 height 2189
click at [419, 436] on p "Some options are either/or, but most elements will include multiple options tog…" at bounding box center [680, 411] width 1051 height 59
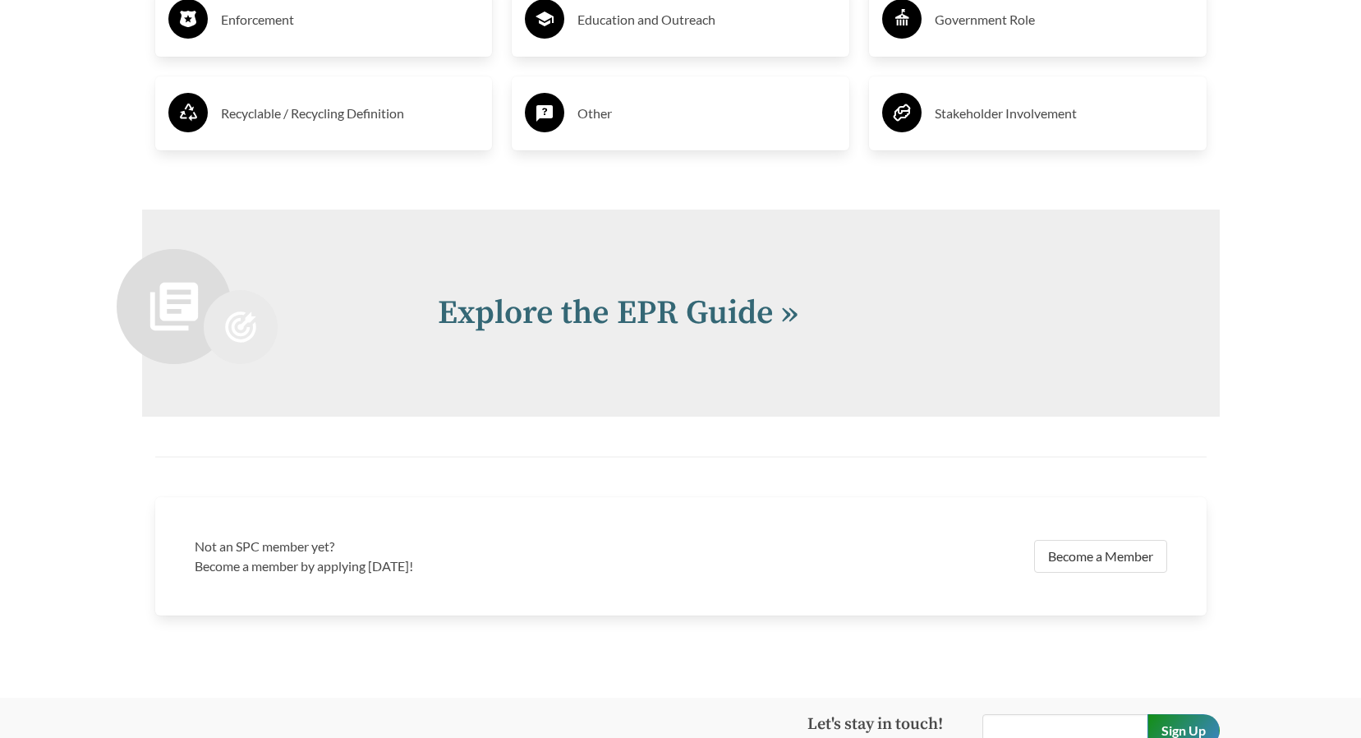
scroll to position [3503, 0]
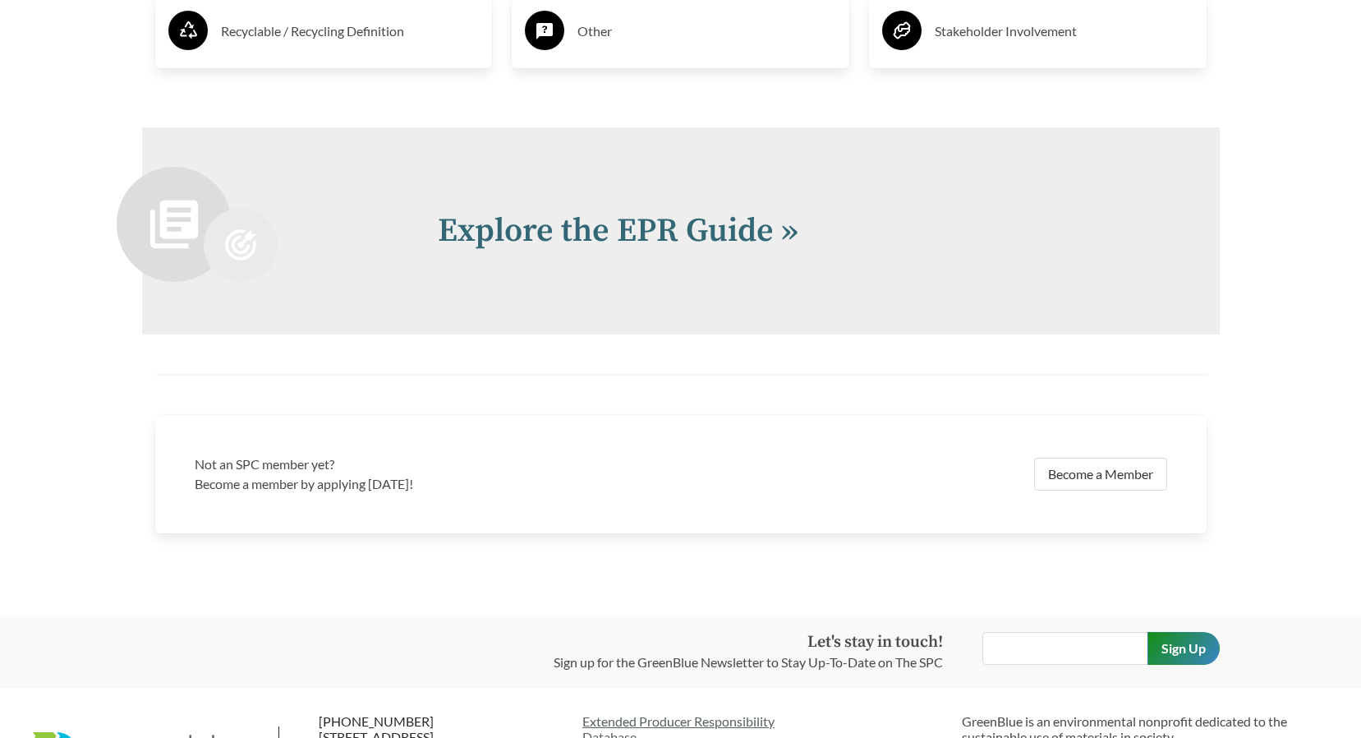
click at [706, 255] on h2 "Explore the EPR Guide »" at bounding box center [809, 230] width 743 height 49
click at [763, 242] on link "Explore the EPR Guide »" at bounding box center [618, 230] width 361 height 41
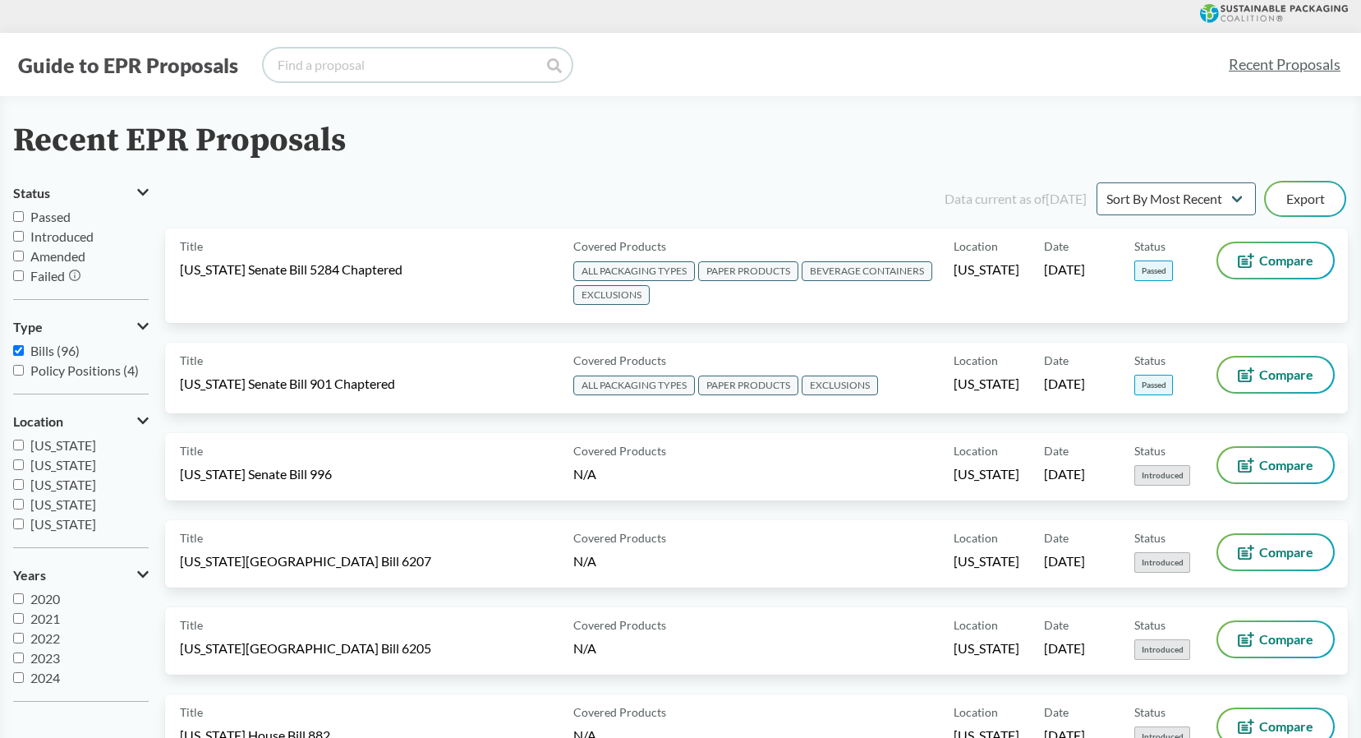
click at [471, 63] on input "search" at bounding box center [418, 64] width 308 height 33
type input "[US_STATE]"
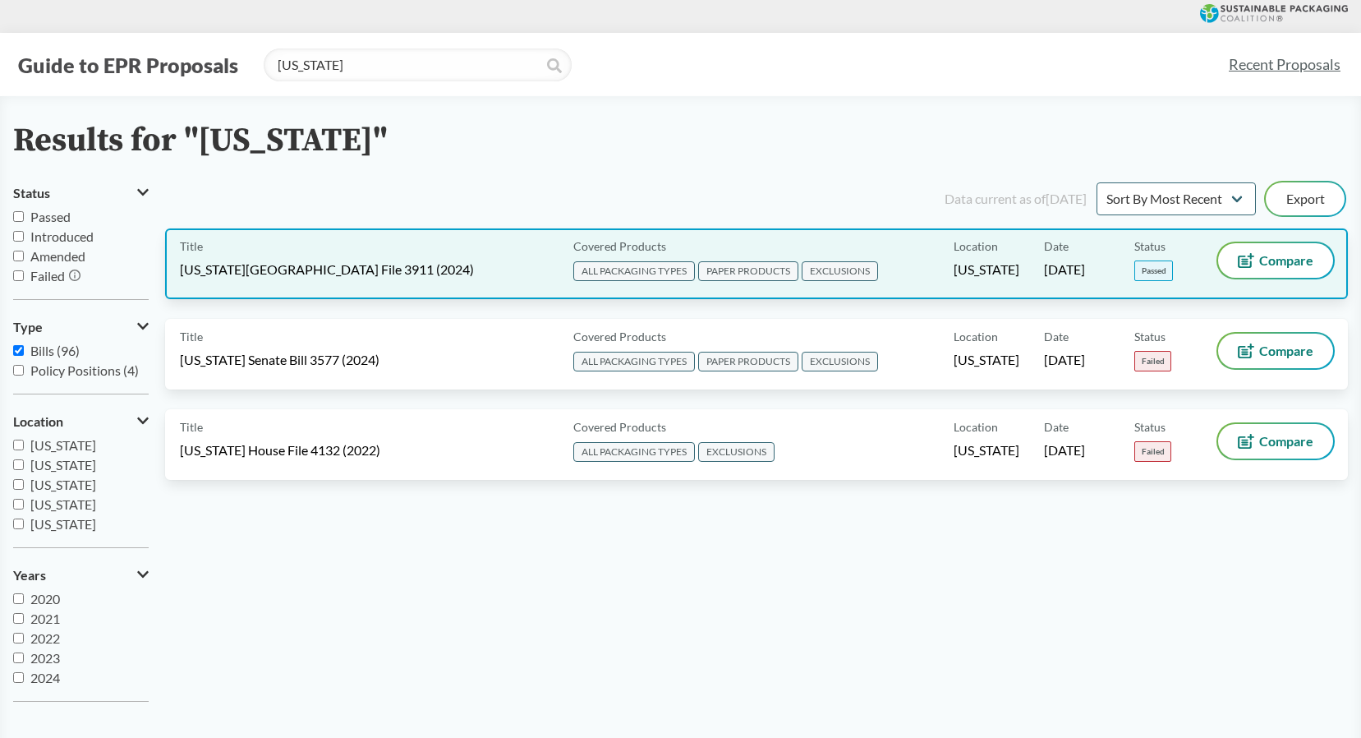
click at [321, 268] on span "[US_STATE][GEOGRAPHIC_DATA] File 3911 (2024)" at bounding box center [327, 269] width 294 height 18
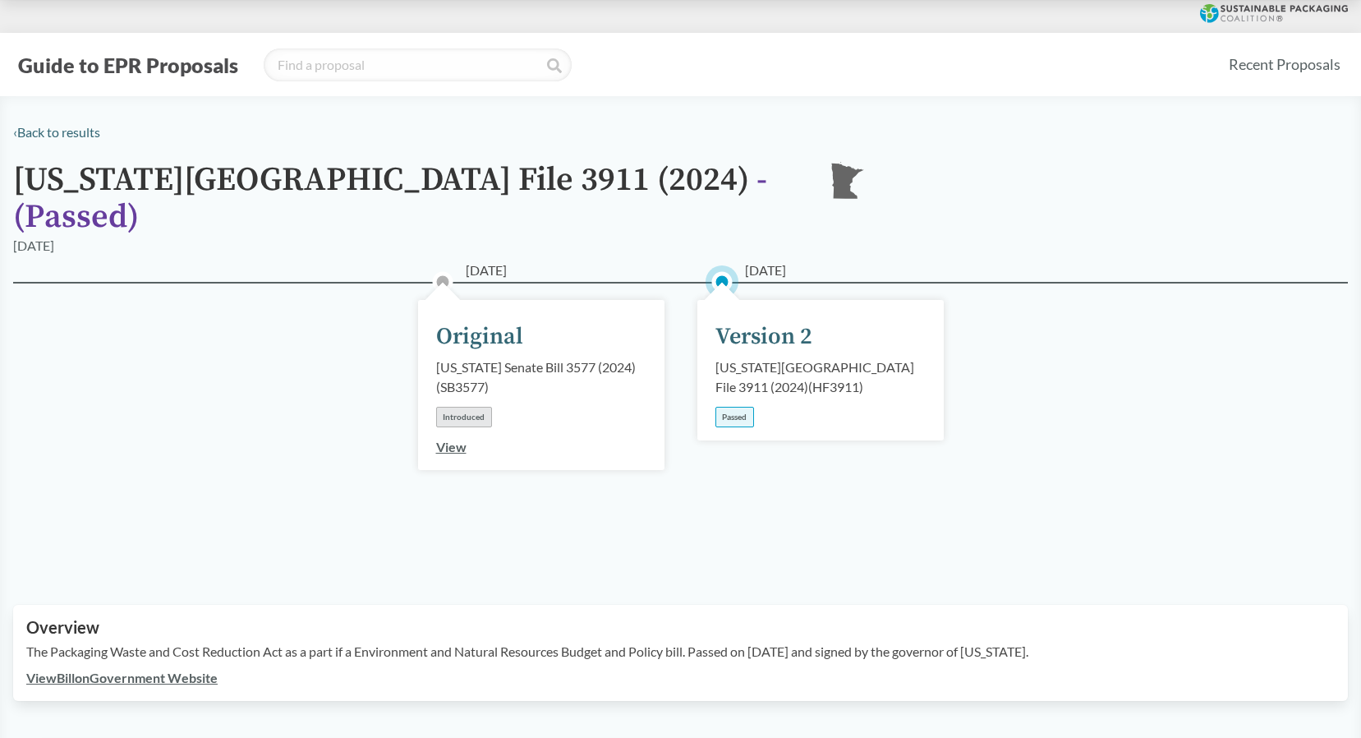
click at [807, 361] on div "[US_STATE][GEOGRAPHIC_DATA] File 3911 (2024) ( HF3911 )" at bounding box center [820, 376] width 210 height 39
click at [793, 357] on div "[US_STATE][GEOGRAPHIC_DATA] File 3911 (2024) ( HF3911 )" at bounding box center [820, 376] width 210 height 39
drag, startPoint x: 793, startPoint y: 347, endPoint x: 731, endPoint y: 395, distance: 78.4
click at [739, 407] on div "Passed" at bounding box center [734, 417] width 39 height 21
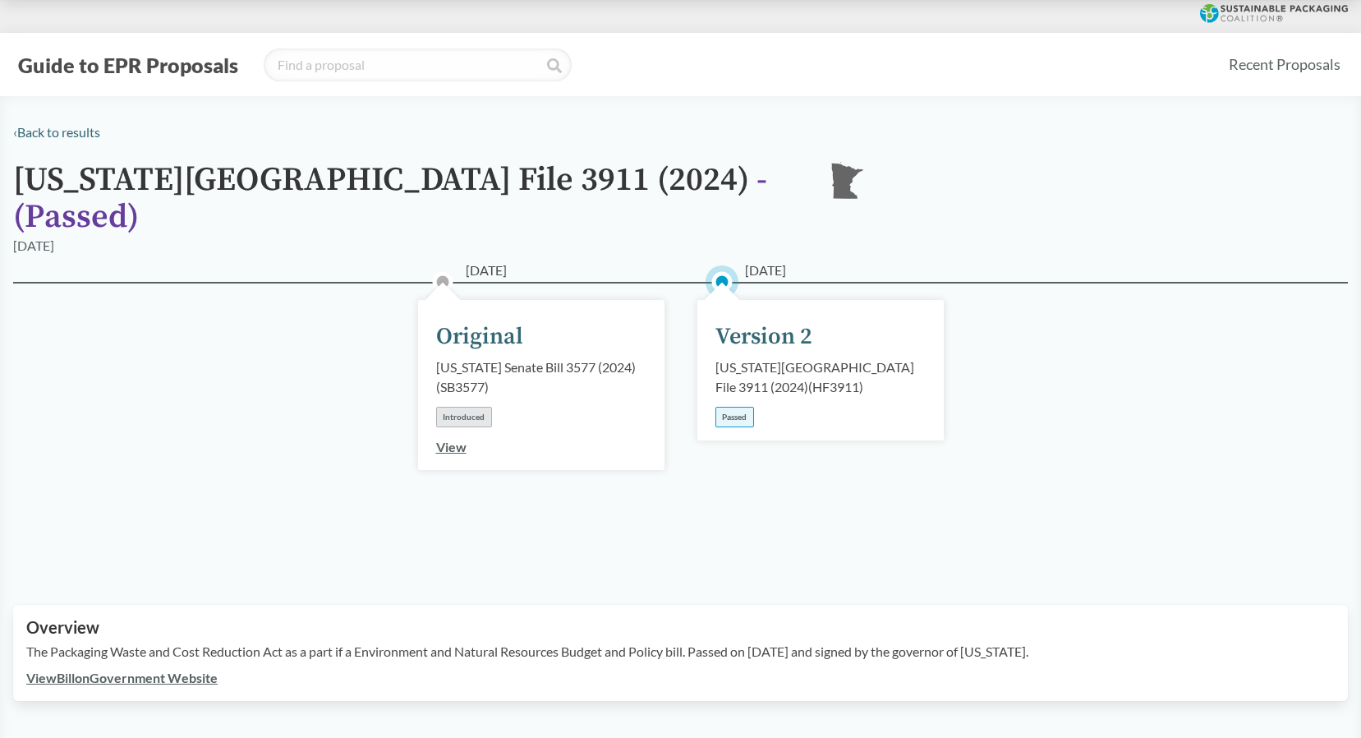
scroll to position [246, 0]
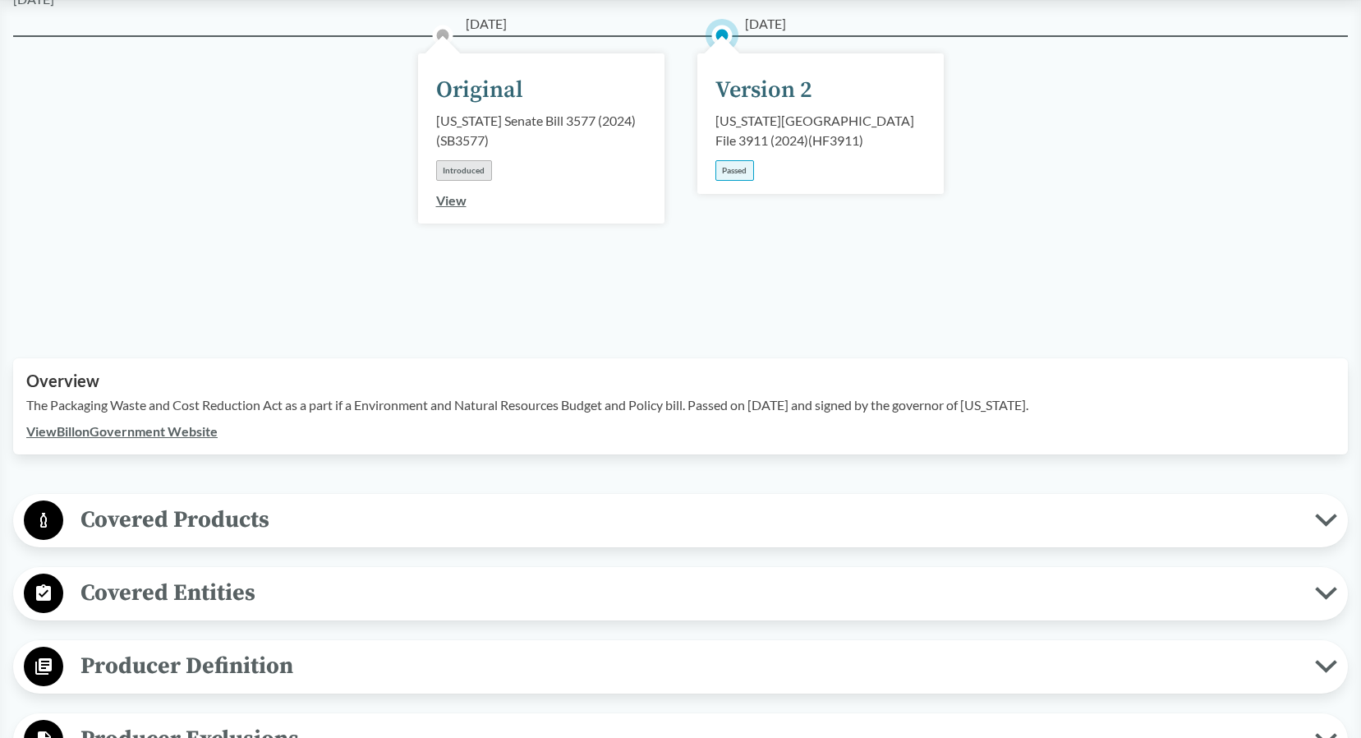
drag, startPoint x: 1111, startPoint y: 384, endPoint x: 13, endPoint y: 393, distance: 1097.4
click at [13, 393] on div "Overview The Packaging Waste and Cost Reduction Act as a part if a Environment …" at bounding box center [680, 406] width 1335 height 96
click at [318, 421] on div "View Bill on Government Website" at bounding box center [680, 431] width 1309 height 20
drag, startPoint x: 15, startPoint y: 384, endPoint x: 1081, endPoint y: 388, distance: 1066.2
click at [1081, 388] on div "Overview The Packaging Waste and Cost Reduction Act as a part if a Environment …" at bounding box center [680, 406] width 1335 height 96
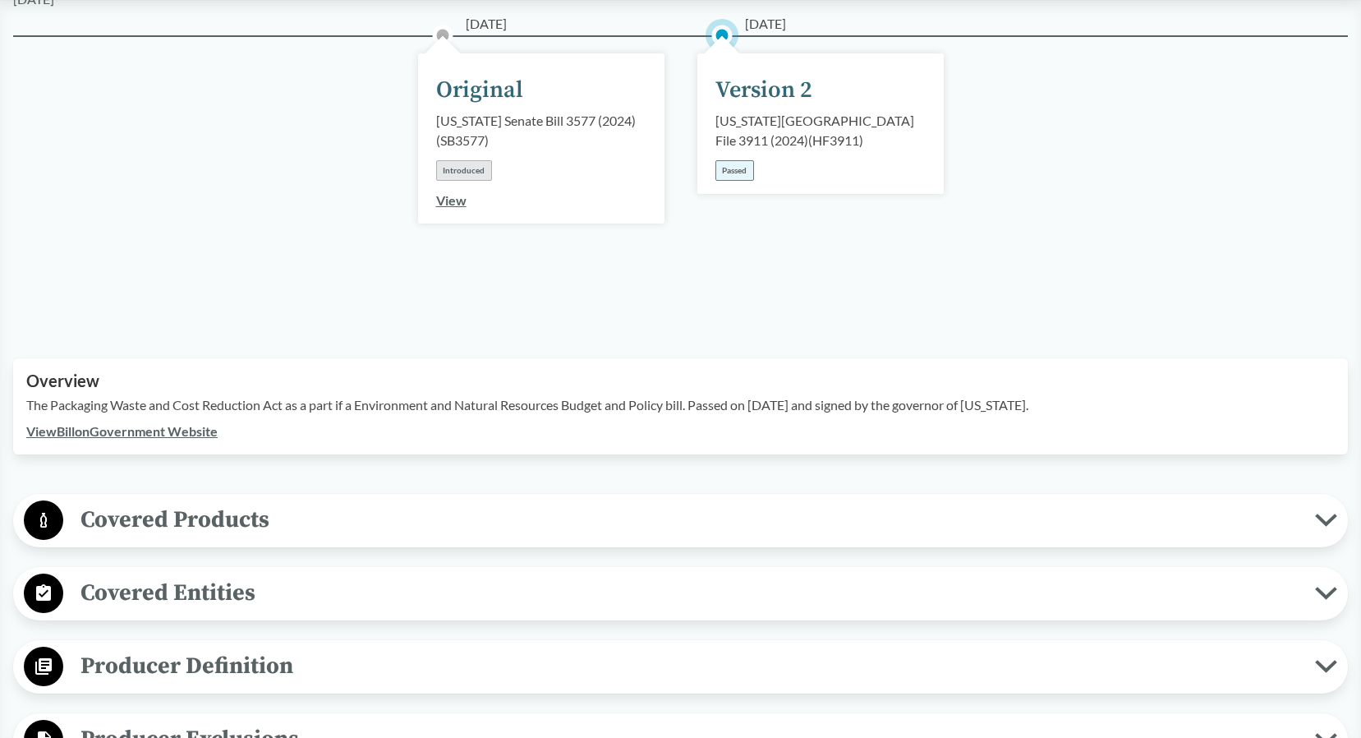
copy p "The Packaging Waste and Cost Reduction Act as a part if a Environment and Natur…"
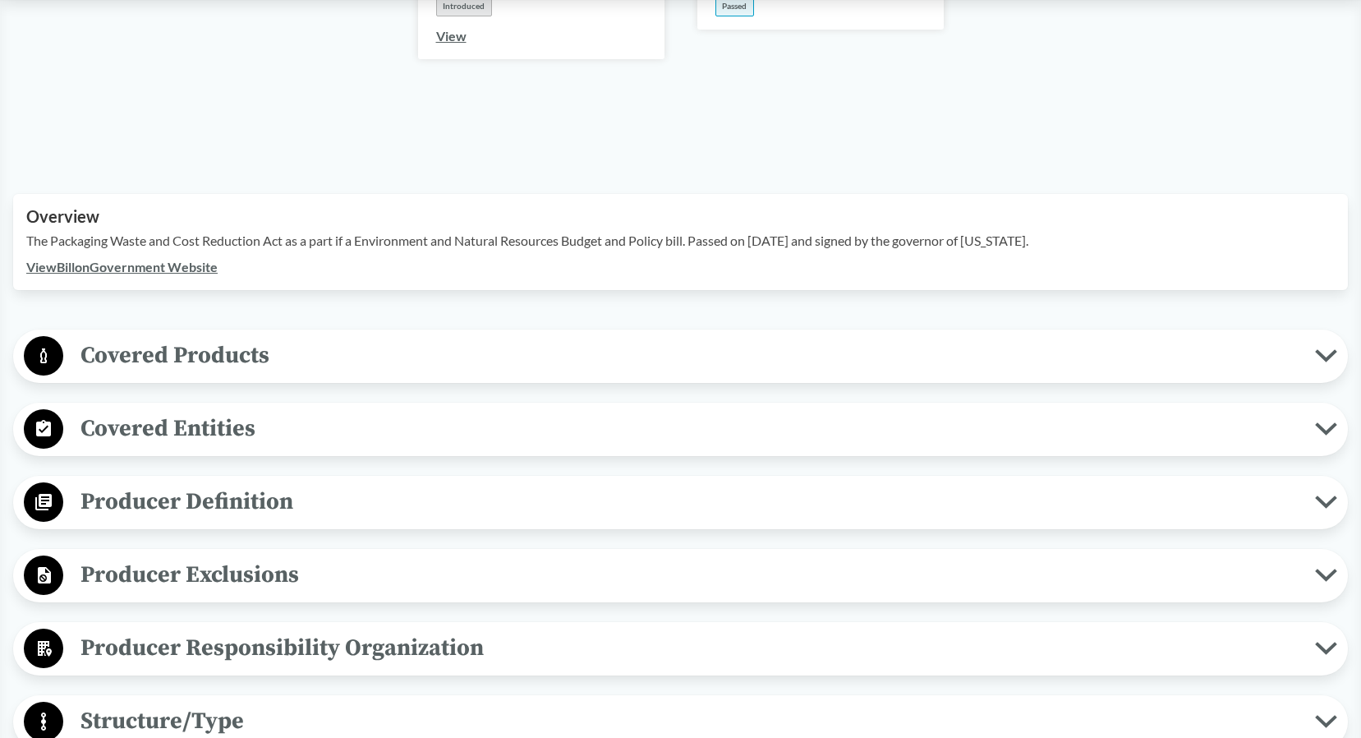
click at [311, 337] on span "Covered Products" at bounding box center [689, 355] width 1252 height 37
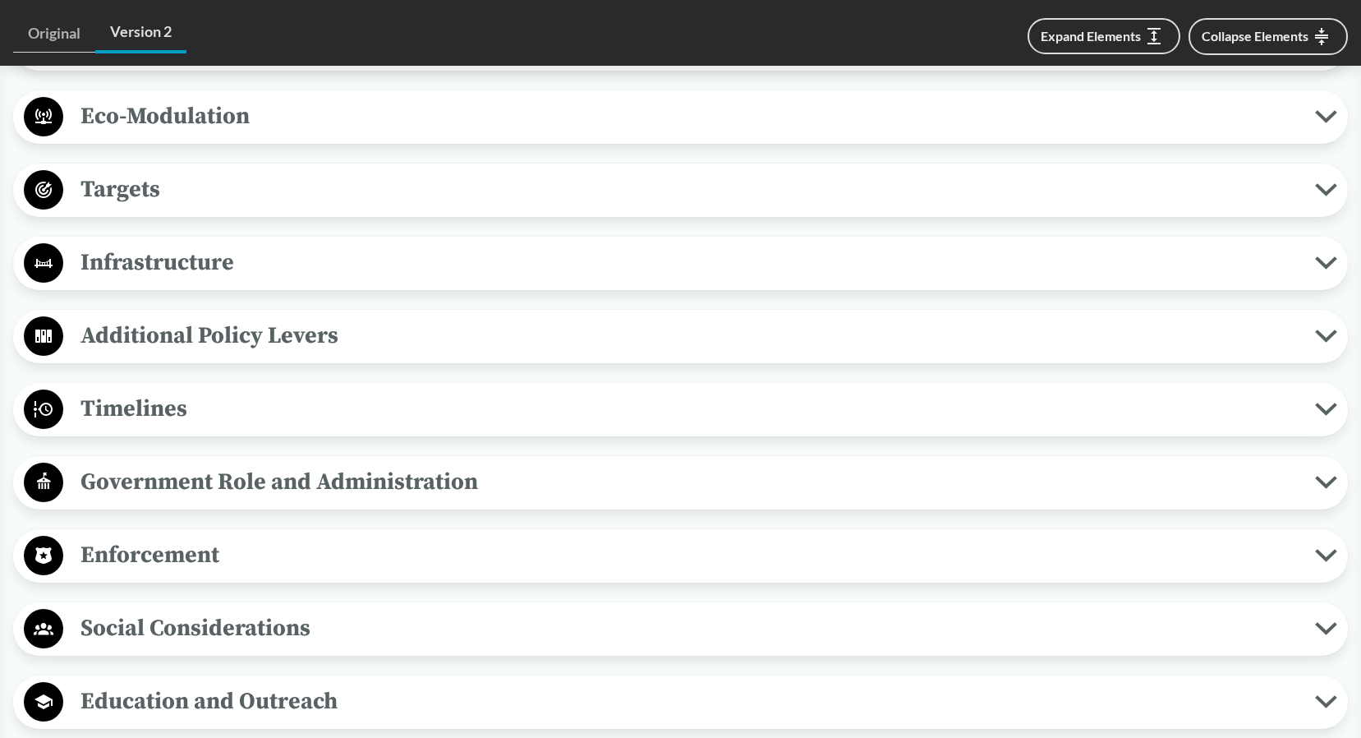
scroll to position [2218, 0]
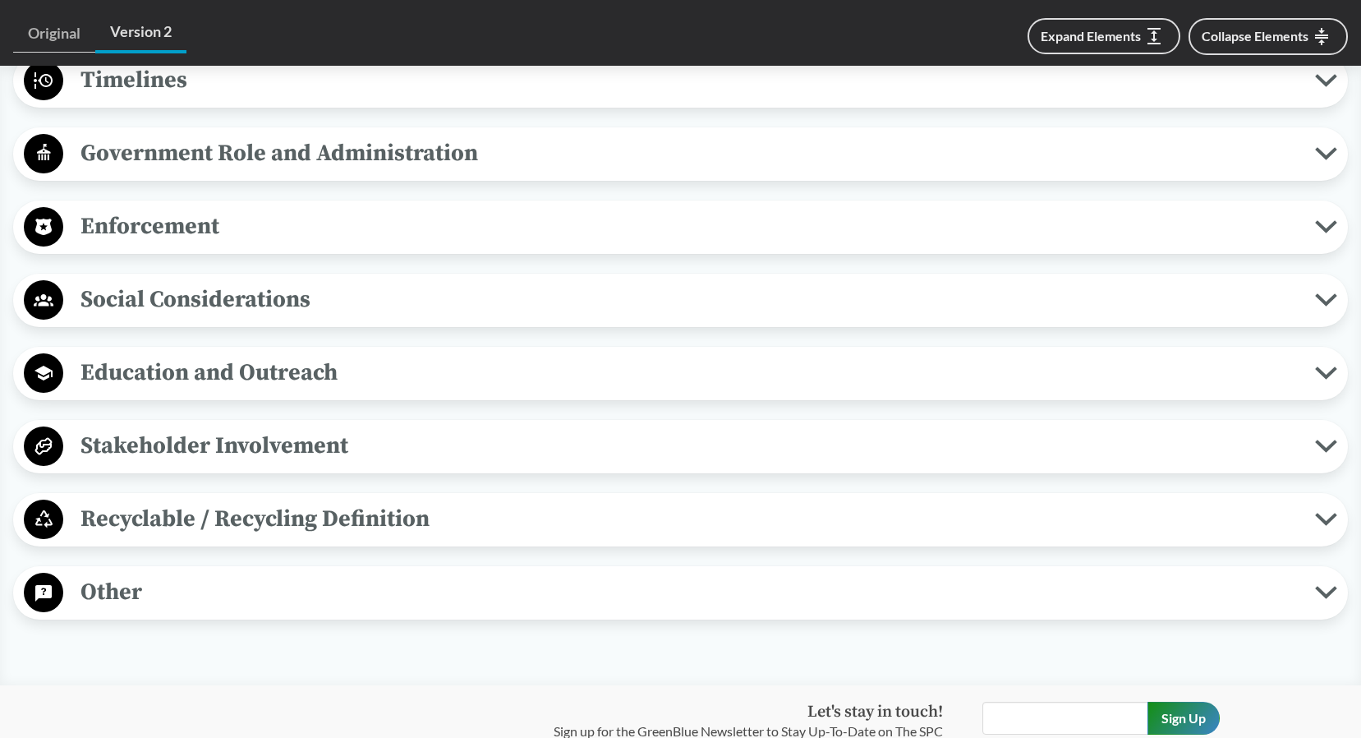
click at [182, 212] on span "Enforcement" at bounding box center [689, 226] width 1252 height 37
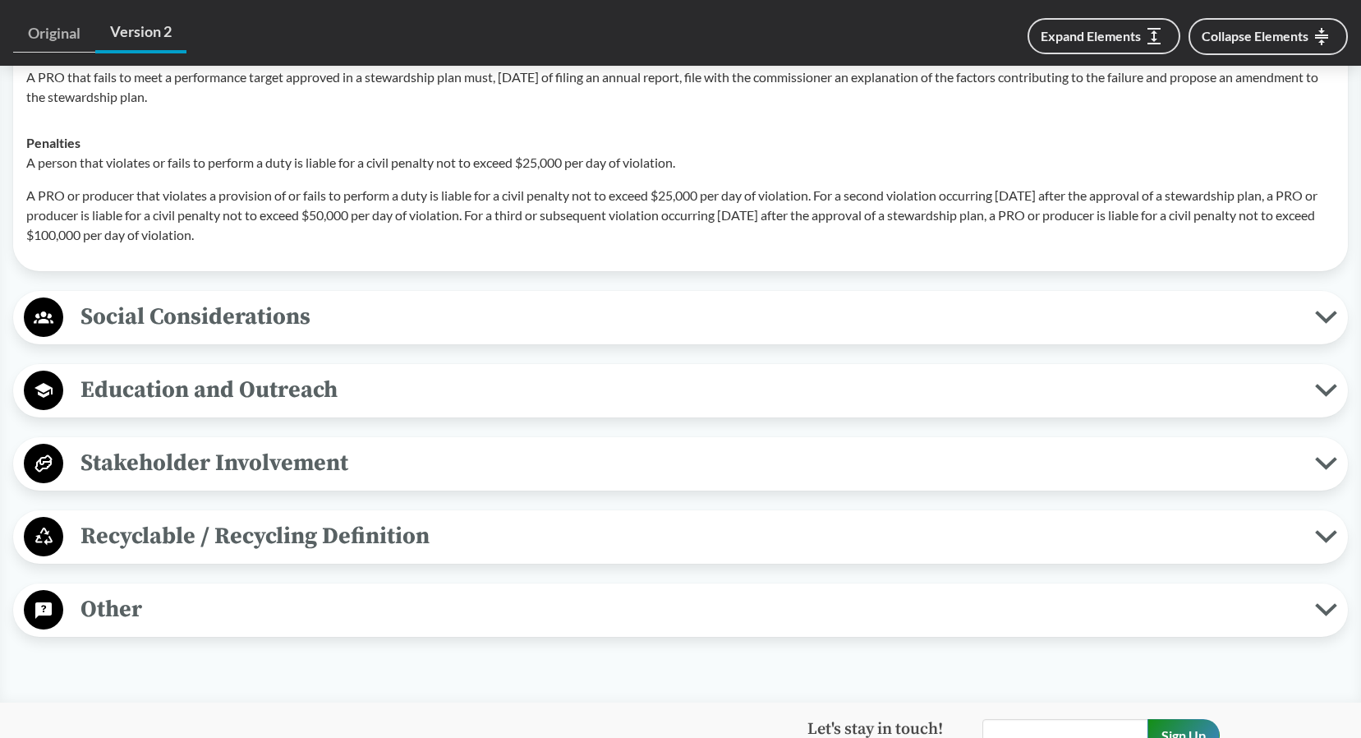
scroll to position [2546, 0]
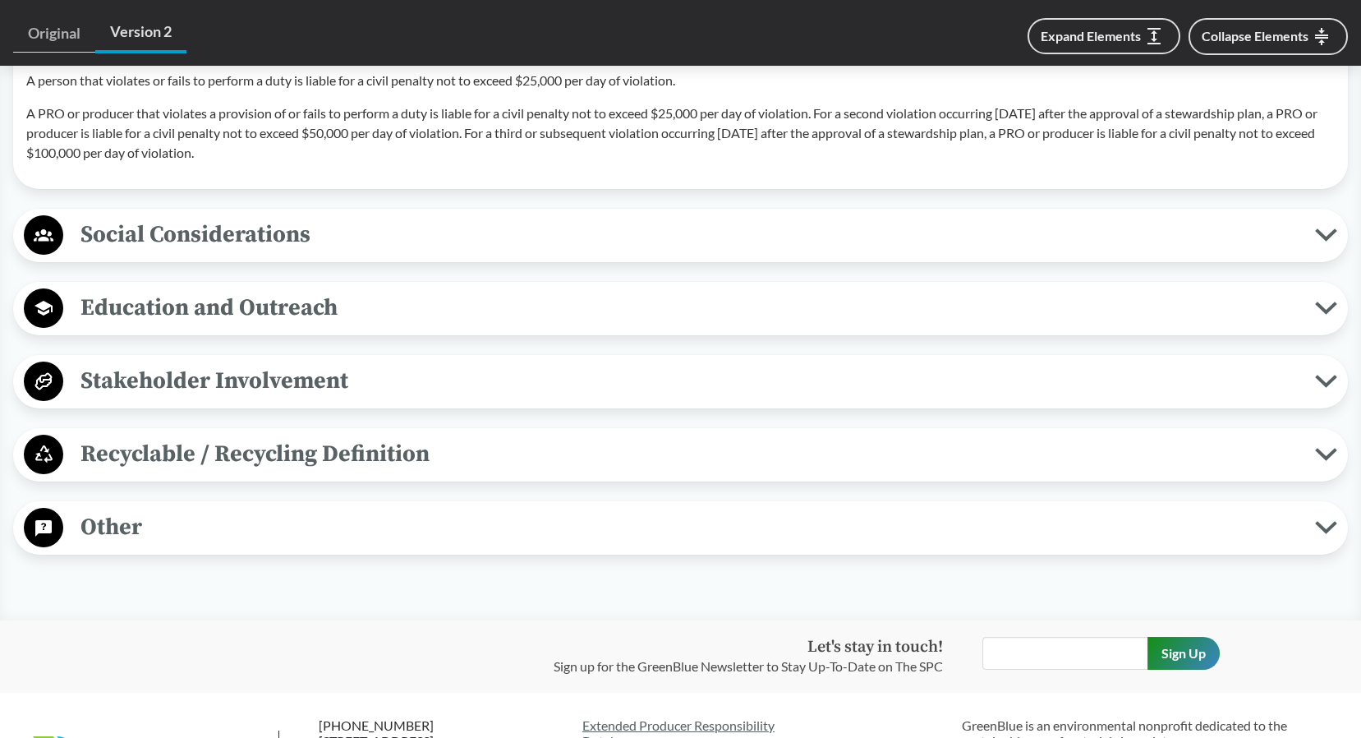
click at [250, 370] on span "Stakeholder Involvement" at bounding box center [689, 380] width 1252 height 37
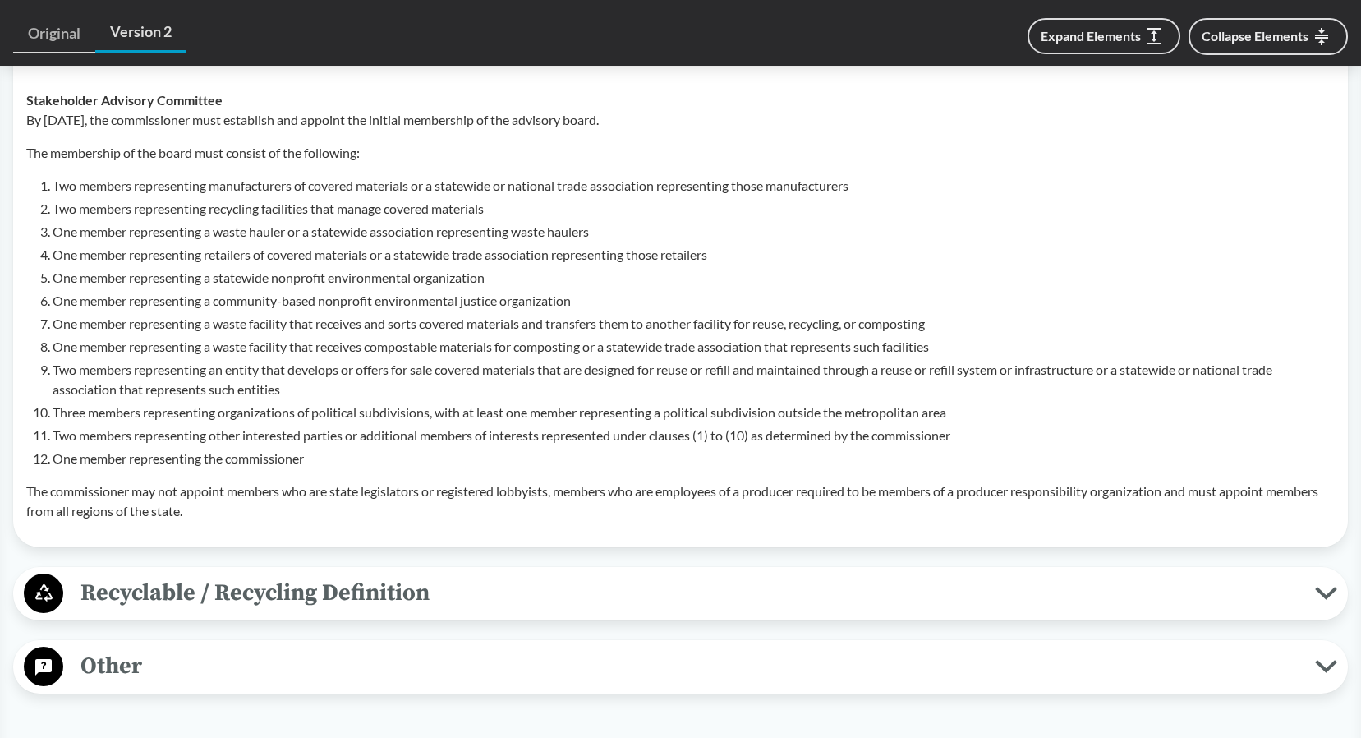
scroll to position [3121, 0]
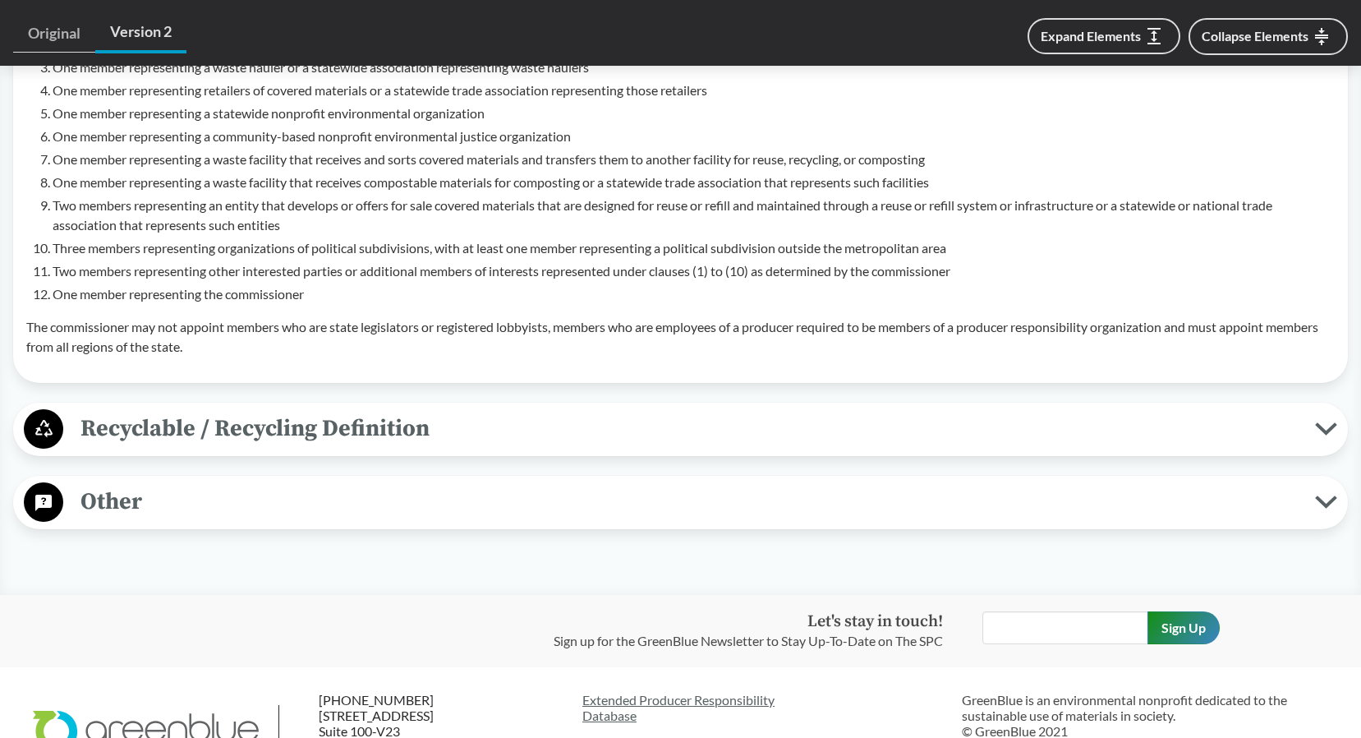
click at [476, 423] on span "Recyclable / Recycling Definition" at bounding box center [689, 428] width 1252 height 37
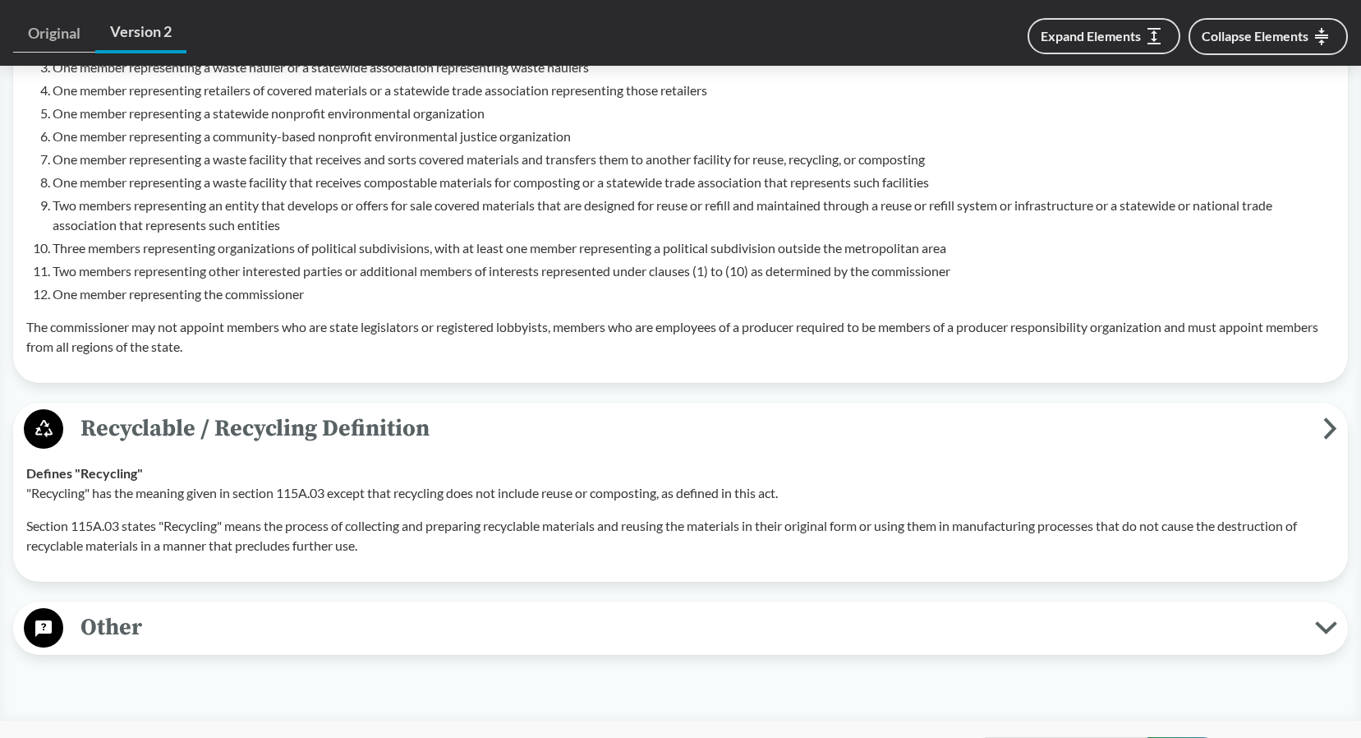
scroll to position [3368, 0]
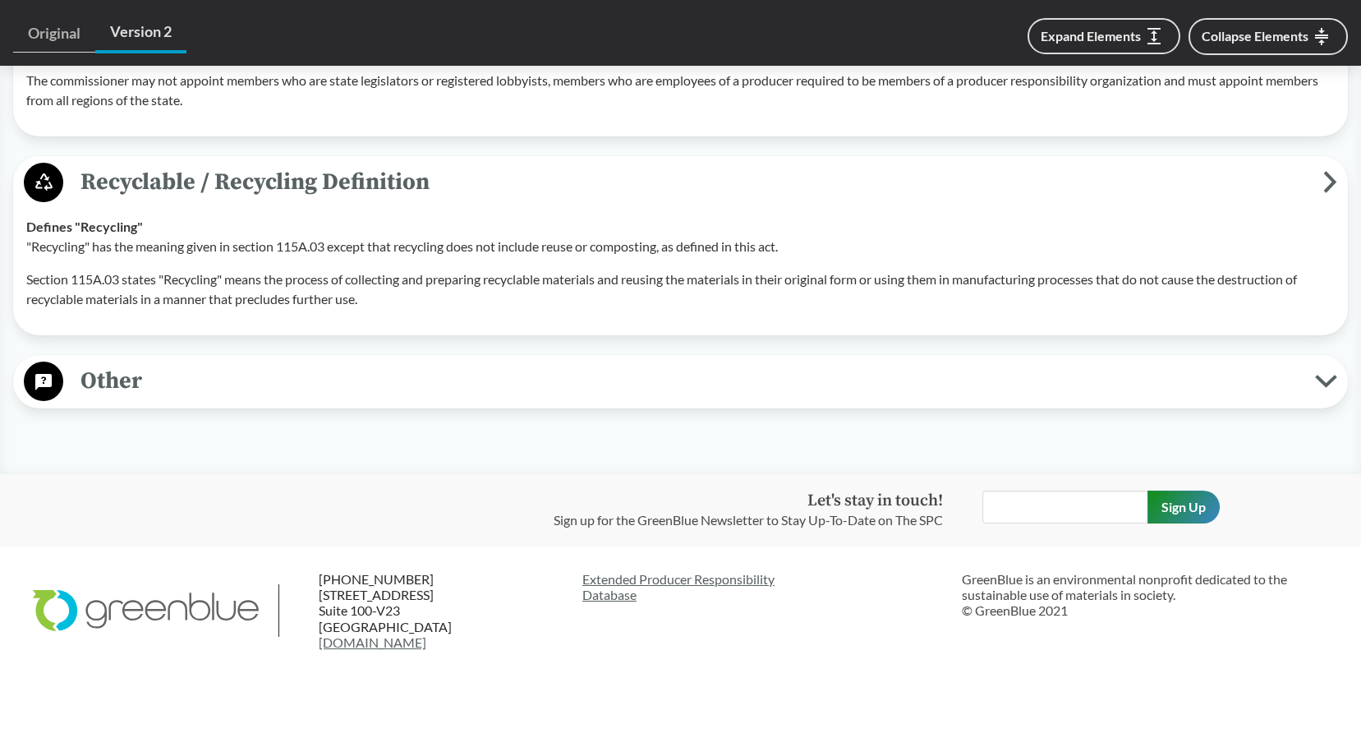
click at [443, 381] on div "Other Antitrust Protections A producer responsibility organization that arrange…" at bounding box center [680, 381] width 1335 height 53
drag, startPoint x: 337, startPoint y: 360, endPoint x: 326, endPoint y: 361, distance: 10.7
click at [333, 362] on span "Other" at bounding box center [689, 380] width 1252 height 37
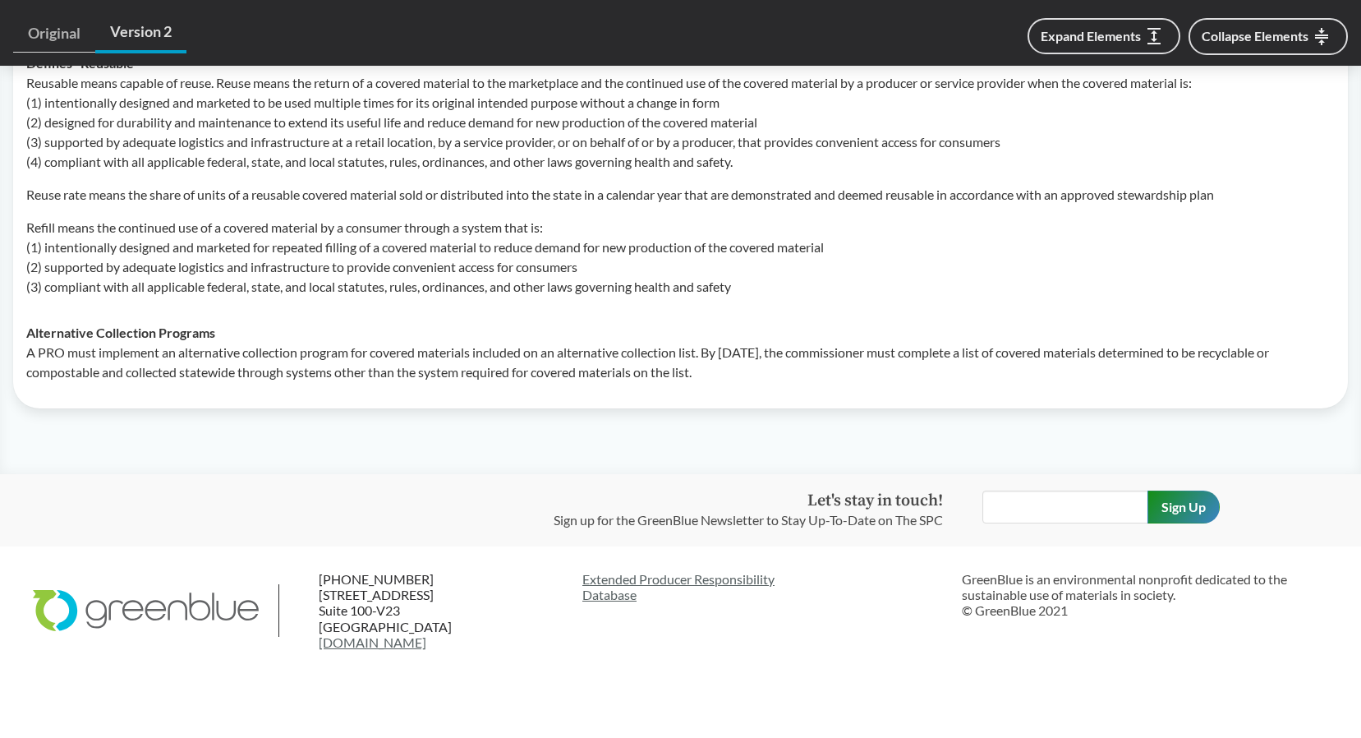
scroll to position [3815, 0]
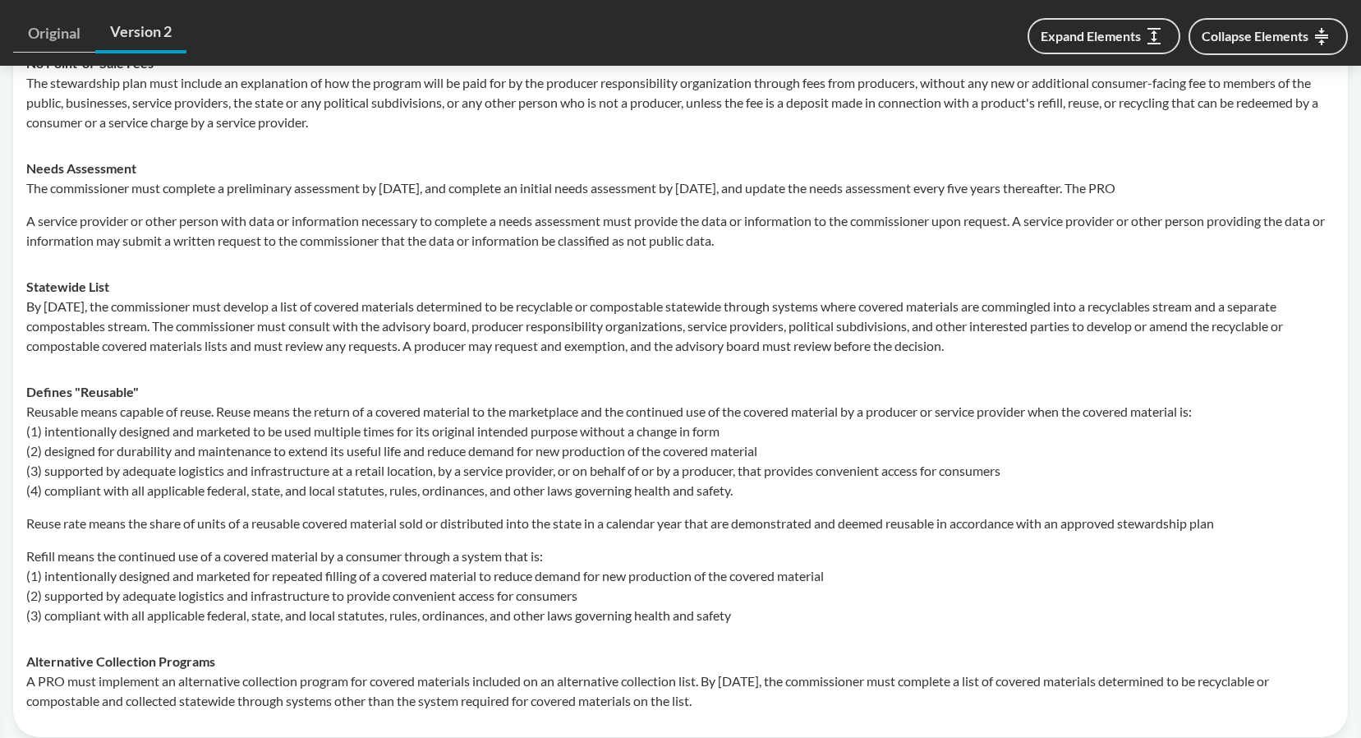
click at [398, 469] on p "Reusable means capable of reuse. Reuse means the return of a covered material t…" at bounding box center [680, 451] width 1309 height 99
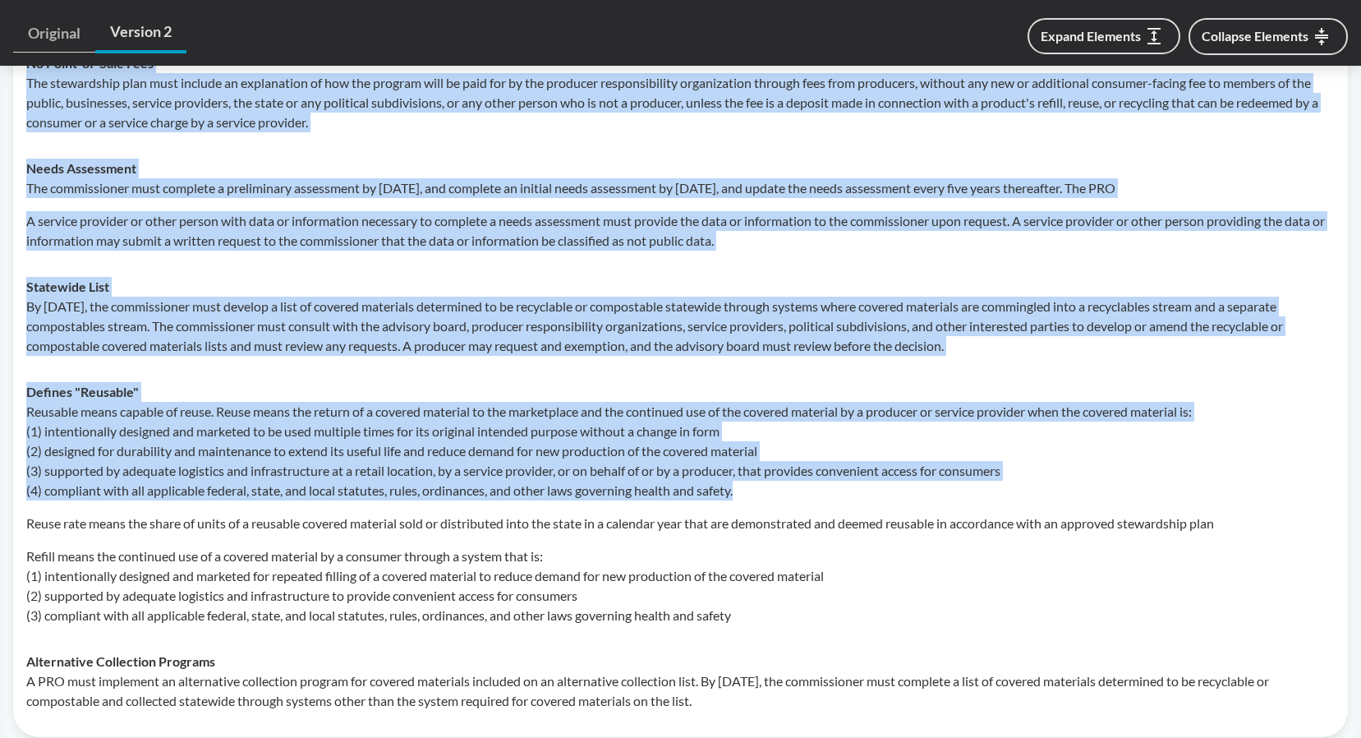
drag, startPoint x: 709, startPoint y: 465, endPoint x: 13, endPoint y: 359, distance: 703.8
click at [13, 359] on div "Other Antitrust Protections A producer responsibility organization that arrange…" at bounding box center [680, 322] width 1335 height 830
drag, startPoint x: 13, startPoint y: 359, endPoint x: 192, endPoint y: 425, distance: 190.7
click at [192, 425] on p "Reusable means capable of reuse. Reuse means the return of a covered material t…" at bounding box center [680, 451] width 1309 height 99
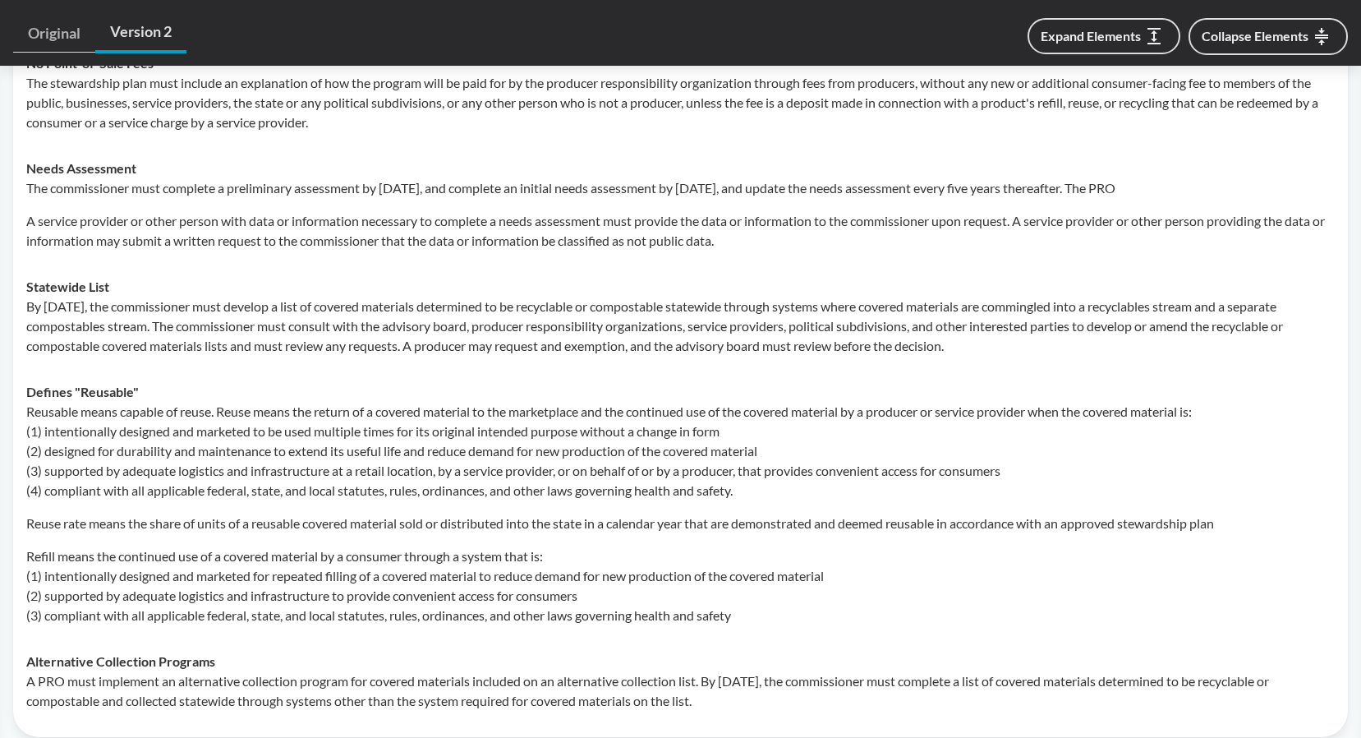
click at [339, 435] on p "Reusable means capable of reuse. Reuse means the return of a covered material t…" at bounding box center [680, 451] width 1309 height 99
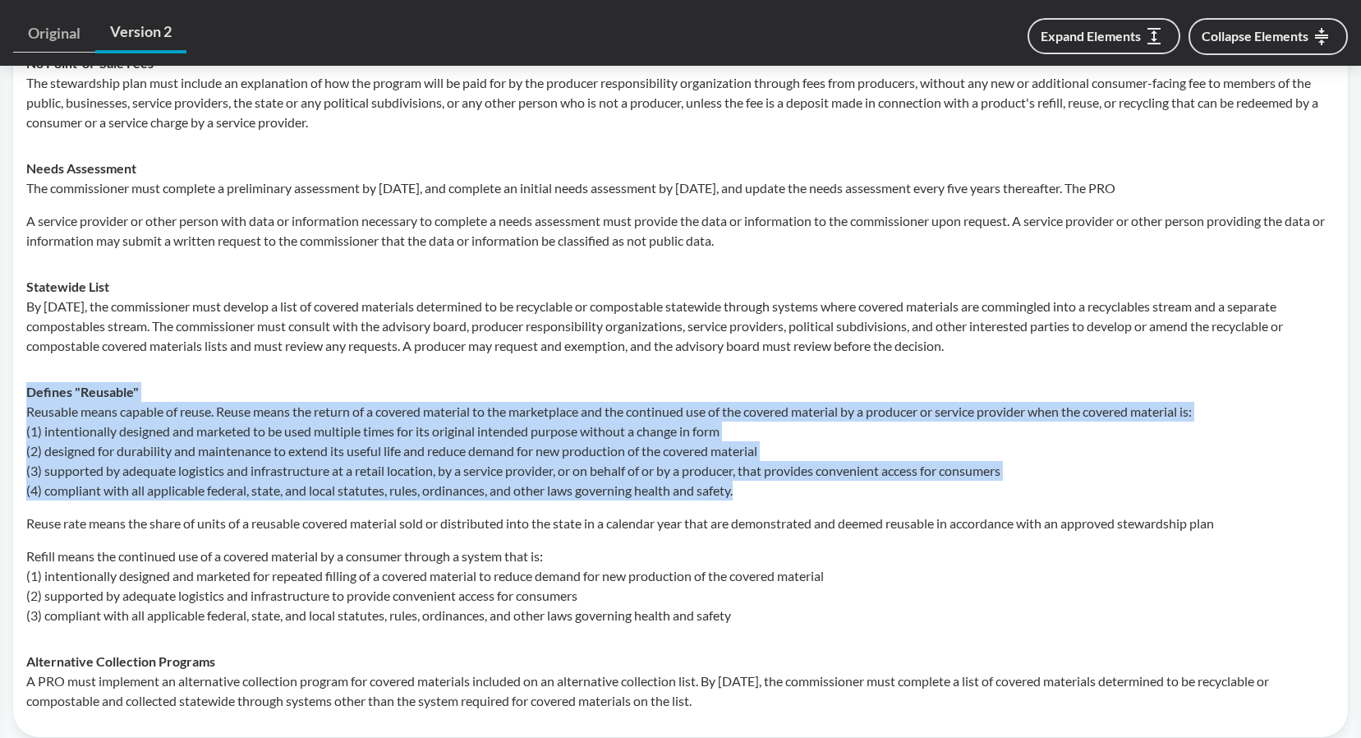
drag, startPoint x: 764, startPoint y: 470, endPoint x: 23, endPoint y: 375, distance: 746.9
click at [23, 375] on td "Defines "Reusable" Reusable means capable of reuse. Reuse means the return of a…" at bounding box center [680, 503] width 1323 height 269
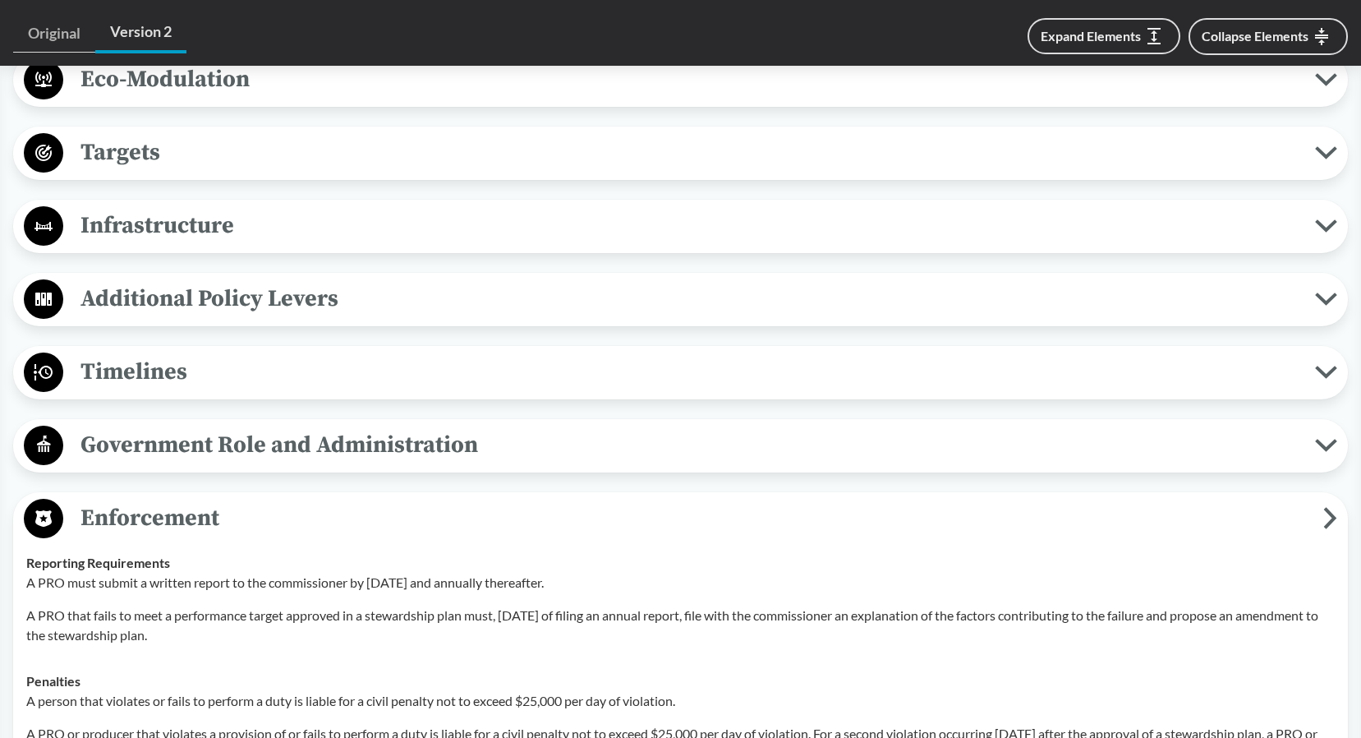
scroll to position [1844, 0]
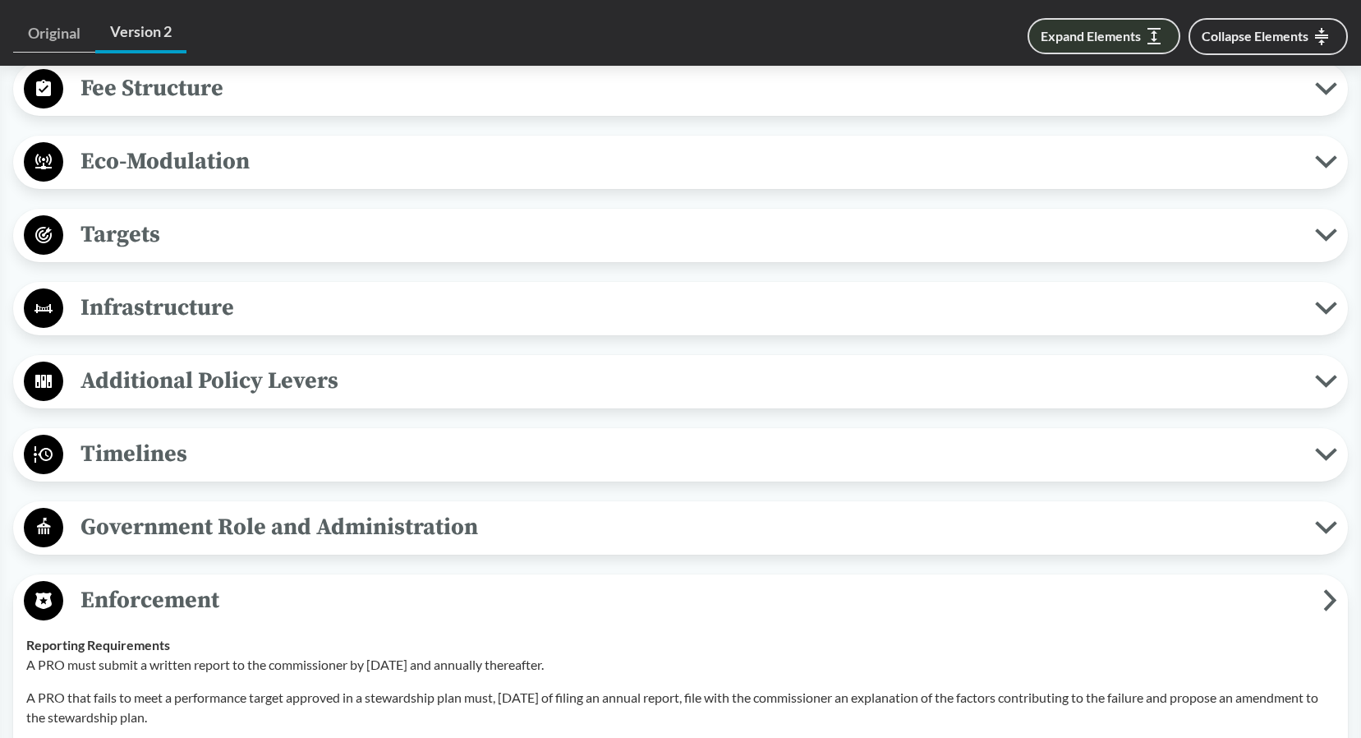
click at [1112, 25] on button "Expand Elements" at bounding box center [1104, 36] width 153 height 36
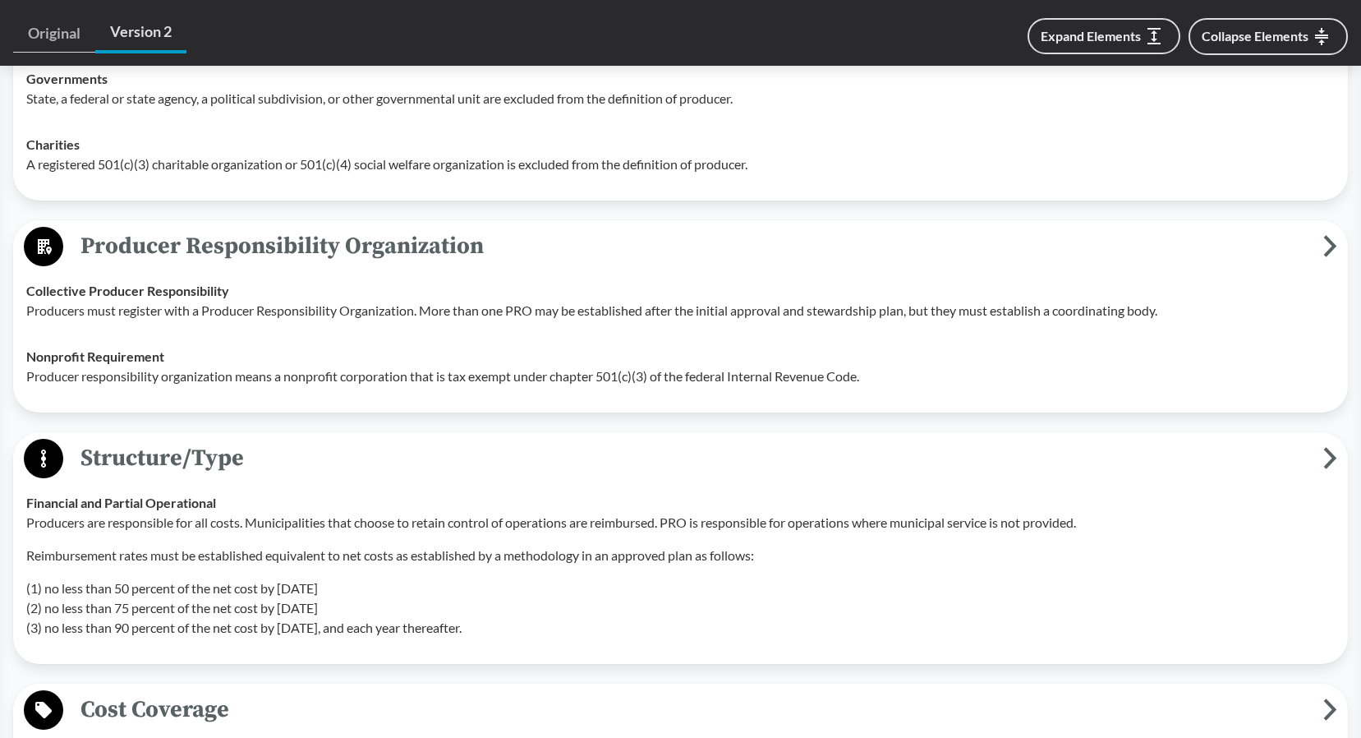
scroll to position [2472, 0]
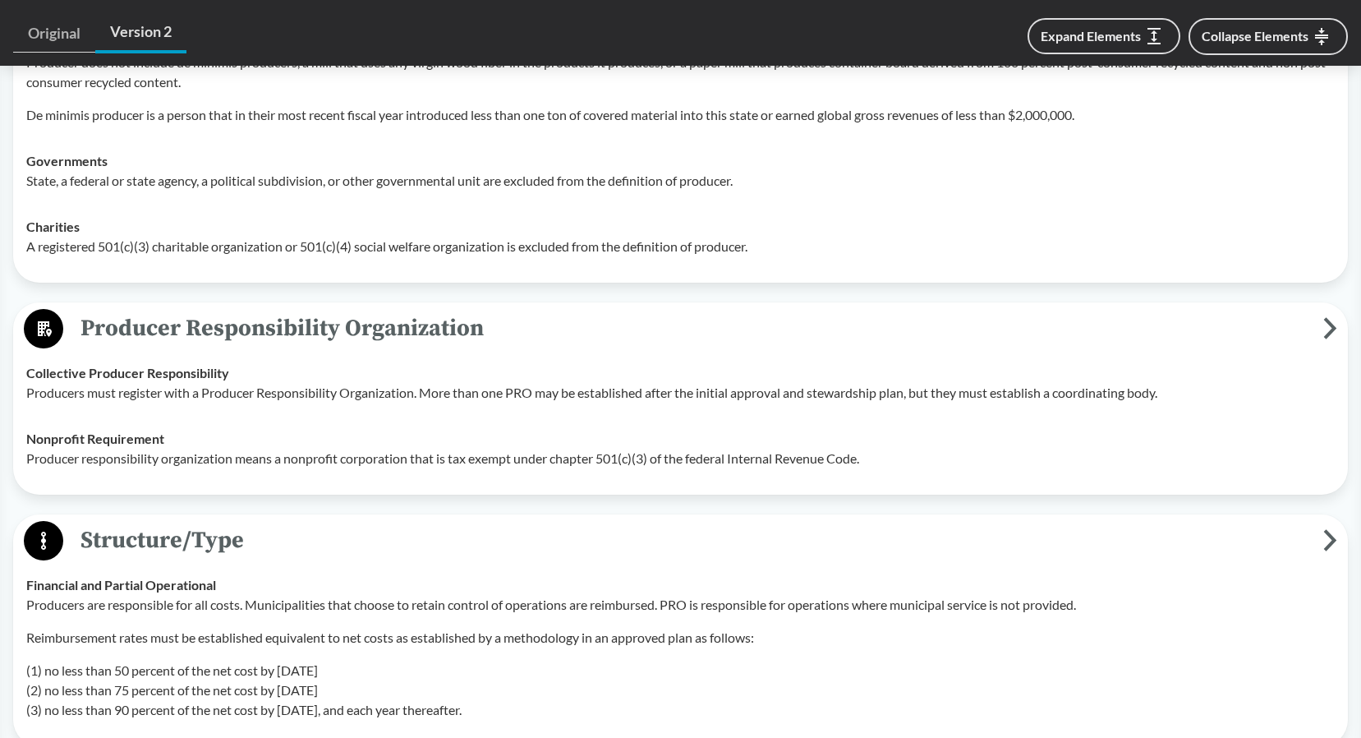
click at [522, 416] on td "Nonprofit Requirement Producer responsibility organization means a nonprofit co…" at bounding box center [680, 449] width 1323 height 66
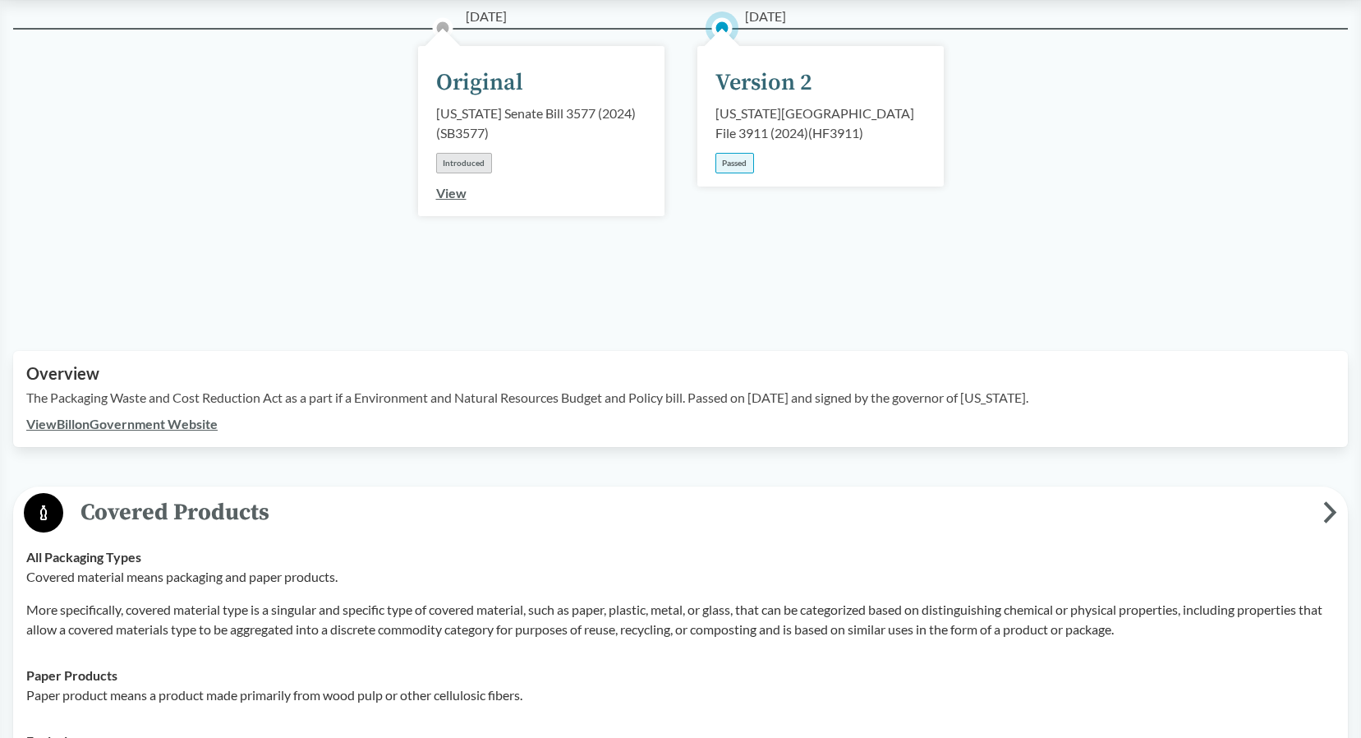
scroll to position [172, 0]
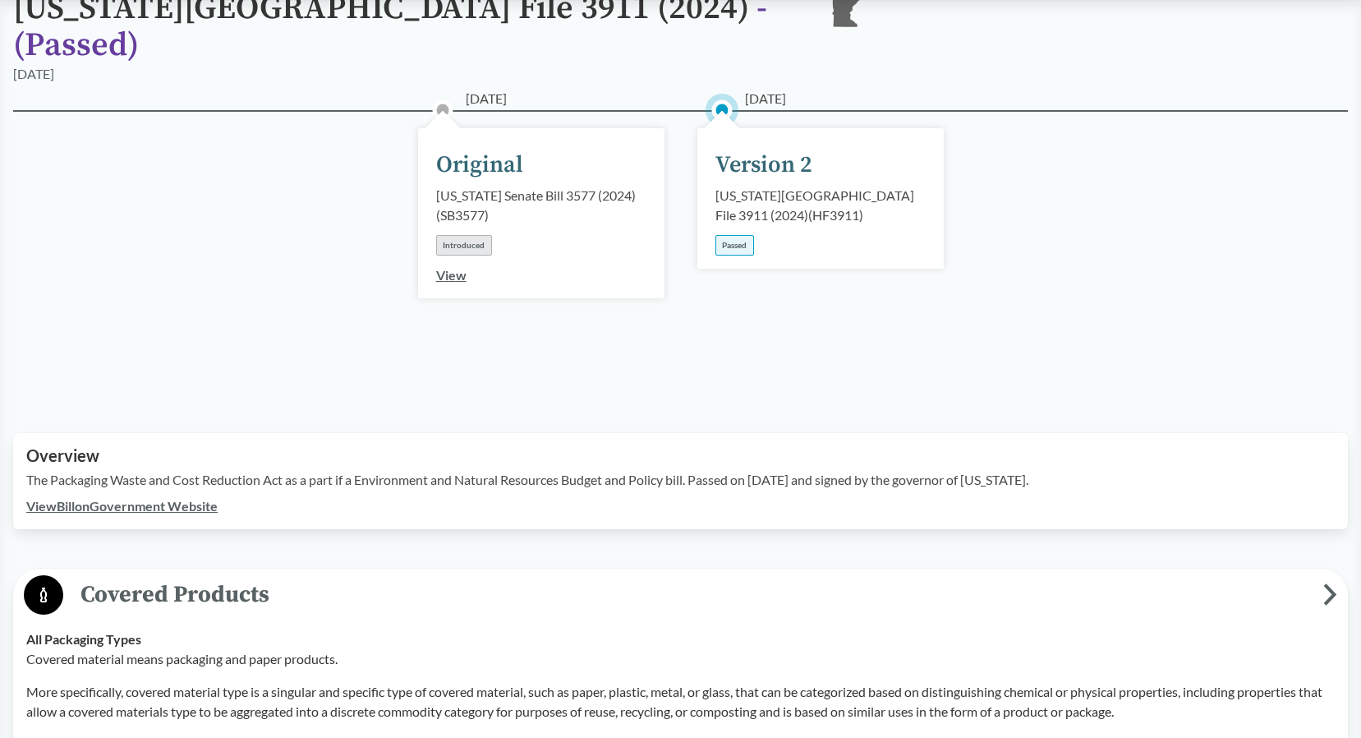
click at [460, 267] on link "View" at bounding box center [451, 275] width 30 height 16
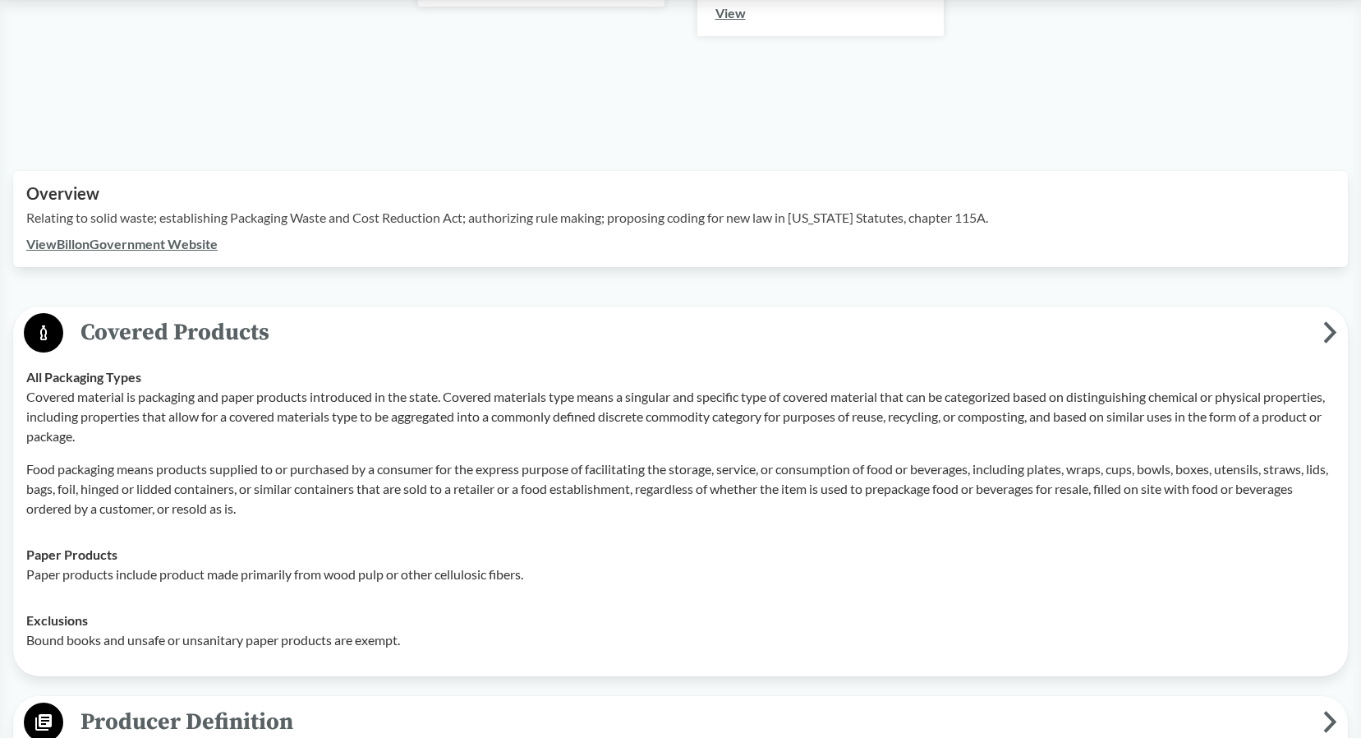
scroll to position [82, 0]
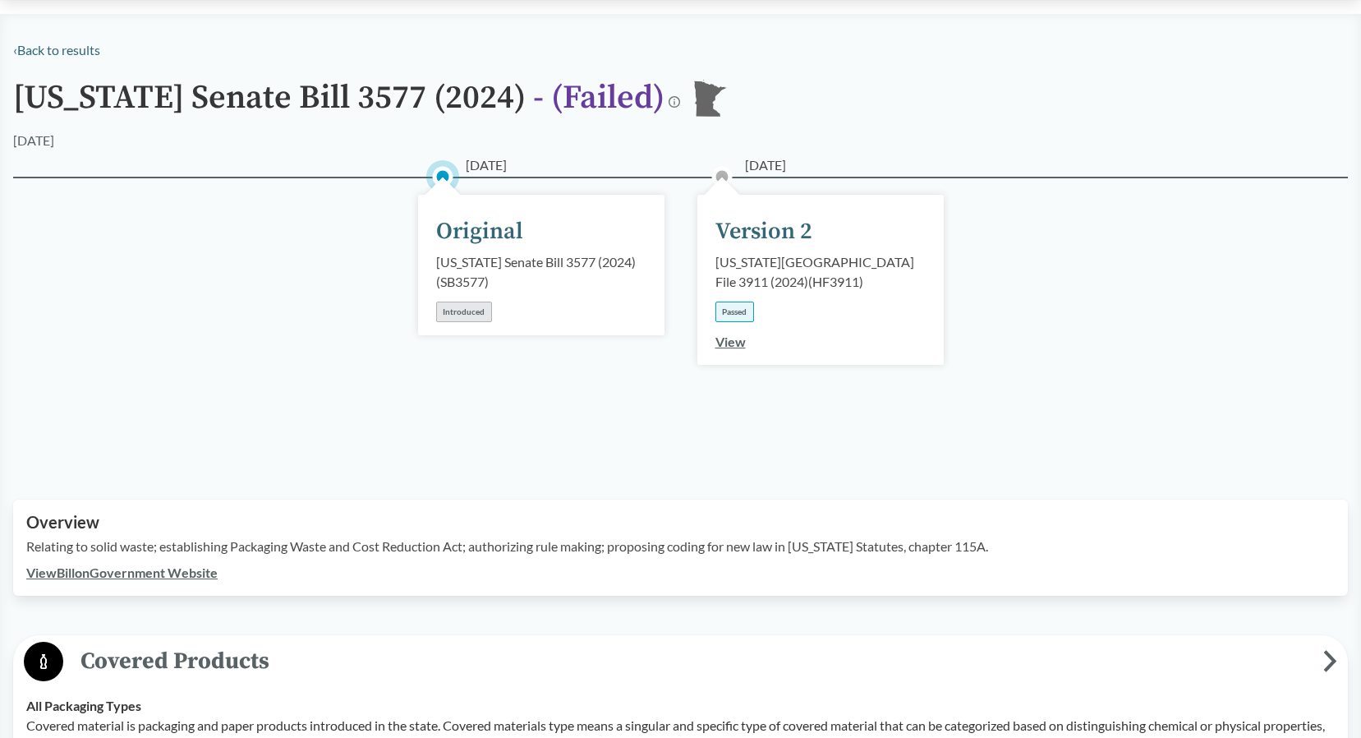
click at [740, 339] on link "View" at bounding box center [730, 341] width 30 height 16
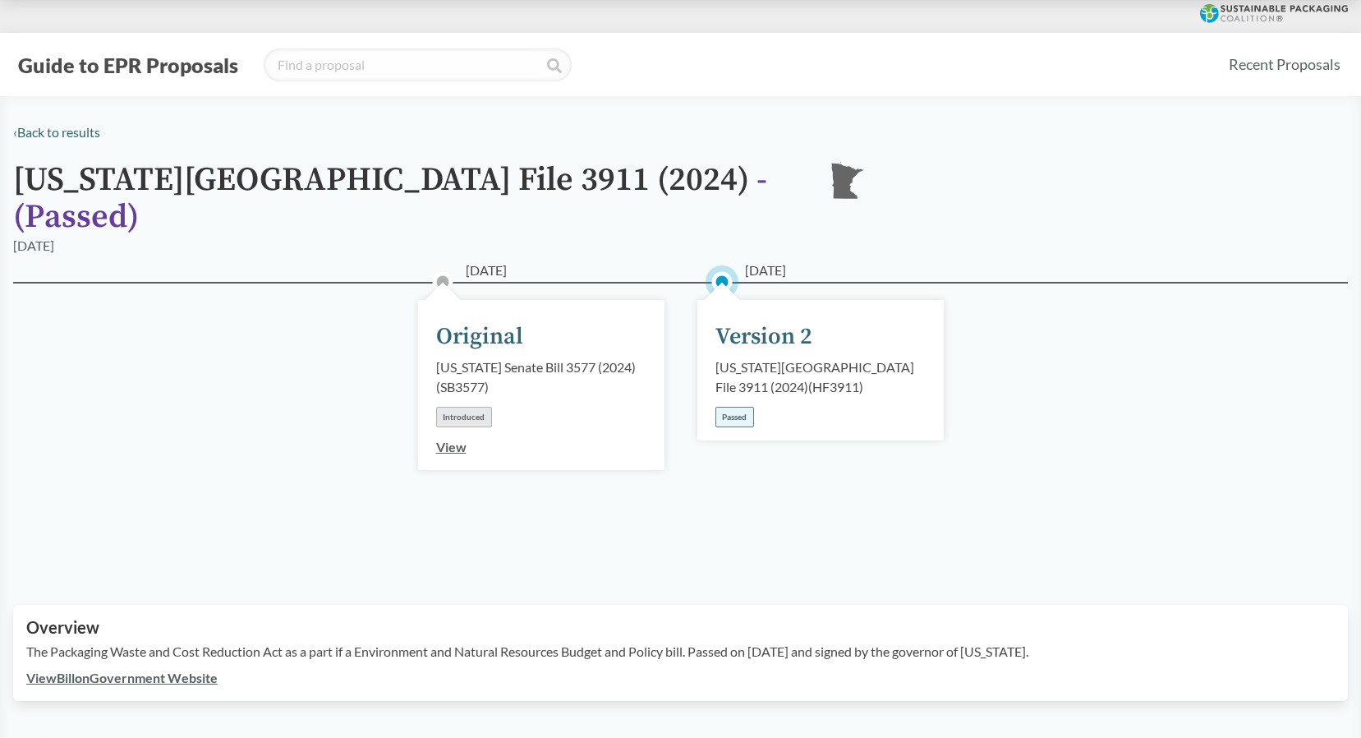
scroll to position [411, 0]
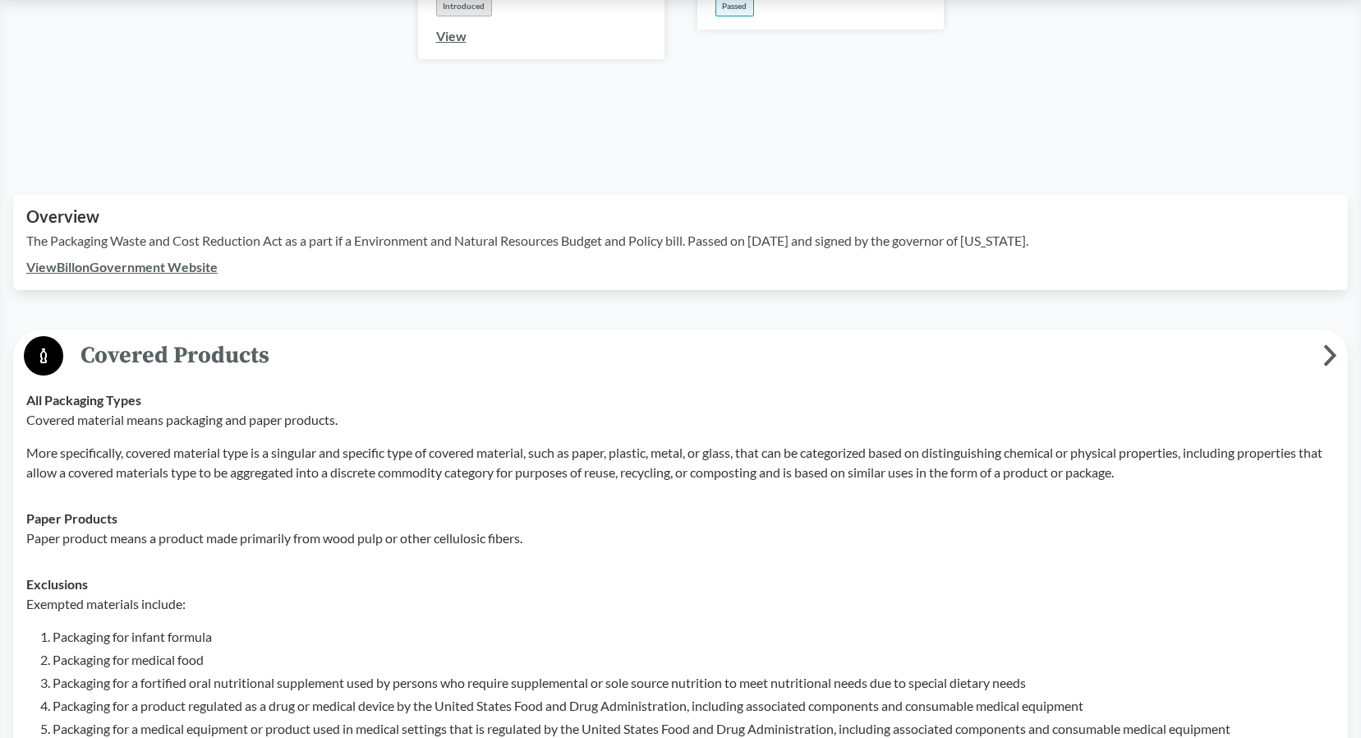
click at [195, 257] on div "View Bill on Government Website" at bounding box center [680, 267] width 1309 height 20
click at [187, 259] on link "View Bill on Government Website" at bounding box center [121, 267] width 191 height 16
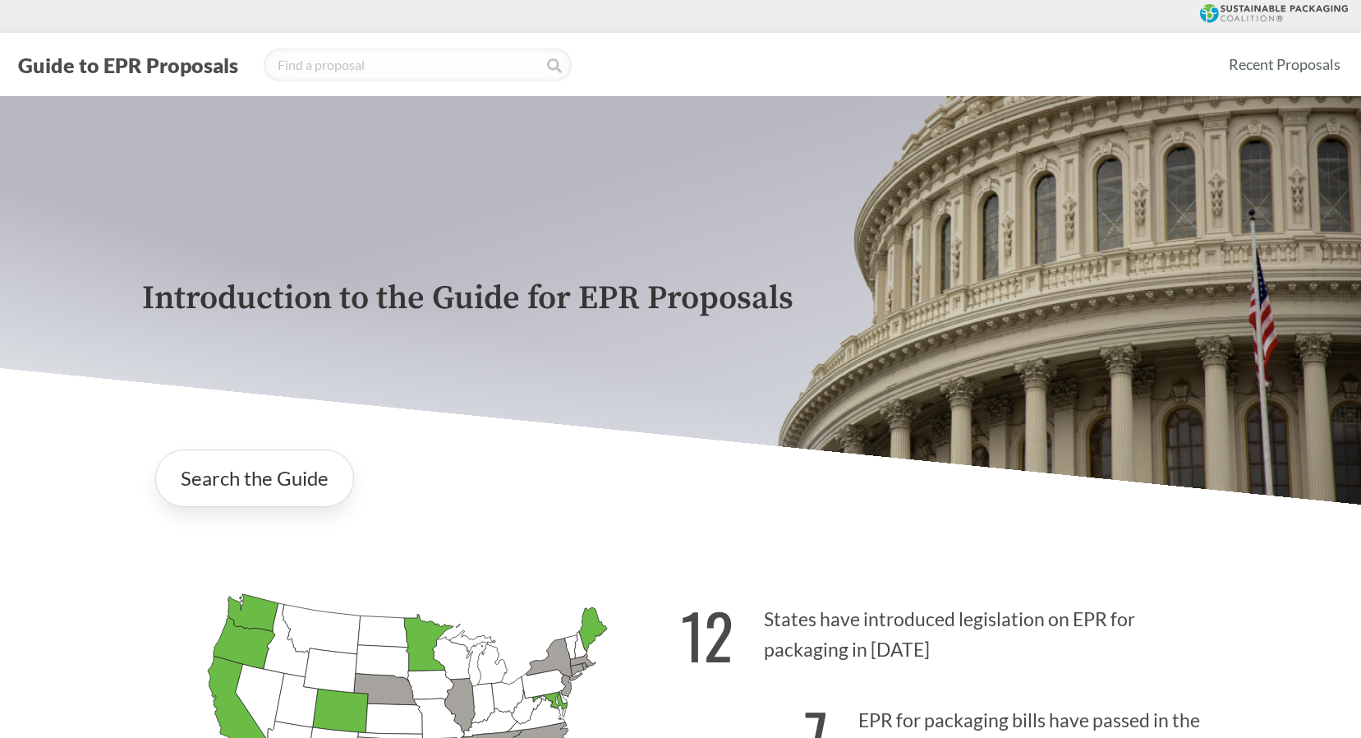
scroll to position [821, 0]
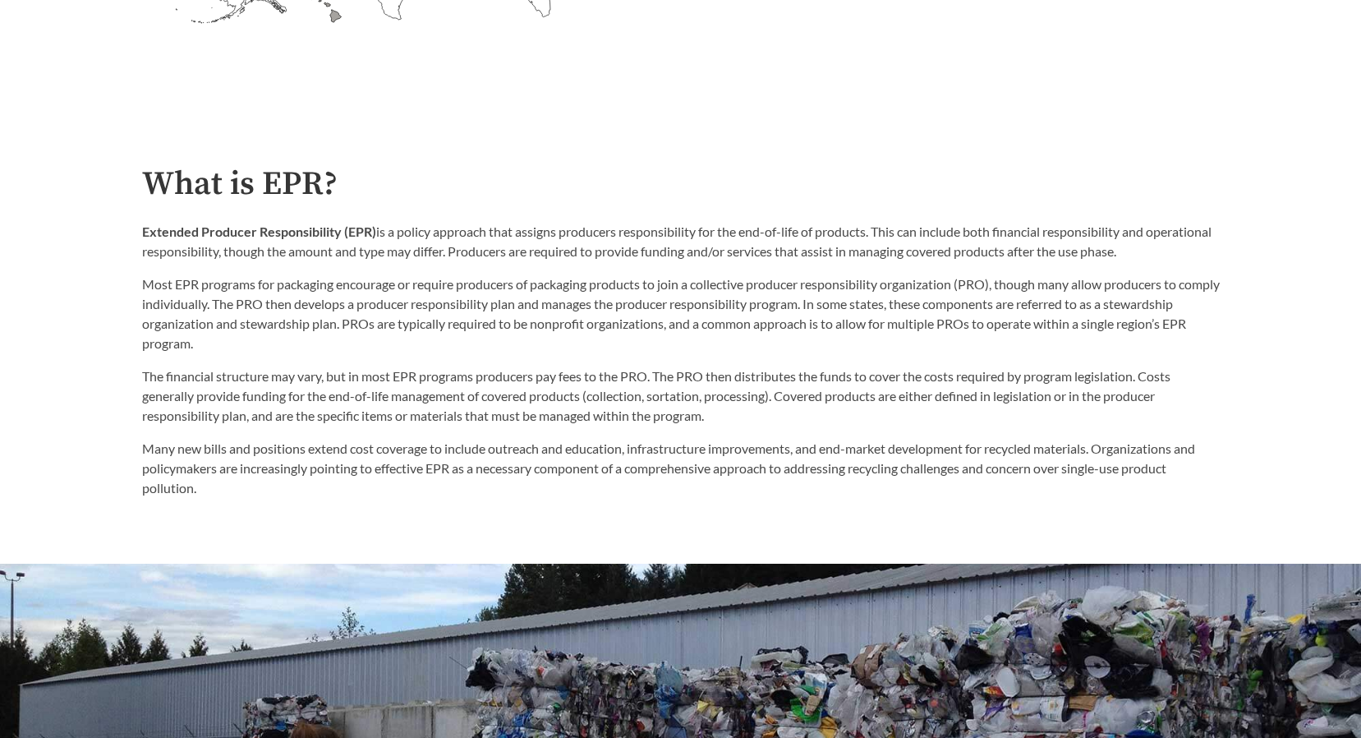
click at [692, 486] on p "Many new bills and positions extend cost coverage to include outreach and educa…" at bounding box center [681, 468] width 1078 height 59
click at [279, 462] on p "Many new bills and positions extend cost coverage to include outreach and educa…" at bounding box center [681, 468] width 1078 height 59
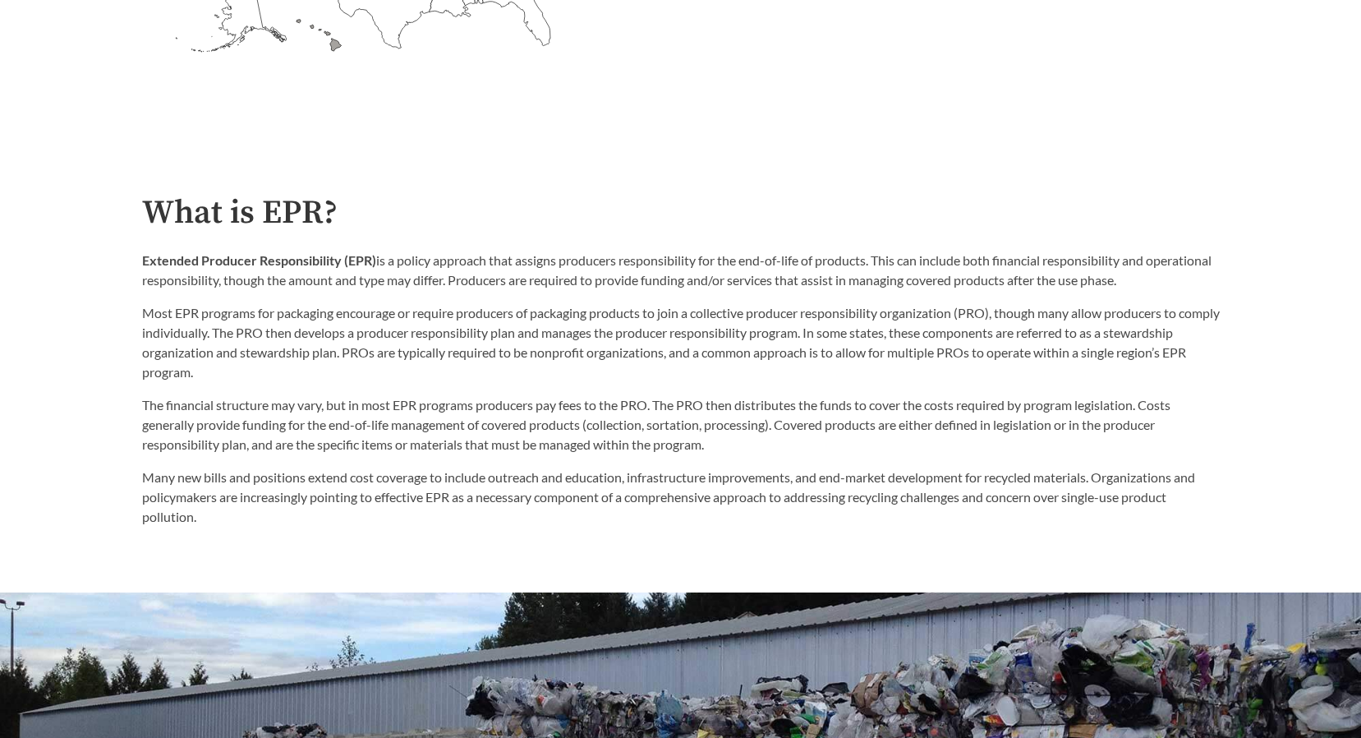
scroll to position [546, 0]
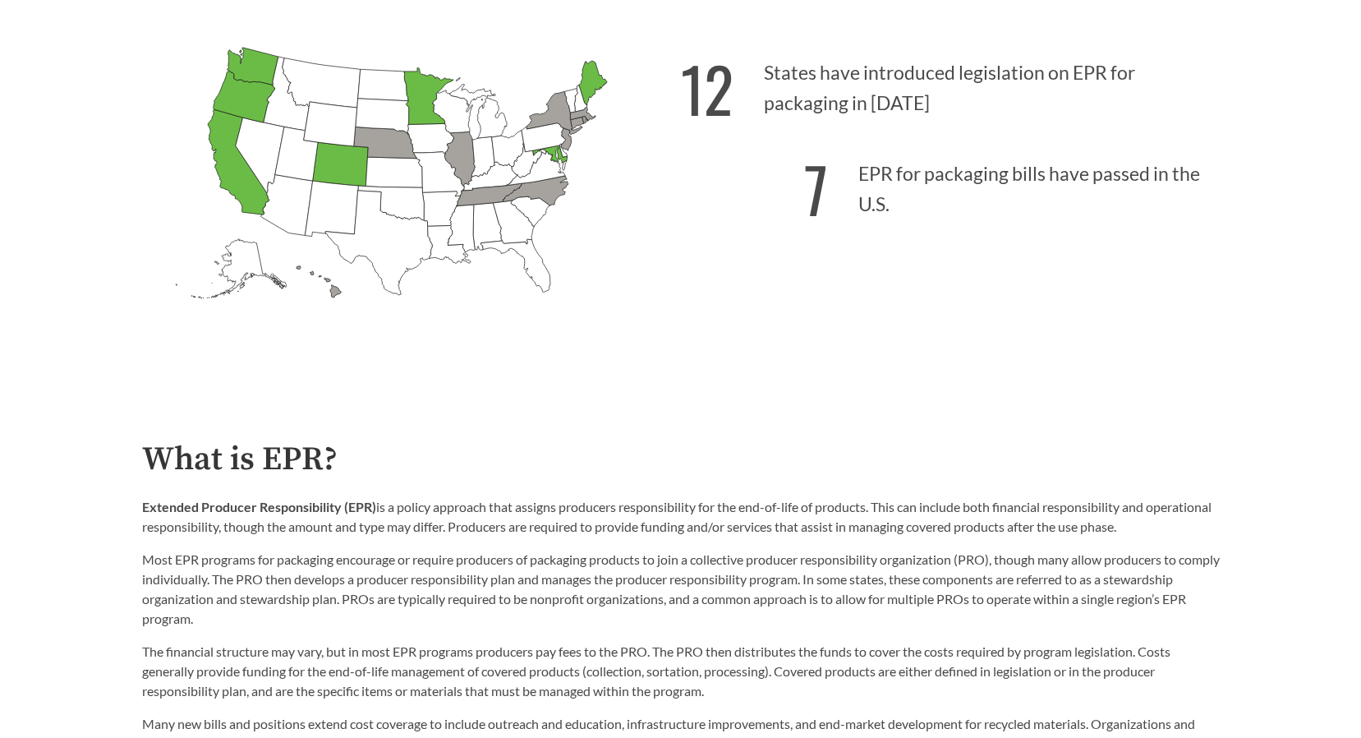
click at [679, 501] on p "Extended Producer Responsibility (EPR) is a policy approach that assigns produc…" at bounding box center [681, 516] width 1078 height 39
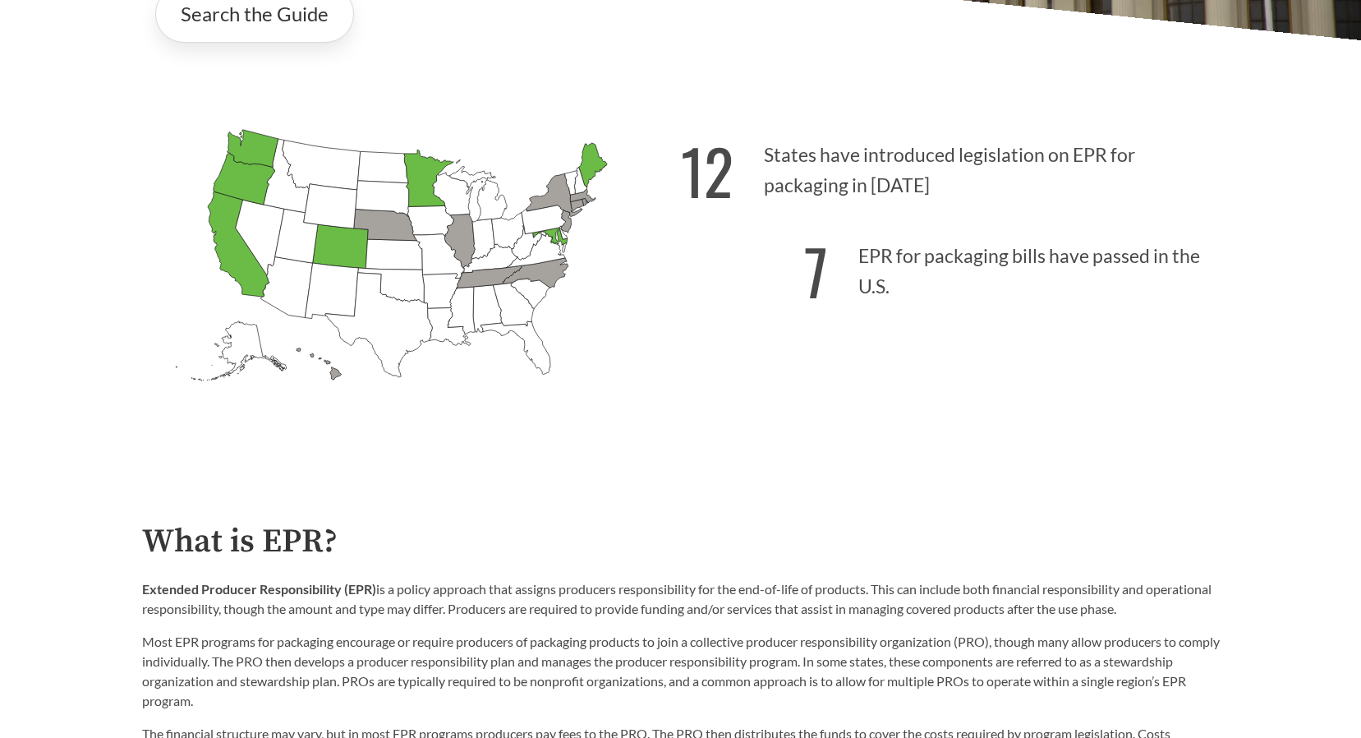
click at [537, 575] on div "What is EPR? Extended Producer Responsibility (EPR) is a policy approach that a…" at bounding box center [681, 689] width 1078 height 332
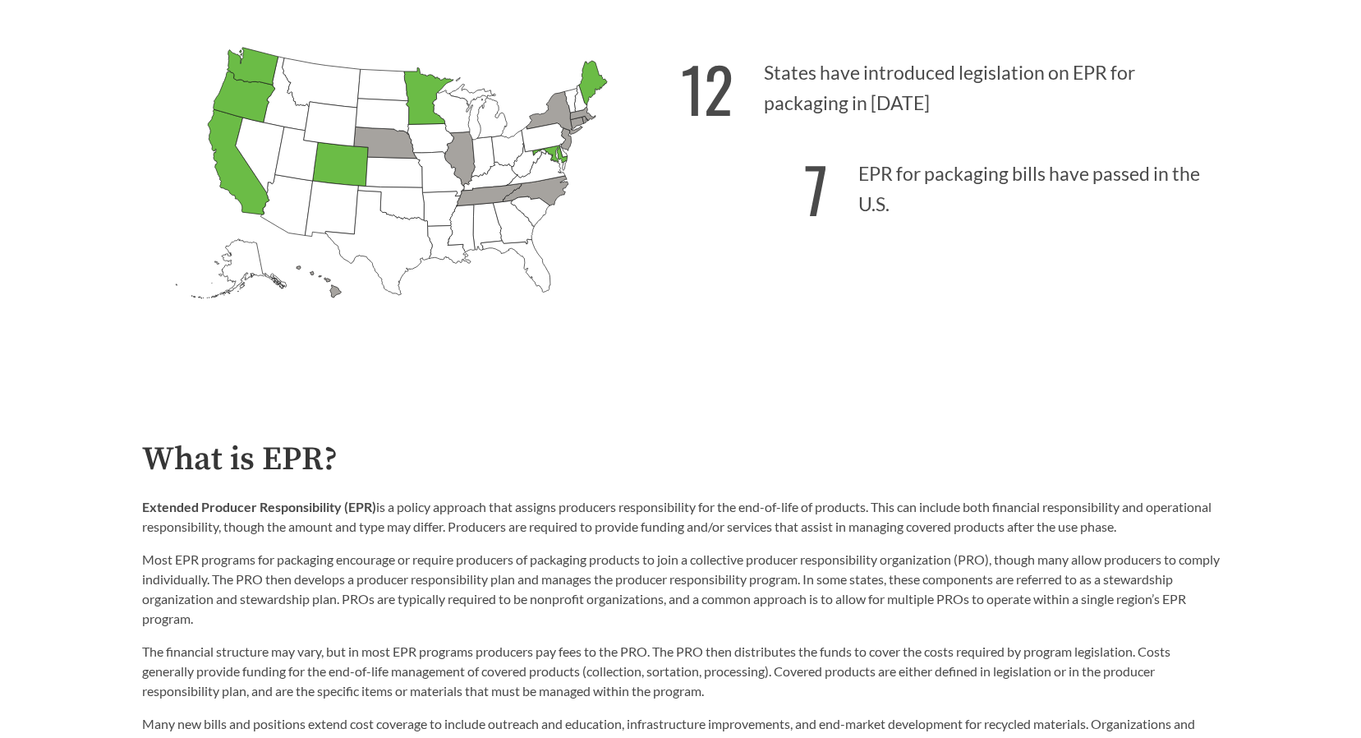
click at [505, 535] on p "Extended Producer Responsibility (EPR) is a policy approach that assigns produc…" at bounding box center [681, 516] width 1078 height 39
click at [544, 562] on p "Most EPR programs for packaging encourage or require producers of packaging pro…" at bounding box center [681, 589] width 1078 height 79
click at [405, 513] on p "Extended Producer Responsibility (EPR) is a policy approach that assigns produc…" at bounding box center [681, 516] width 1078 height 39
click at [341, 536] on p "Extended Producer Responsibility (EPR) is a policy approach that assigns produc…" at bounding box center [681, 516] width 1078 height 39
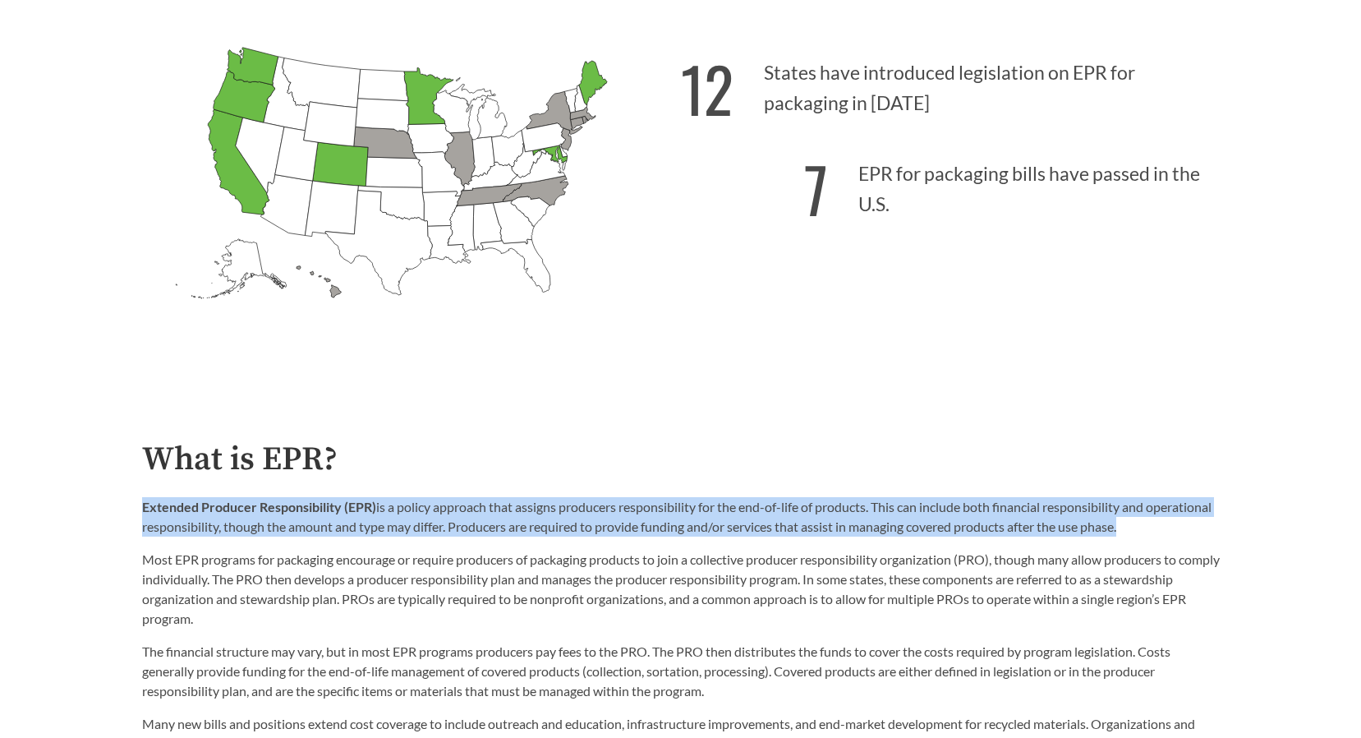
drag, startPoint x: 1197, startPoint y: 531, endPoint x: 143, endPoint y: 515, distance: 1054.0
click at [143, 515] on p "Extended Producer Responsibility (EPR) is a policy approach that assigns produc…" at bounding box center [681, 516] width 1078 height 39
drag, startPoint x: 143, startPoint y: 515, endPoint x: 173, endPoint y: 525, distance: 32.0
copy p "Extended Producer Responsibility (EPR) is a policy approach that assigns produc…"
click at [1079, 512] on p "Extended Producer Responsibility (EPR) is a policy approach that assigns produc…" at bounding box center [681, 516] width 1078 height 39
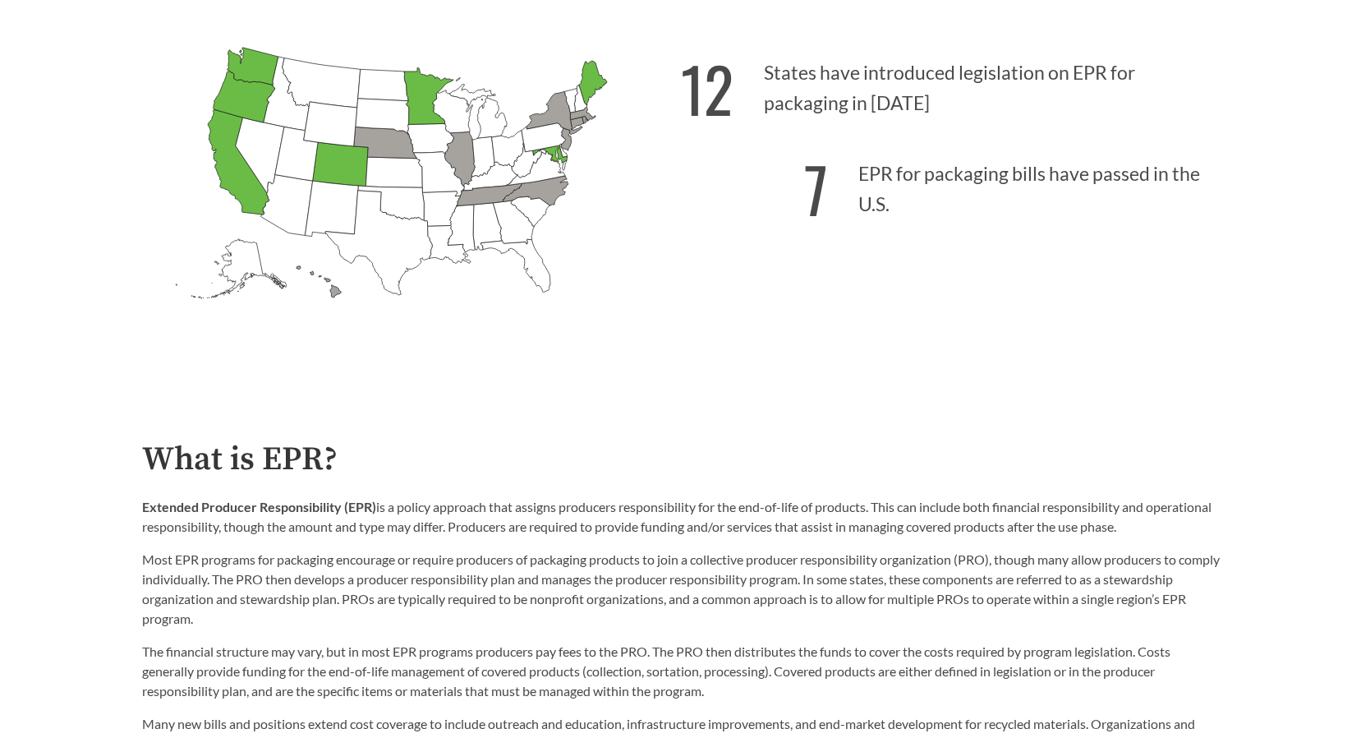
drag, startPoint x: 1210, startPoint y: 530, endPoint x: 136, endPoint y: 511, distance: 1073.8
click at [136, 511] on div "What is EPR? Extended Producer Responsibility (EPR) is a policy approach that a…" at bounding box center [681, 607] width 1104 height 332
drag, startPoint x: 136, startPoint y: 511, endPoint x: 177, endPoint y: 517, distance: 40.7
copy p "Extended Producer Responsibility (EPR) is a policy approach that assigns produc…"
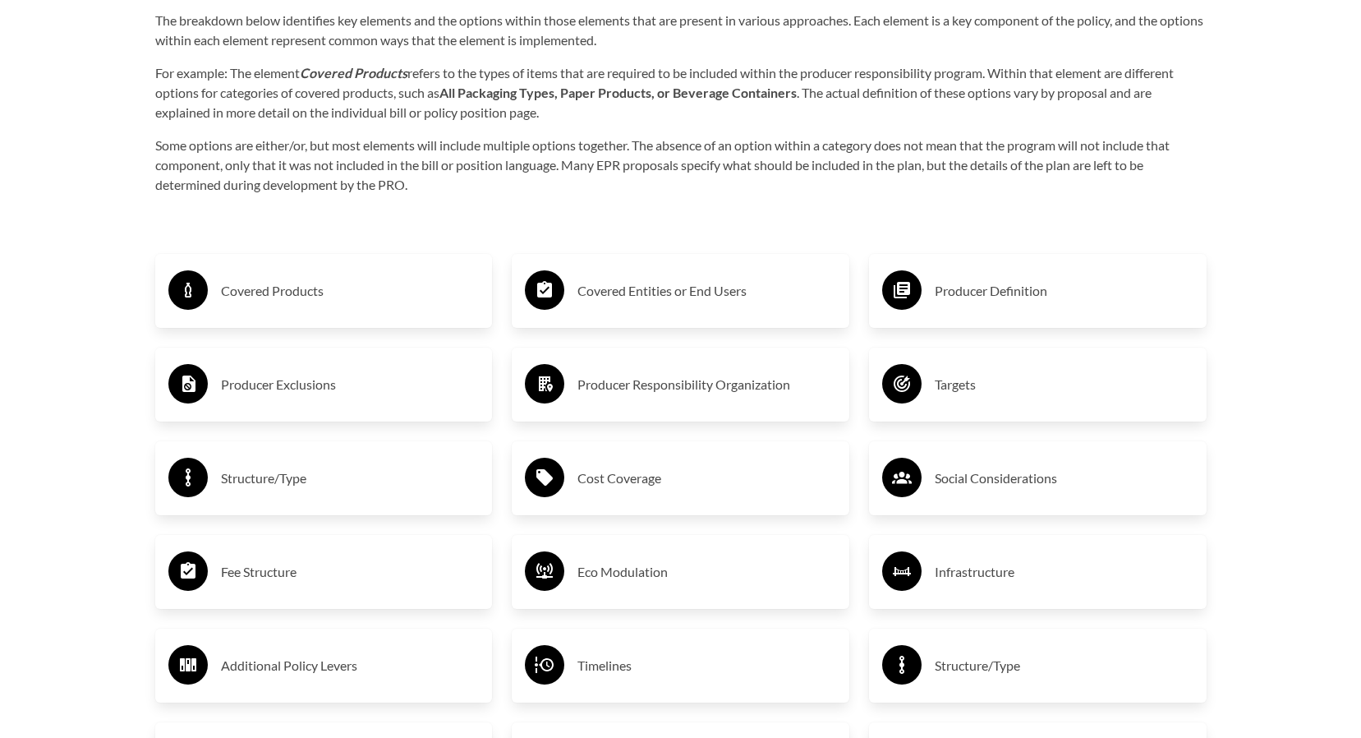
scroll to position [2518, 0]
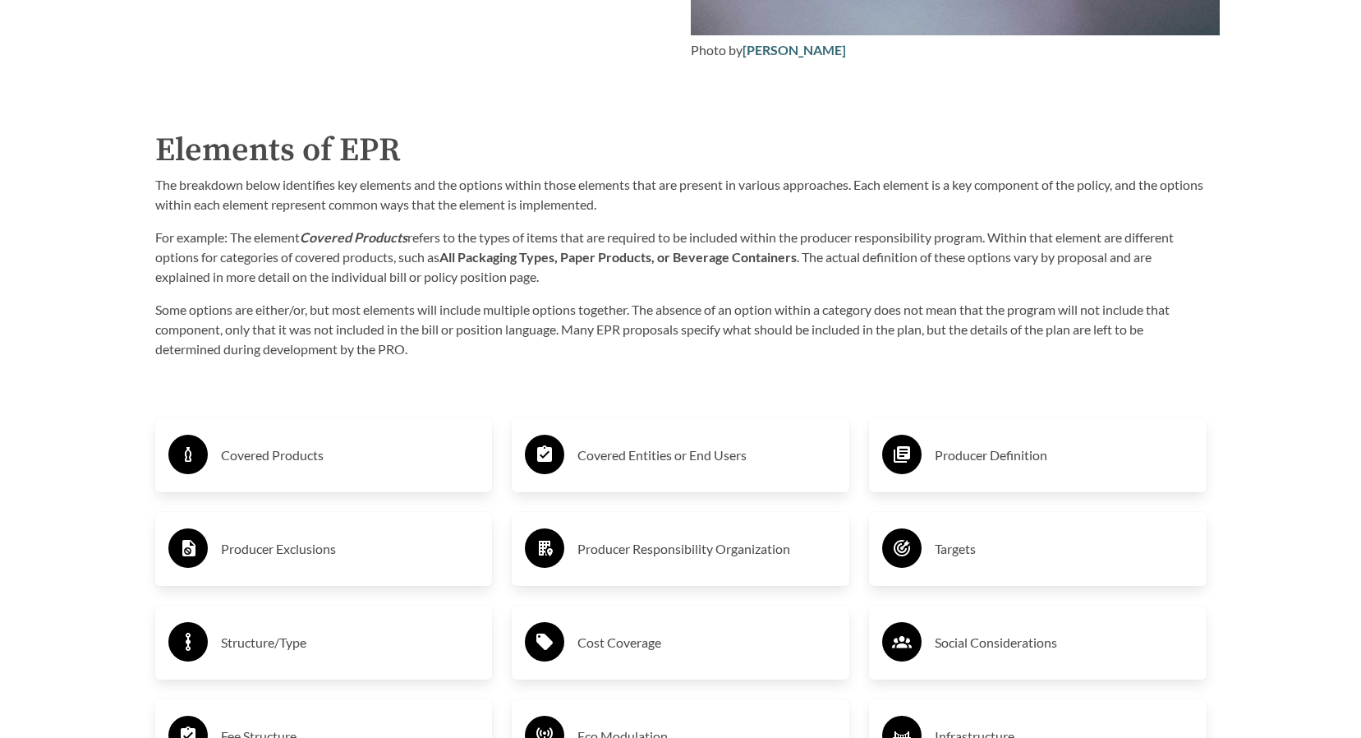
click at [423, 355] on p "Some options are either/or, but most elements will include multiple options tog…" at bounding box center [680, 329] width 1051 height 59
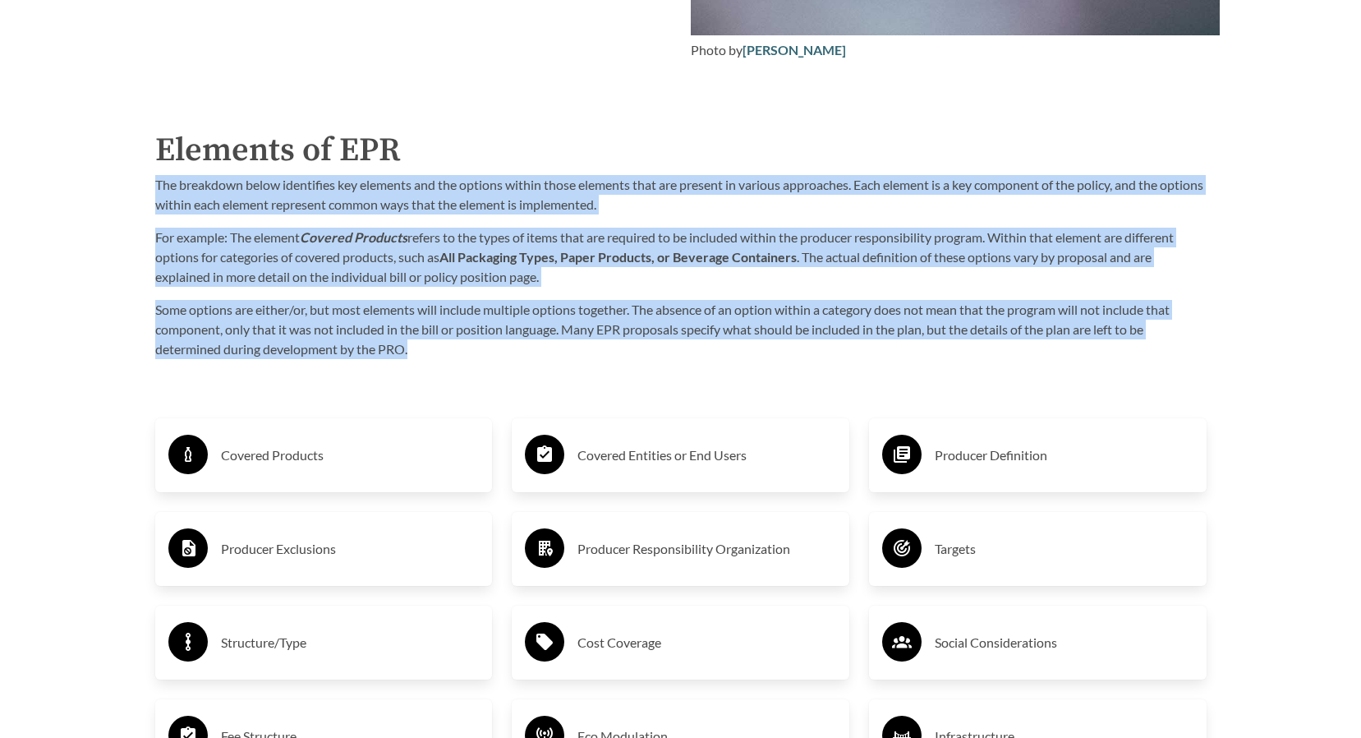
drag, startPoint x: 425, startPoint y: 354, endPoint x: 132, endPoint y: 196, distance: 332.2
click at [132, 196] on div "Purpose of the Guide EPR for packaging and paper products is gaining attention …" at bounding box center [681, 425] width 1104 height 2189
drag, startPoint x: 132, startPoint y: 196, endPoint x: 247, endPoint y: 207, distance: 115.5
copy div "The breakdown below identifies key elements and the options within those elemen…"
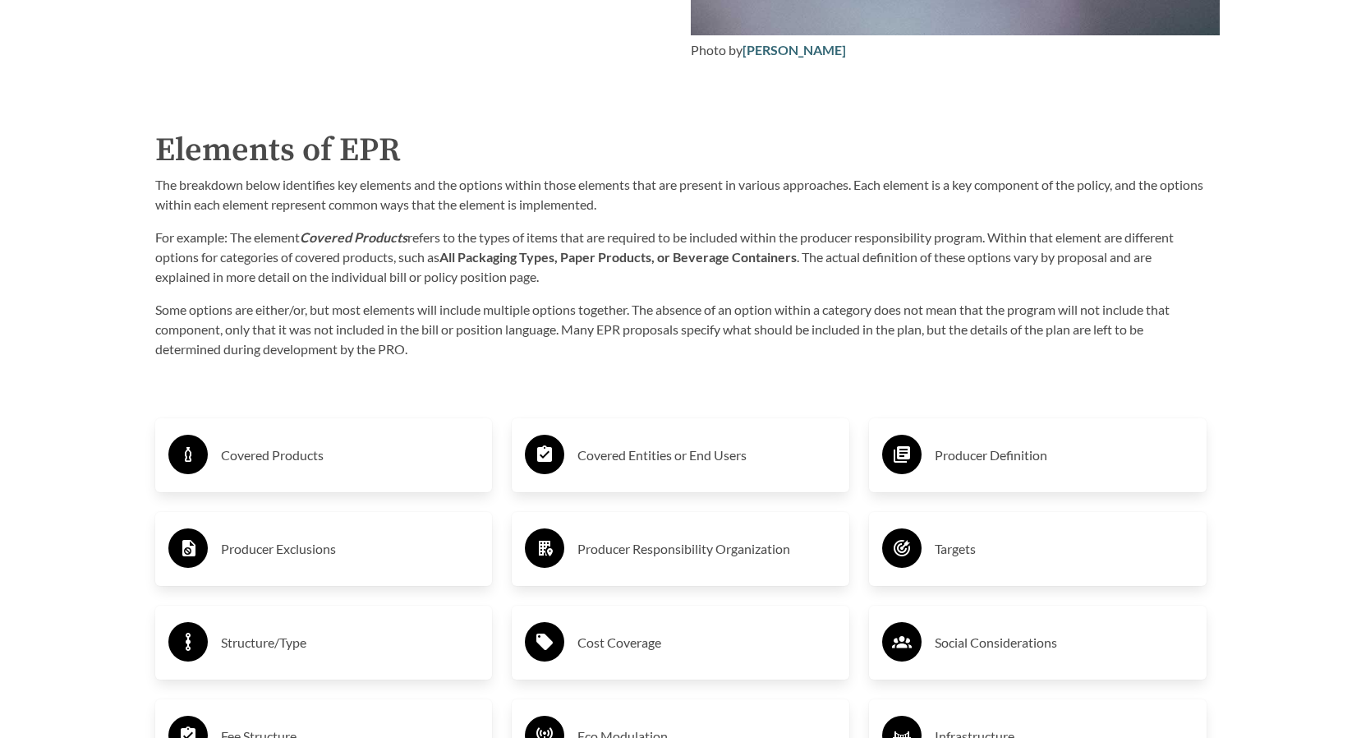
click at [1028, 395] on div "Producer Definition Targets Social Considerations Infrastructure Structure/Type…" at bounding box center [1037, 736] width 357 height 695
click at [426, 99] on div "Purpose of the Guide EPR for packaging and paper products is gaining attention …" at bounding box center [681, 425] width 1104 height 2189
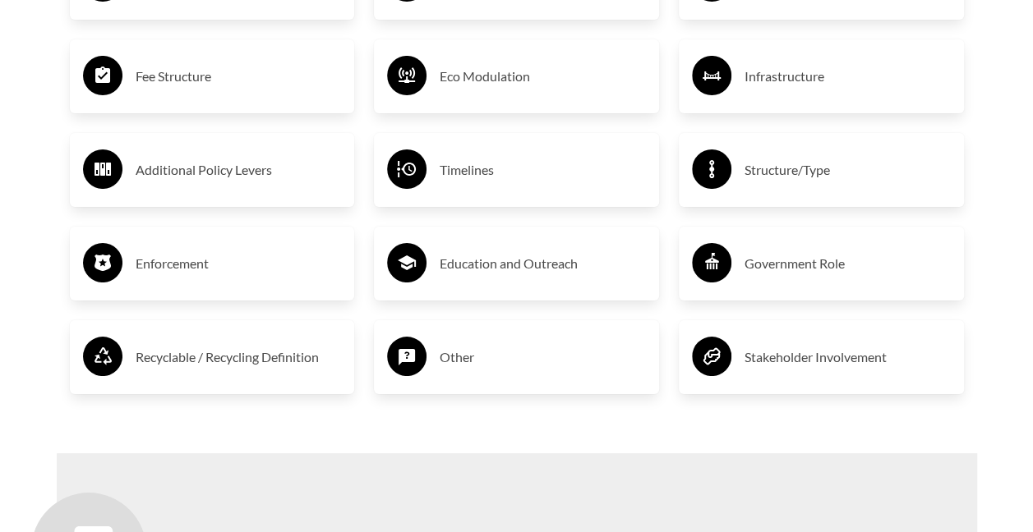
scroll to position [2969, 0]
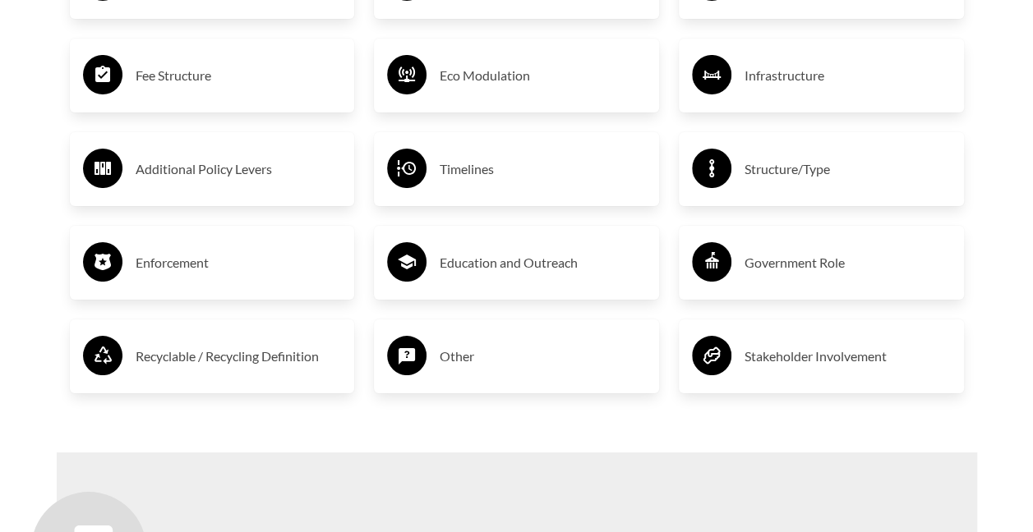
click at [505, 419] on div "Covered Entities or End Users Producer Responsibility Organization Cost Coverag…" at bounding box center [516, 75] width 305 height 695
